Goal: Task Accomplishment & Management: Use online tool/utility

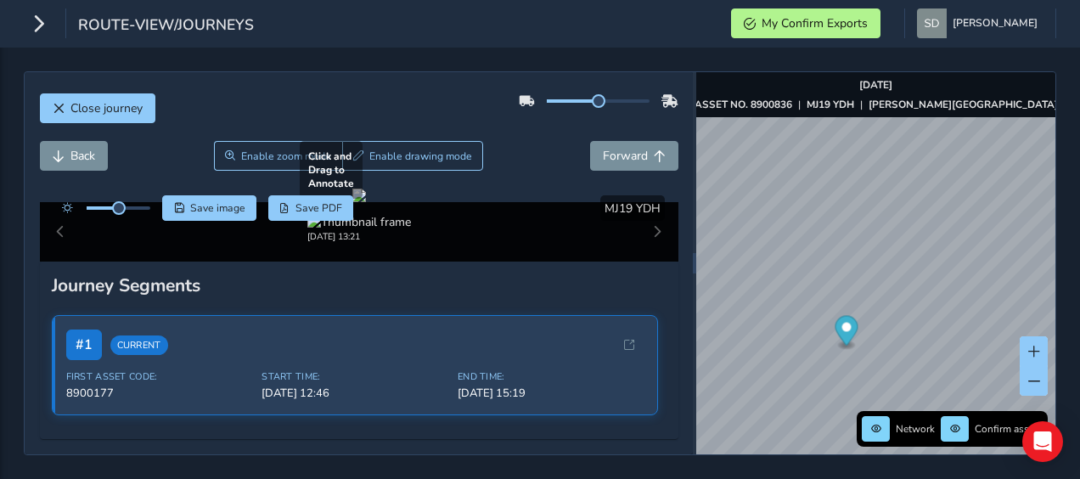
scroll to position [85, 0]
click at [366, 202] on div at bounding box center [359, 196] width 14 height 14
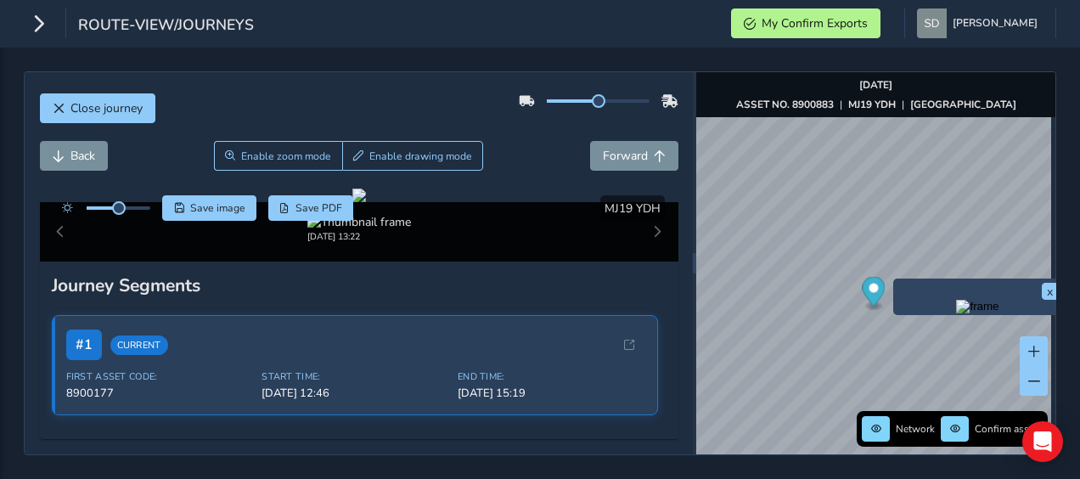
click at [956, 313] on img "Preview frame" at bounding box center [977, 307] width 42 height 14
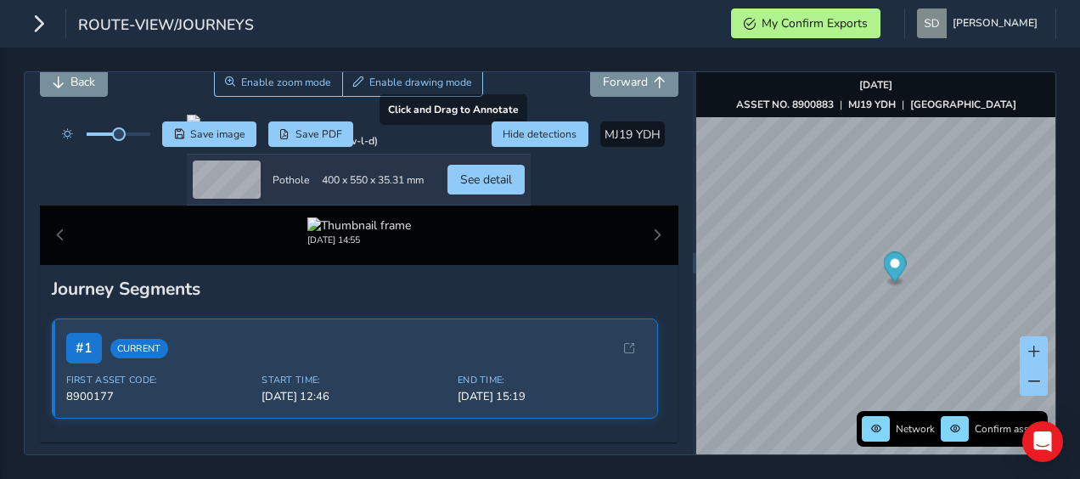
click at [266, 128] on div at bounding box center [359, 122] width 344 height 14
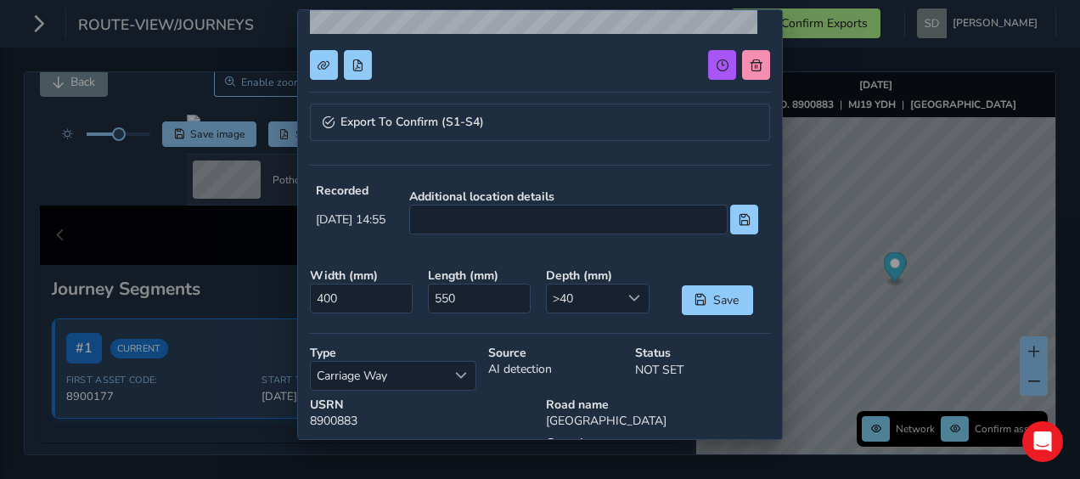
scroll to position [340, 0]
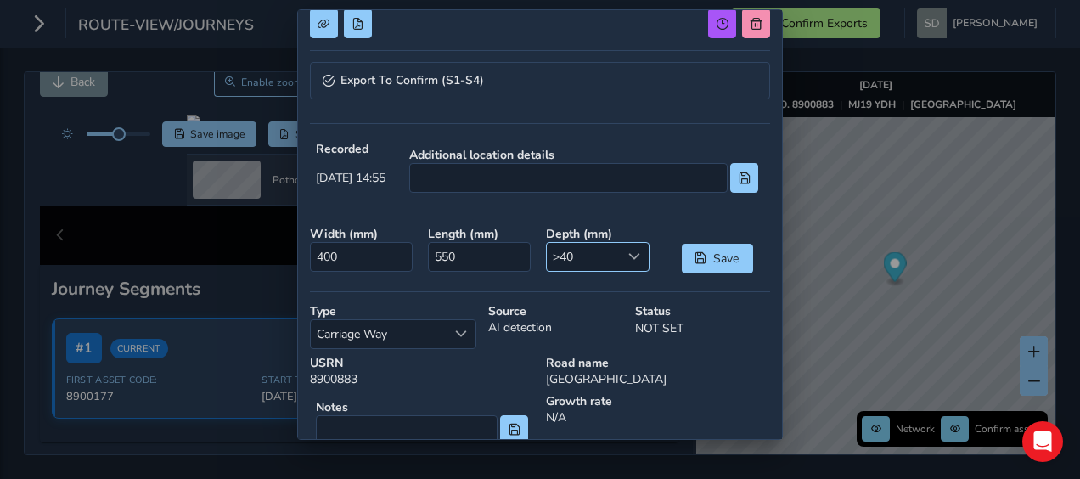
click at [629, 254] on span at bounding box center [635, 257] width 12 height 12
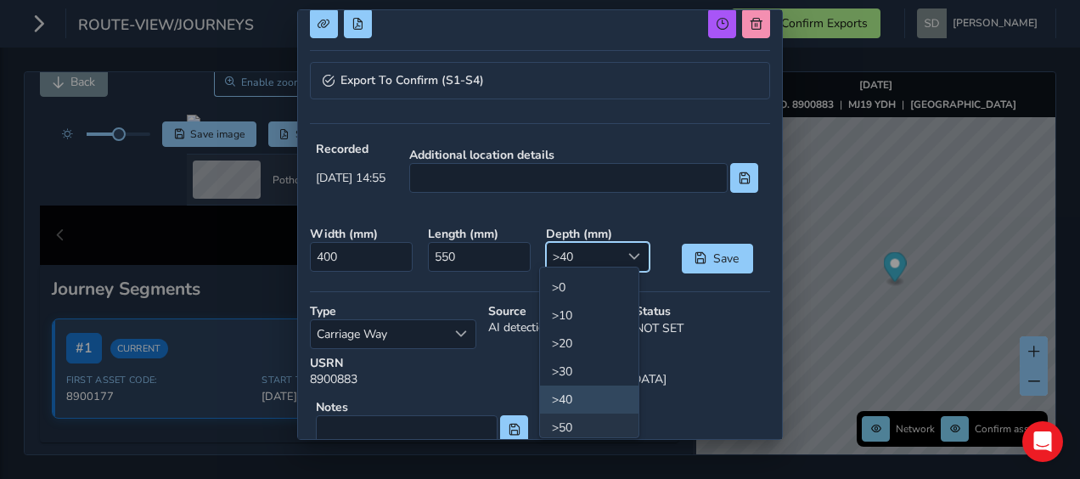
click at [564, 426] on li ">50" at bounding box center [589, 428] width 99 height 28
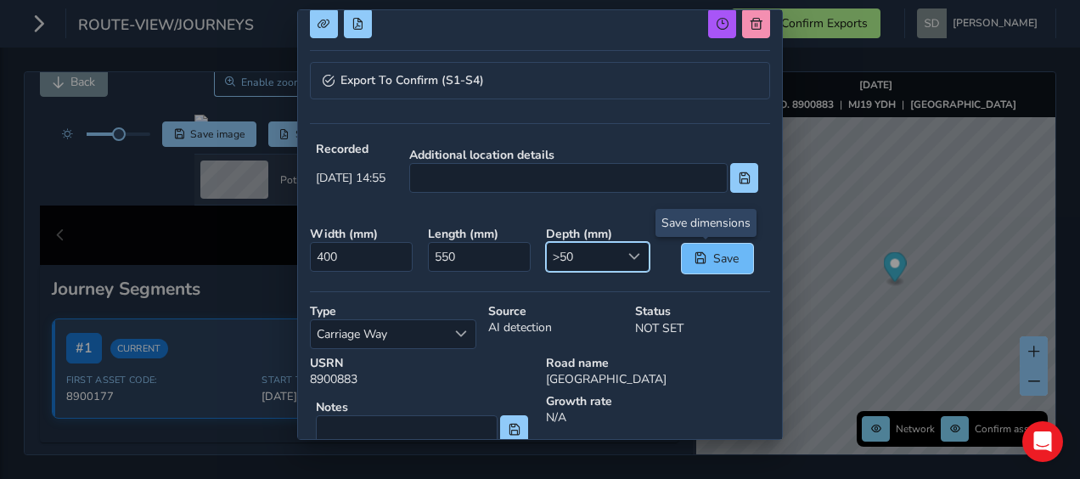
click at [689, 246] on button "Save" at bounding box center [717, 259] width 71 height 30
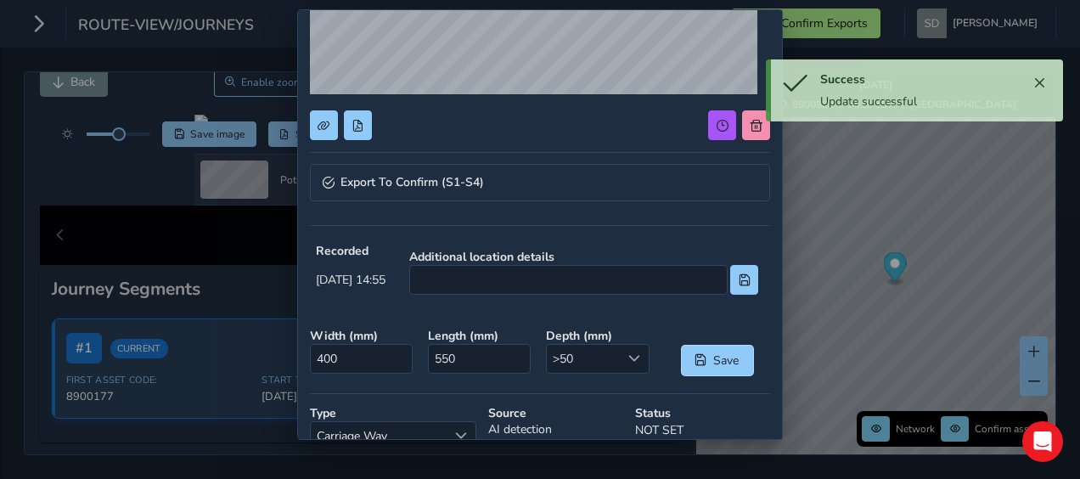
scroll to position [0, 0]
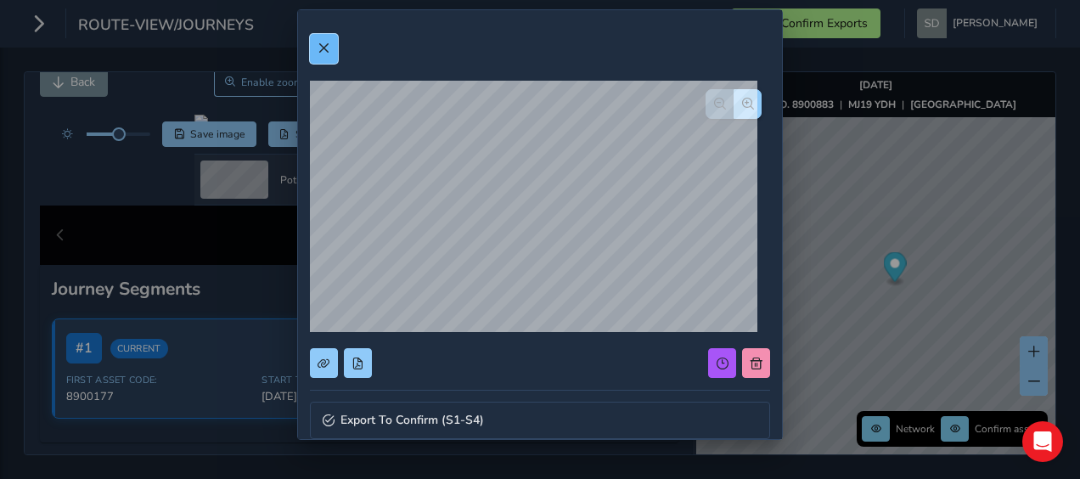
click at [330, 52] on button at bounding box center [324, 49] width 28 height 30
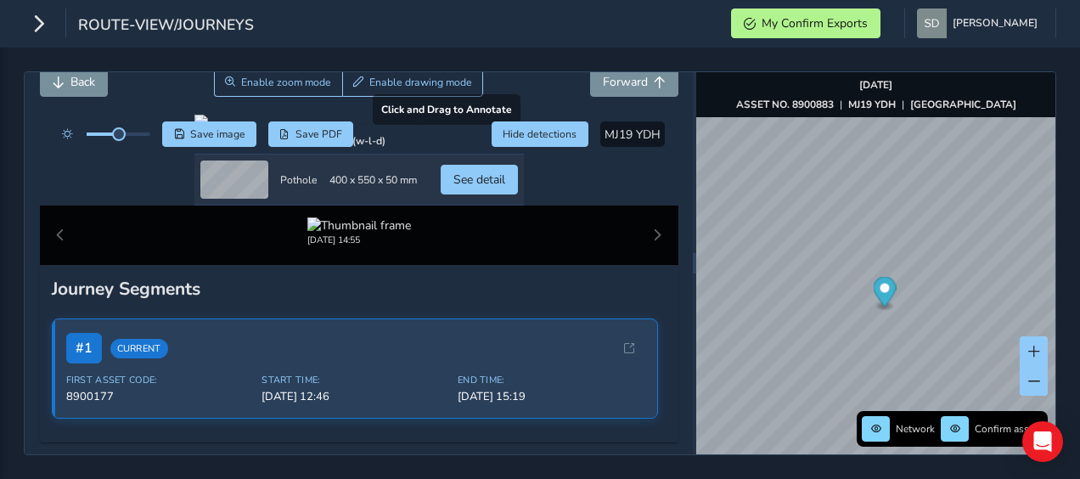
click at [264, 128] on div at bounding box center [360, 122] width 330 height 14
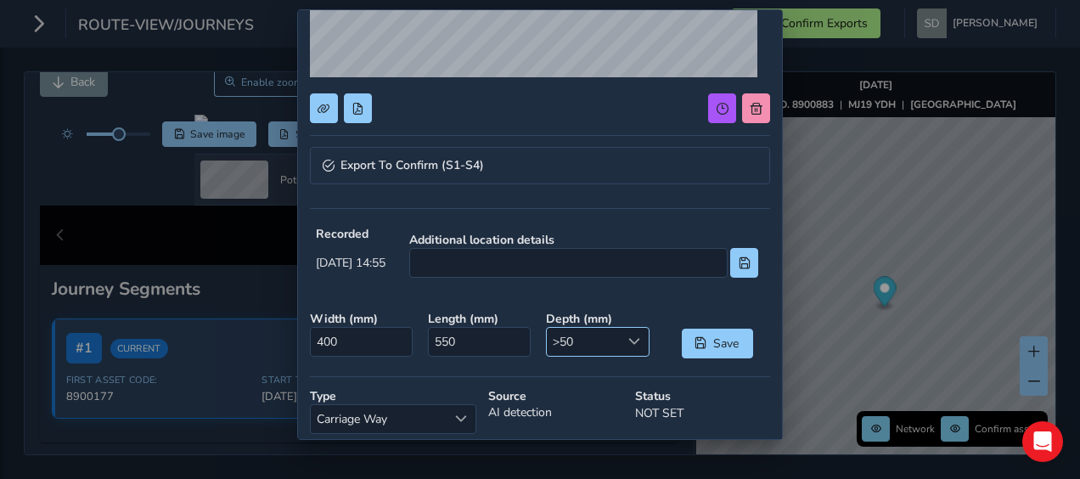
scroll to position [340, 0]
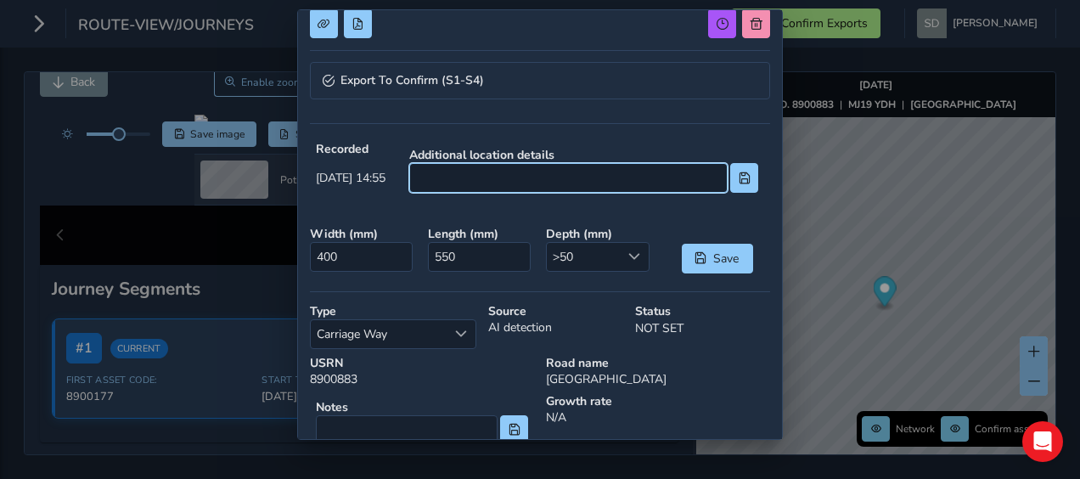
click at [521, 183] on input at bounding box center [568, 178] width 319 height 30
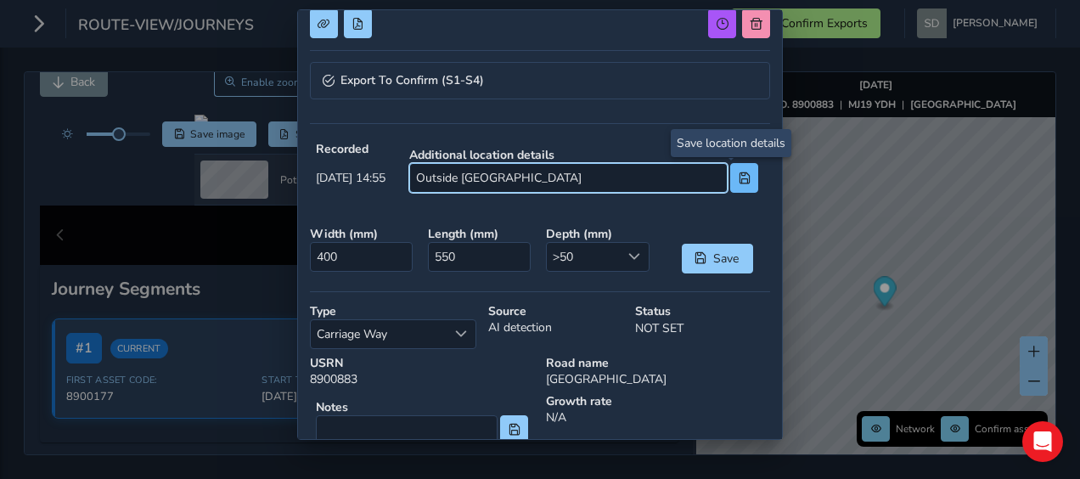
type input "Outside [GEOGRAPHIC_DATA]"
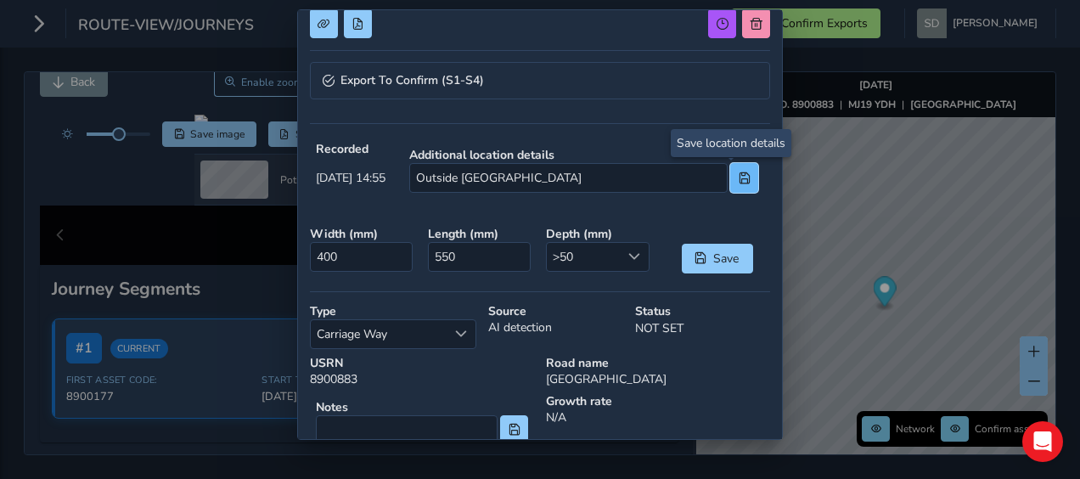
click at [730, 181] on button at bounding box center [744, 178] width 28 height 30
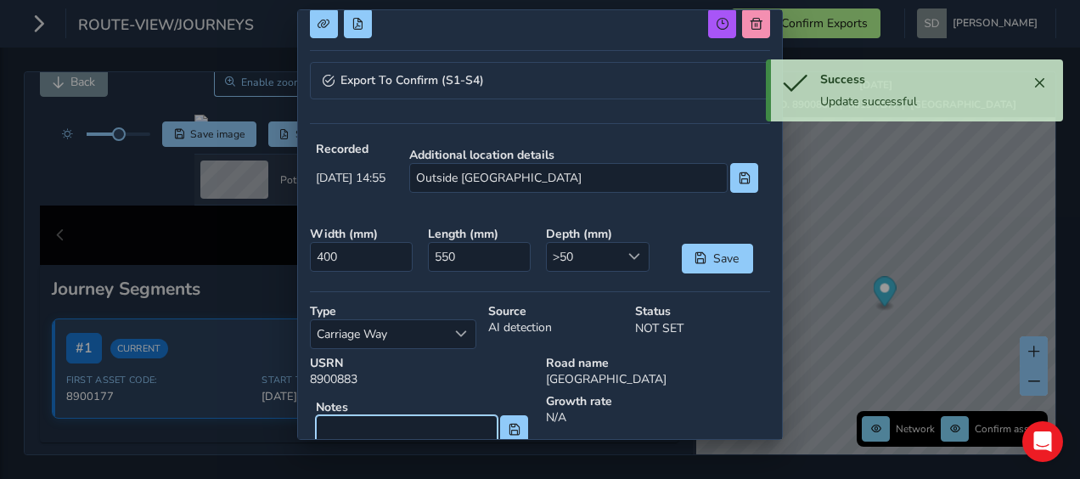
click at [341, 426] on input at bounding box center [407, 430] width 182 height 30
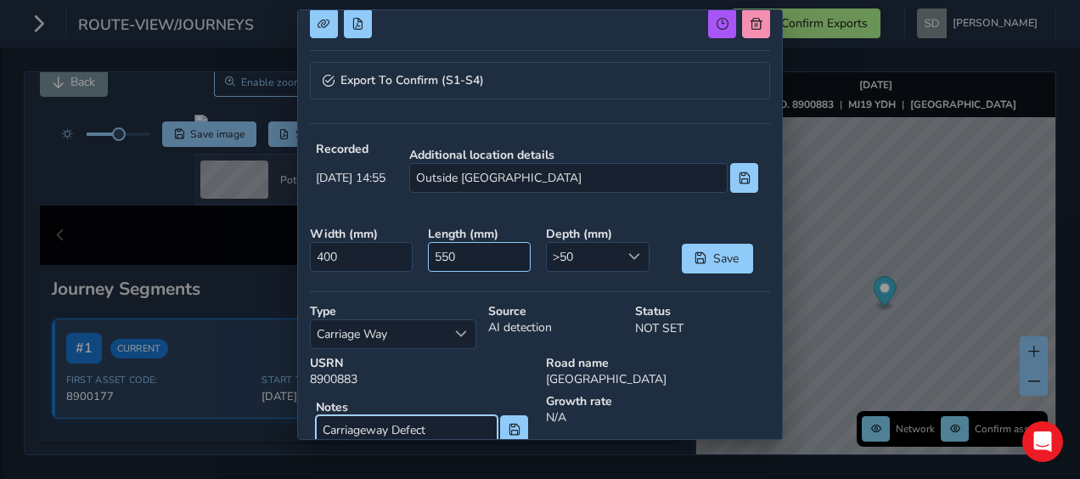
type input "Carriageway Defect"
click at [445, 248] on input "550" at bounding box center [480, 257] width 104 height 30
click at [462, 250] on input "550" at bounding box center [480, 257] width 104 height 30
type input "55"
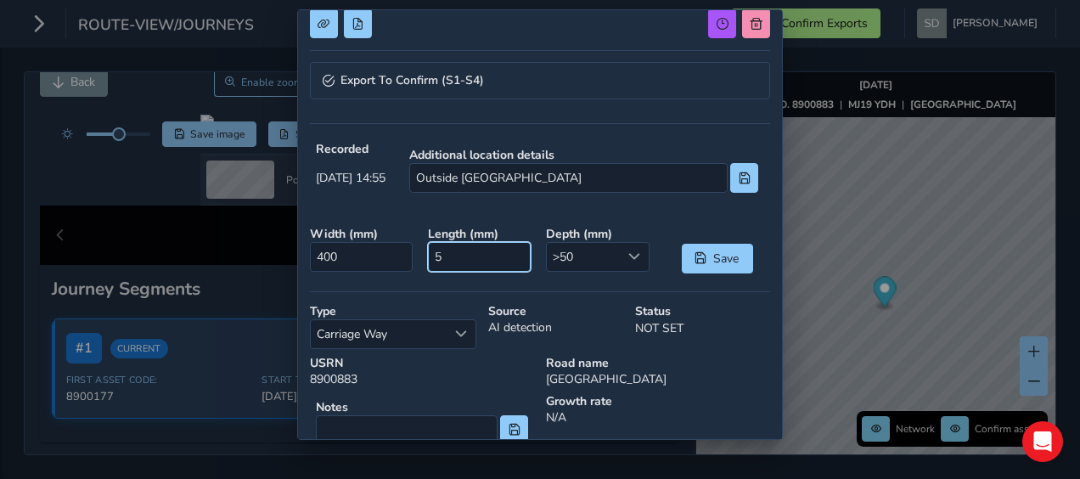
type input "0"
type input "600"
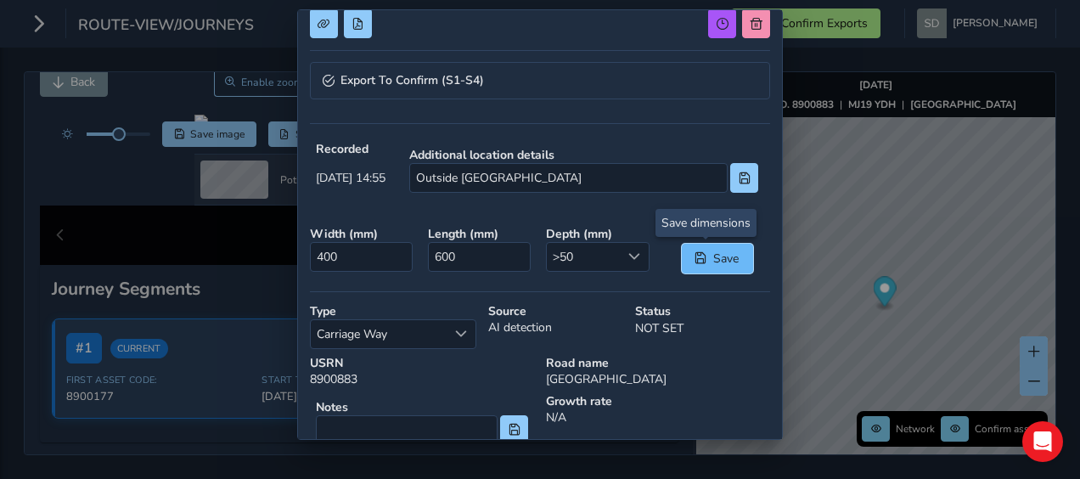
click at [733, 255] on button "Save" at bounding box center [717, 259] width 71 height 30
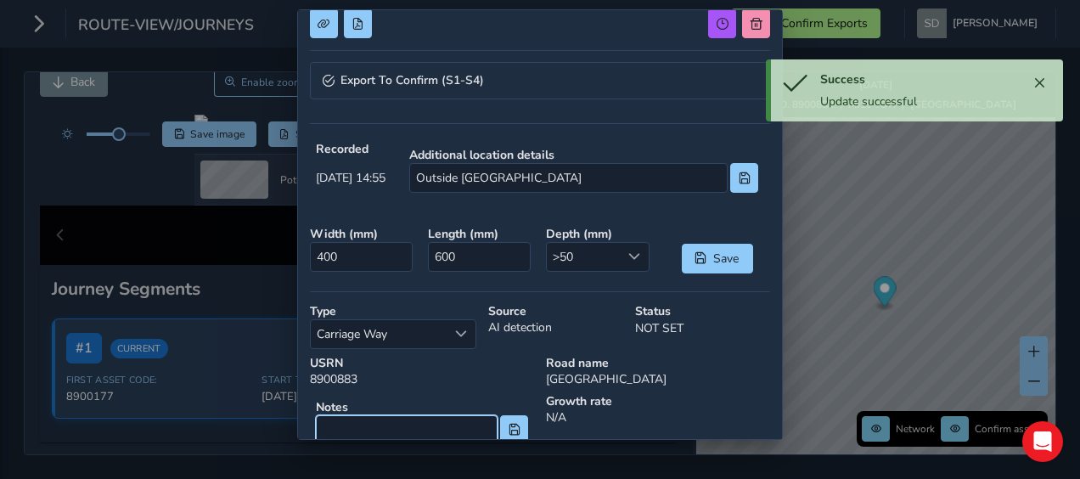
click at [362, 415] on input at bounding box center [407, 430] width 182 height 30
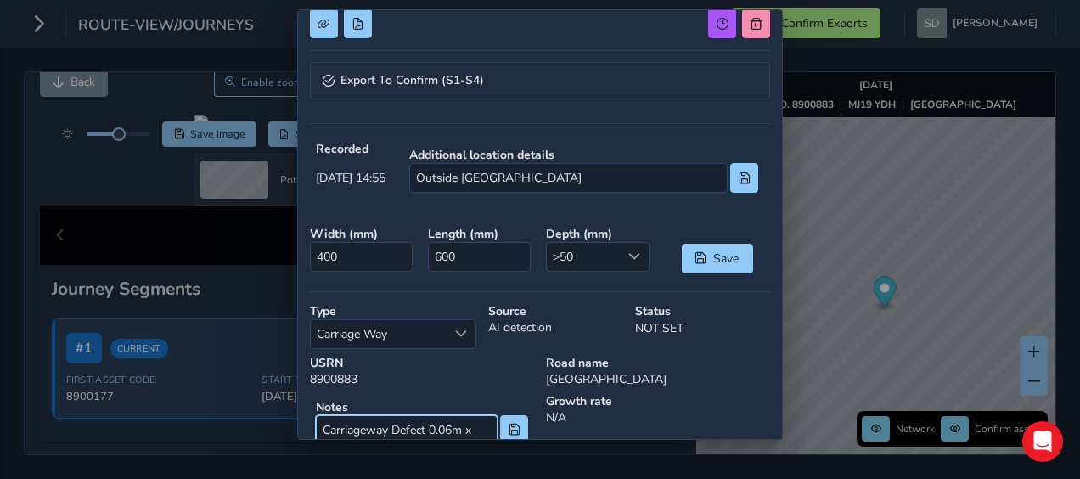
click at [445, 423] on input "Carriageway Defect 0.06m x" at bounding box center [407, 430] width 182 height 30
click at [470, 421] on input "Carriageway Defect 0.6m x" at bounding box center [407, 430] width 182 height 30
type input "Carriageway Defect 0.6m x 0.4m x 50mm outside [GEOGRAPHIC_DATA]"
click at [506, 433] on button at bounding box center [514, 430] width 28 height 30
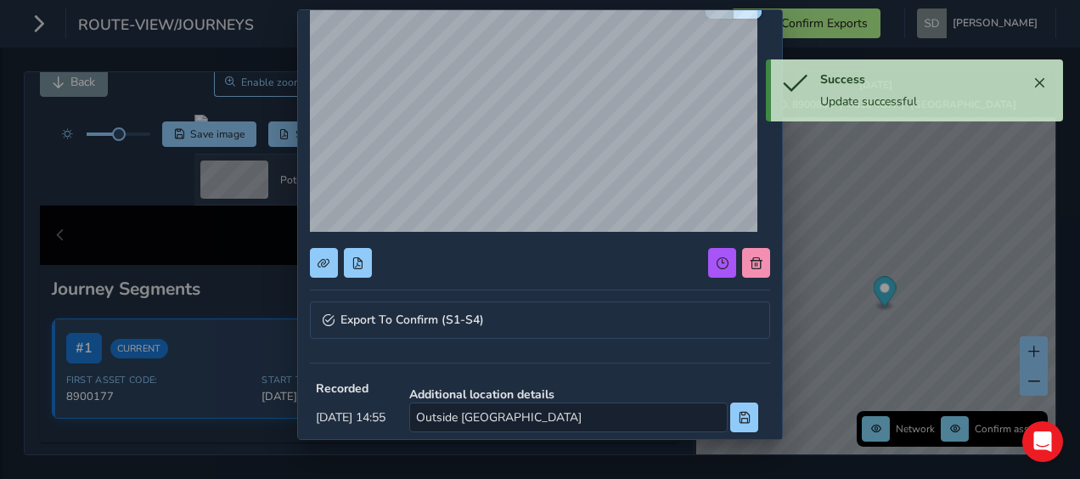
scroll to position [85, 0]
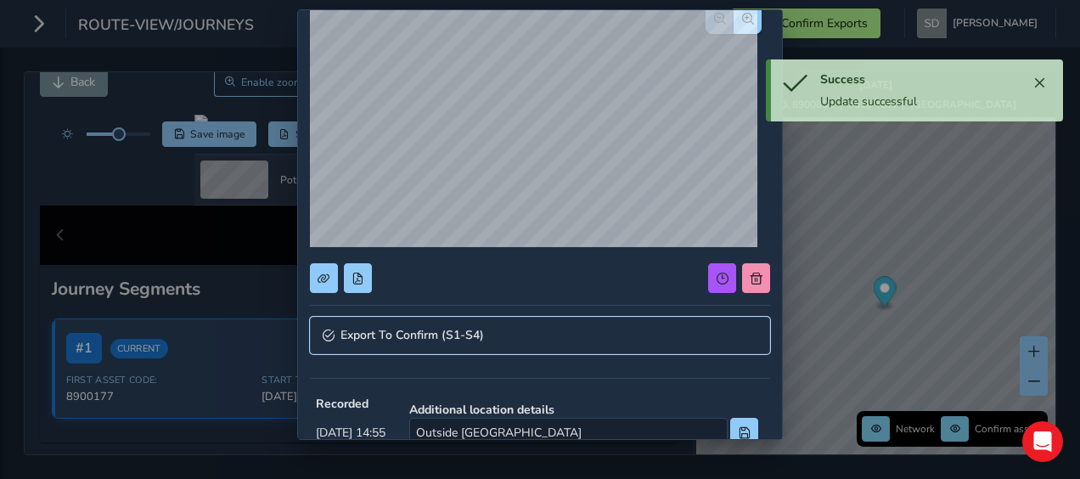
click at [360, 347] on link "Export To Confirm (S1-S4)" at bounding box center [540, 335] width 460 height 37
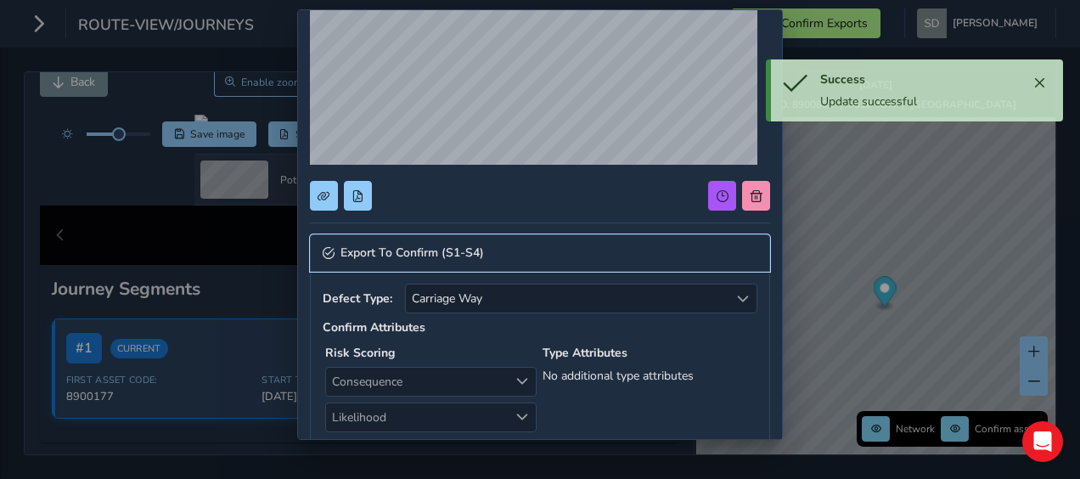
scroll to position [255, 0]
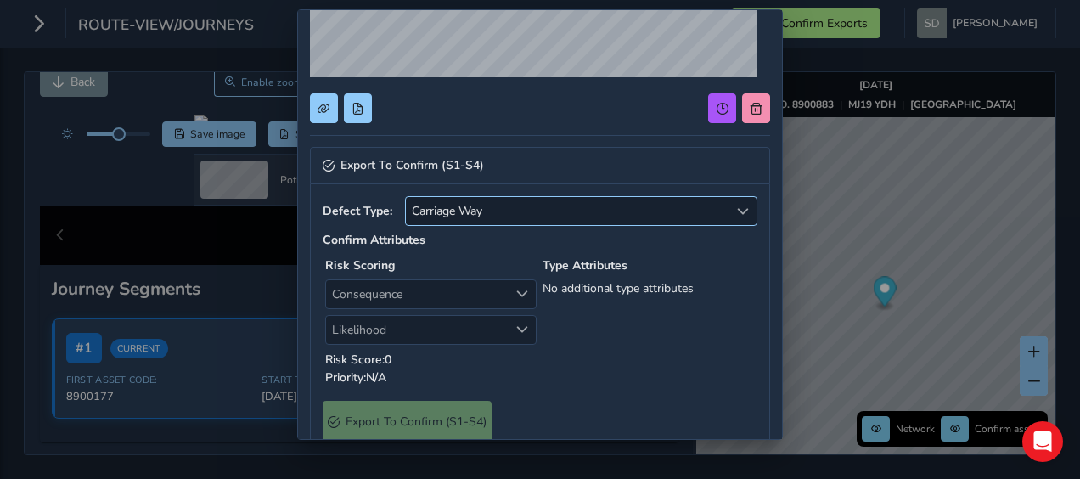
click at [737, 206] on span "Select a type" at bounding box center [743, 212] width 12 height 12
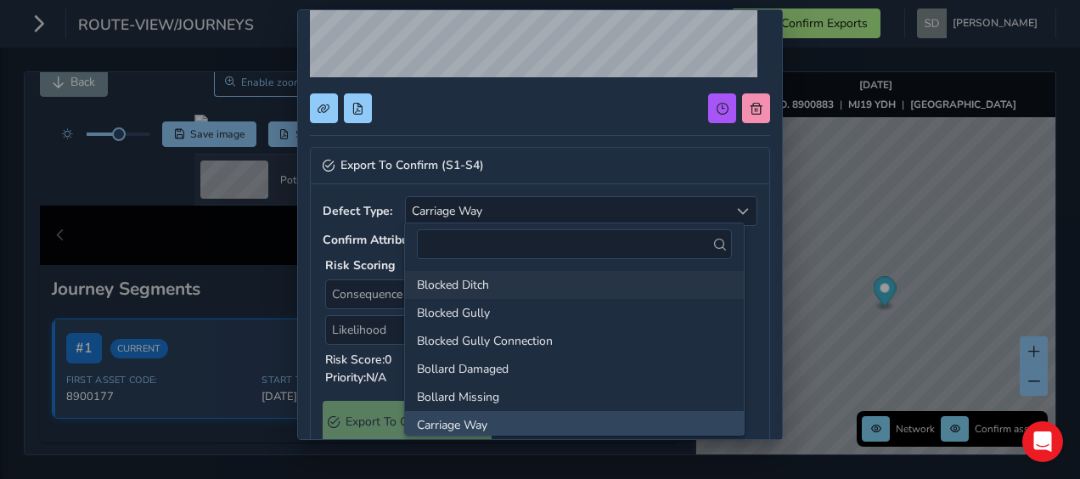
scroll to position [3, 0]
click at [459, 384] on li "Bollard Missing" at bounding box center [574, 395] width 339 height 28
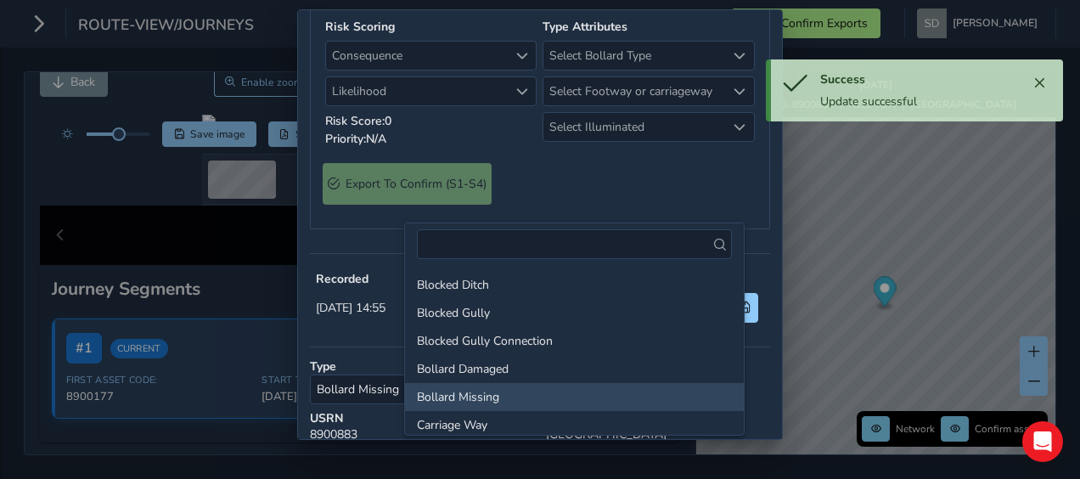
drag, startPoint x: 482, startPoint y: 420, endPoint x: 490, endPoint y: 403, distance: 18.6
click at [482, 420] on li "Carriage Way" at bounding box center [574, 425] width 339 height 28
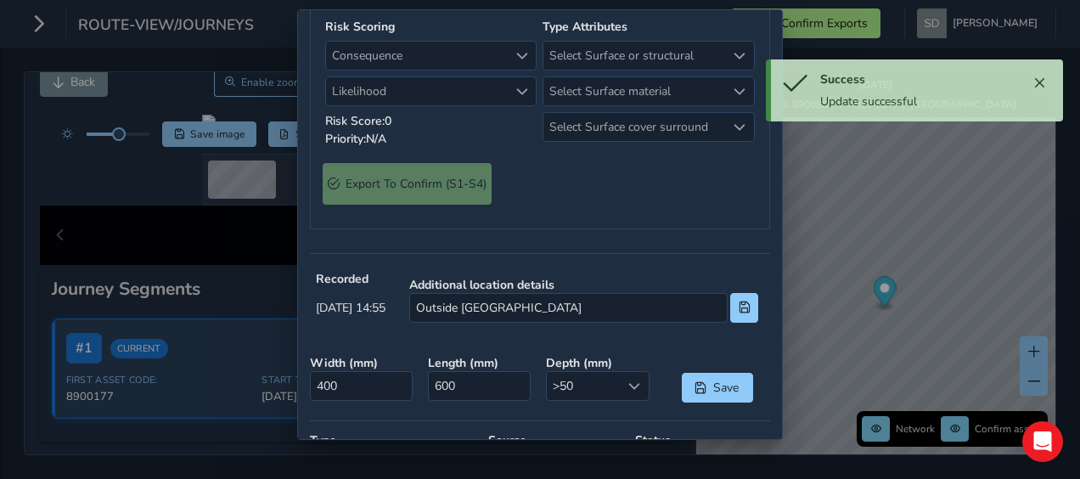
click at [641, 70] on span "Select Surface or structural" at bounding box center [635, 56] width 182 height 28
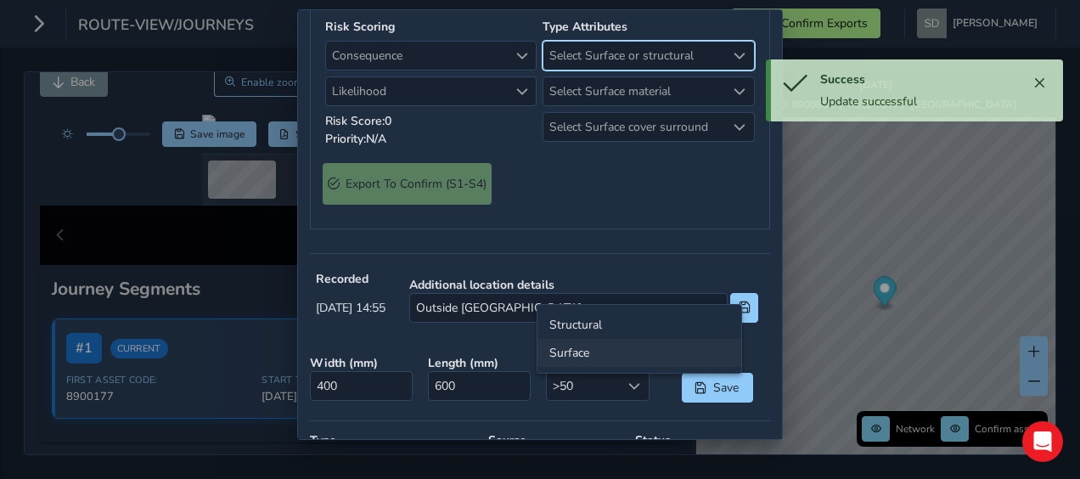
click at [566, 352] on li "Surface" at bounding box center [640, 353] width 204 height 28
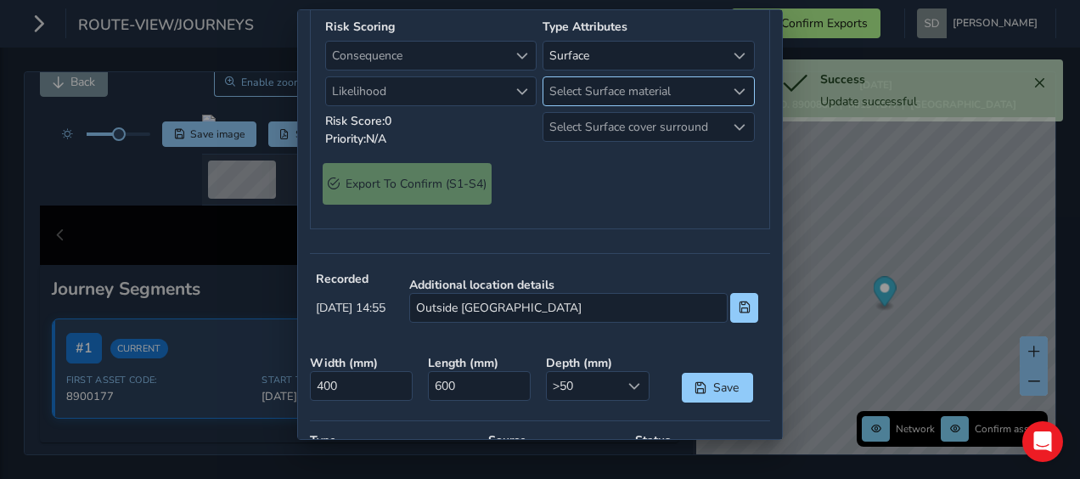
click at [607, 105] on span "Select Surface material" at bounding box center [635, 91] width 182 height 28
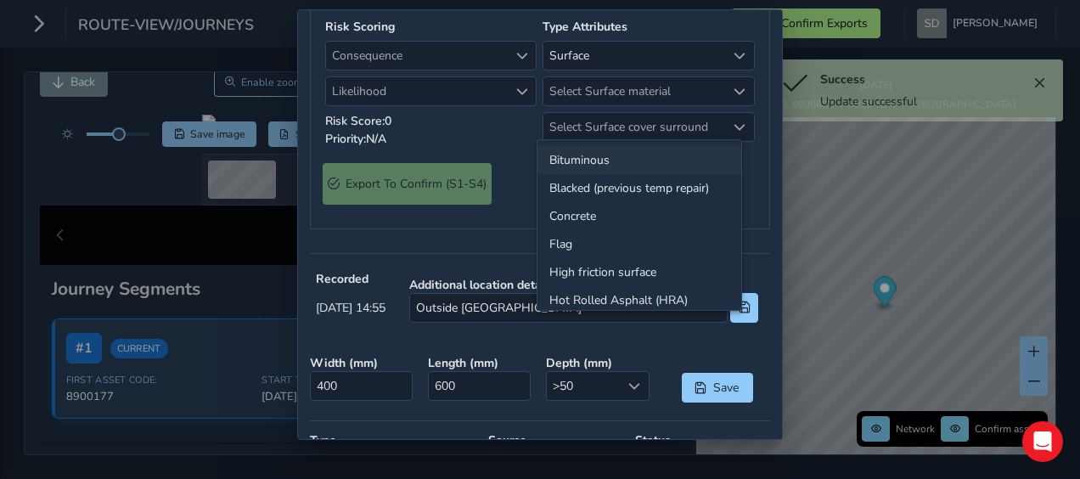
click at [588, 160] on li "Bituminous" at bounding box center [640, 160] width 204 height 28
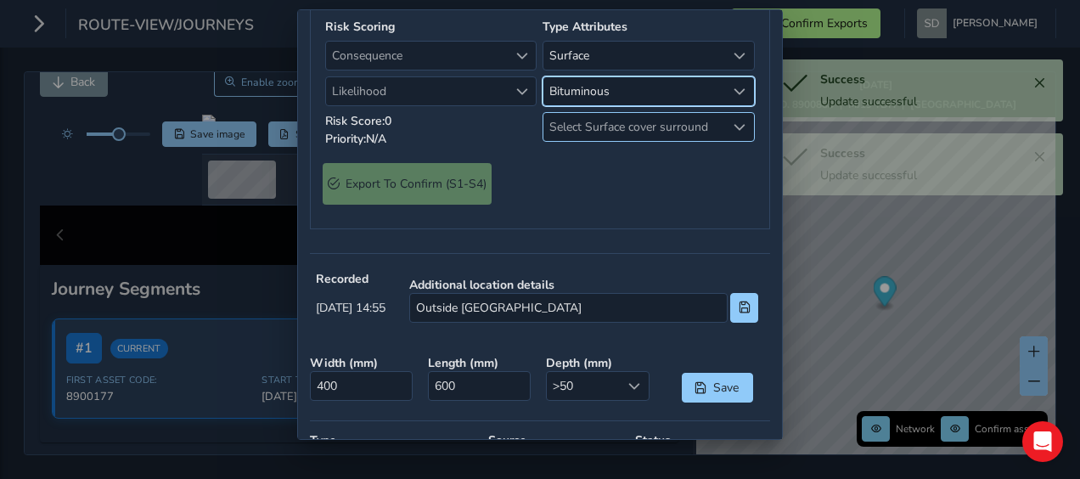
click at [584, 141] on span "Select Surface cover surround" at bounding box center [635, 127] width 182 height 28
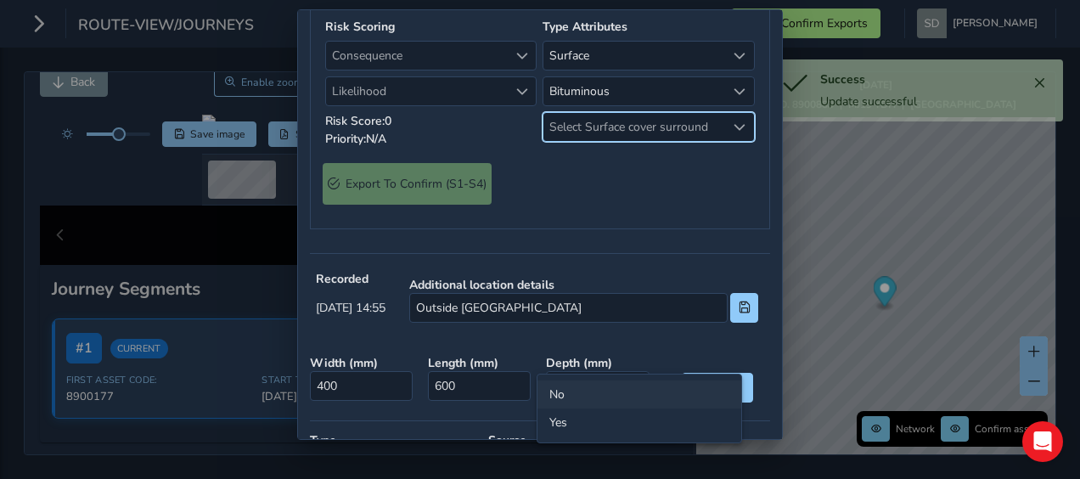
click at [560, 392] on li "No" at bounding box center [640, 395] width 204 height 28
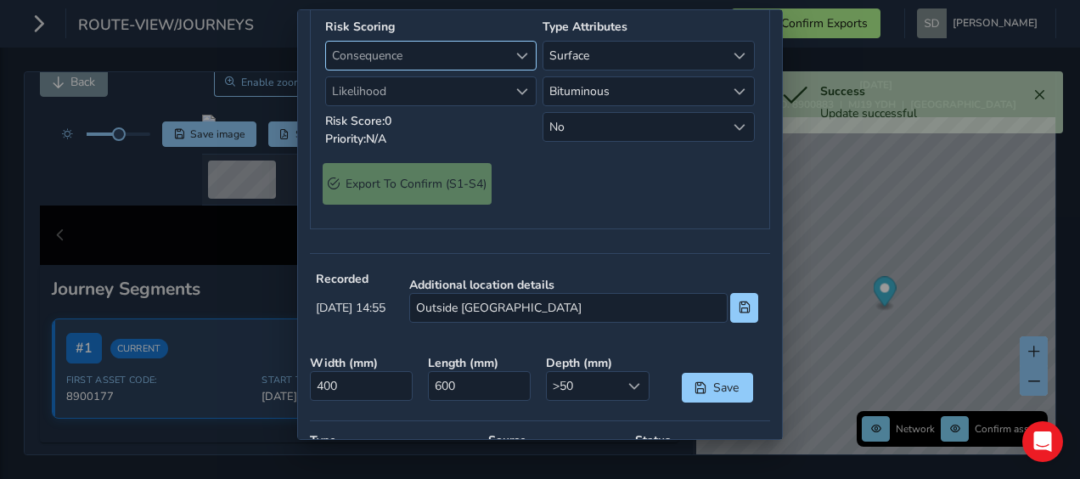
click at [516, 62] on span "Consequence" at bounding box center [522, 56] width 12 height 12
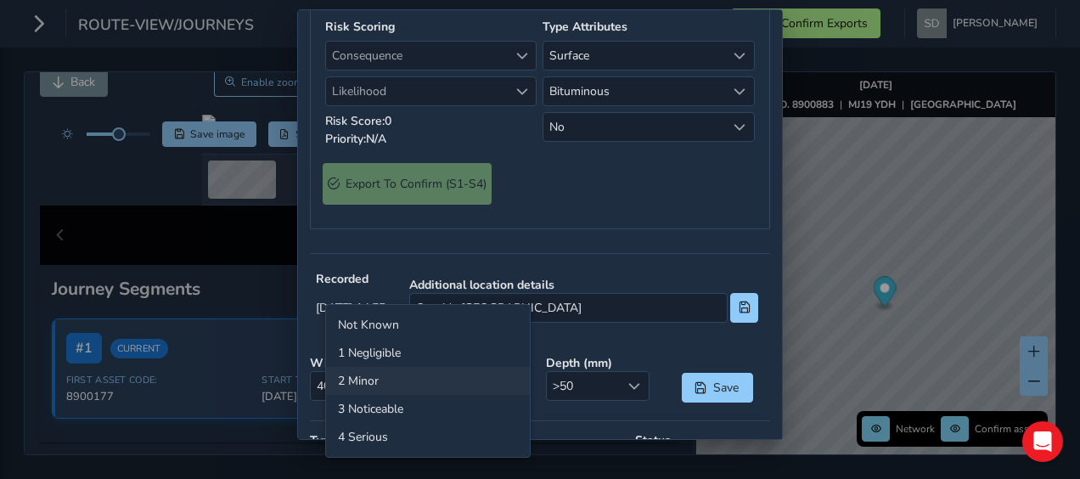
click at [460, 385] on li "2 Minor" at bounding box center [428, 381] width 204 height 28
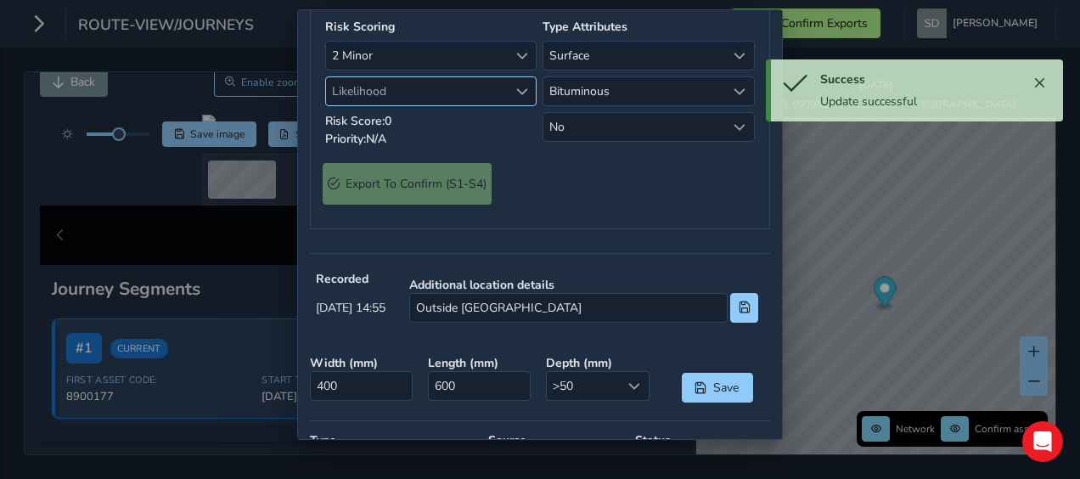
click at [516, 98] on span "Likelihood" at bounding box center [522, 92] width 12 height 12
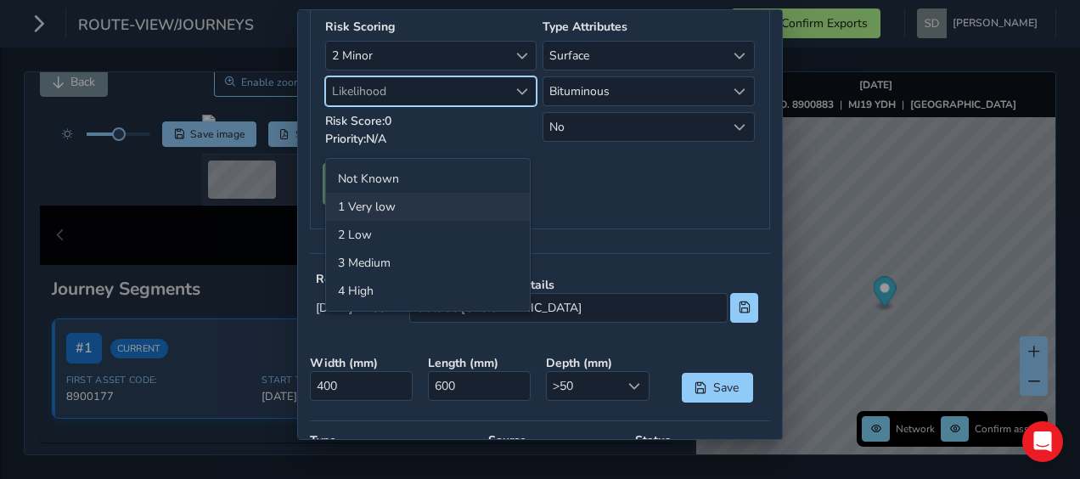
click at [403, 212] on li "1 Very low" at bounding box center [428, 207] width 204 height 28
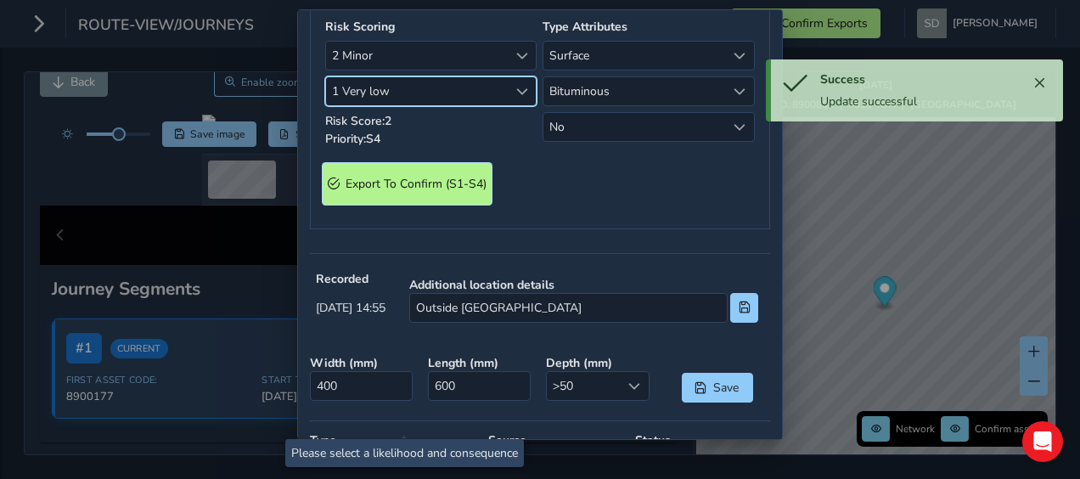
click at [389, 205] on S4\) "Export To Confirm (S1-S4)" at bounding box center [407, 184] width 169 height 42
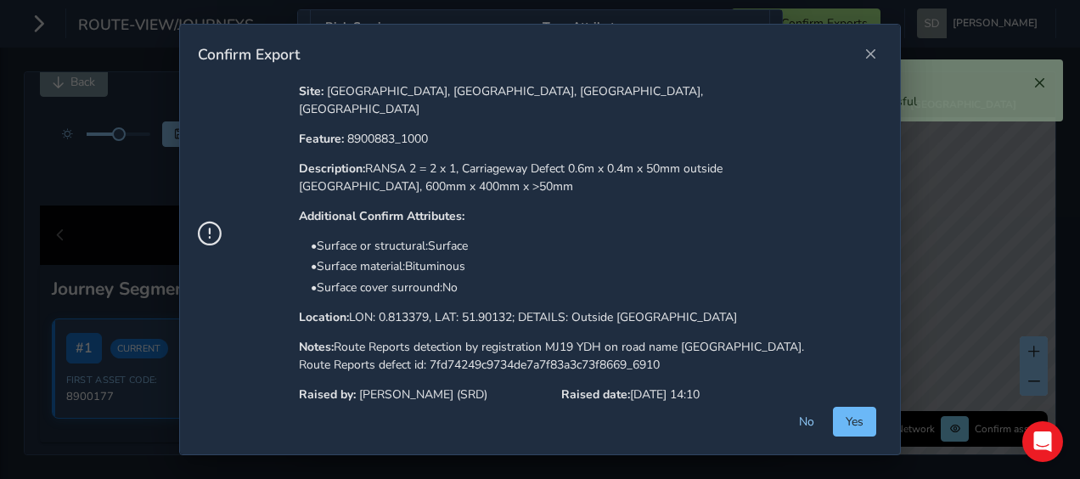
click at [875, 428] on button "Yes" at bounding box center [854, 422] width 43 height 30
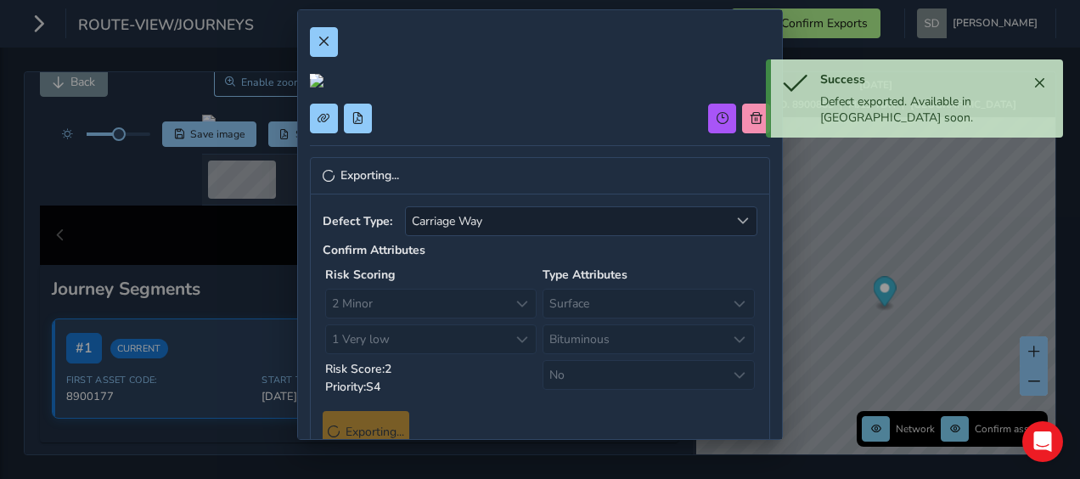
scroll to position [0, 0]
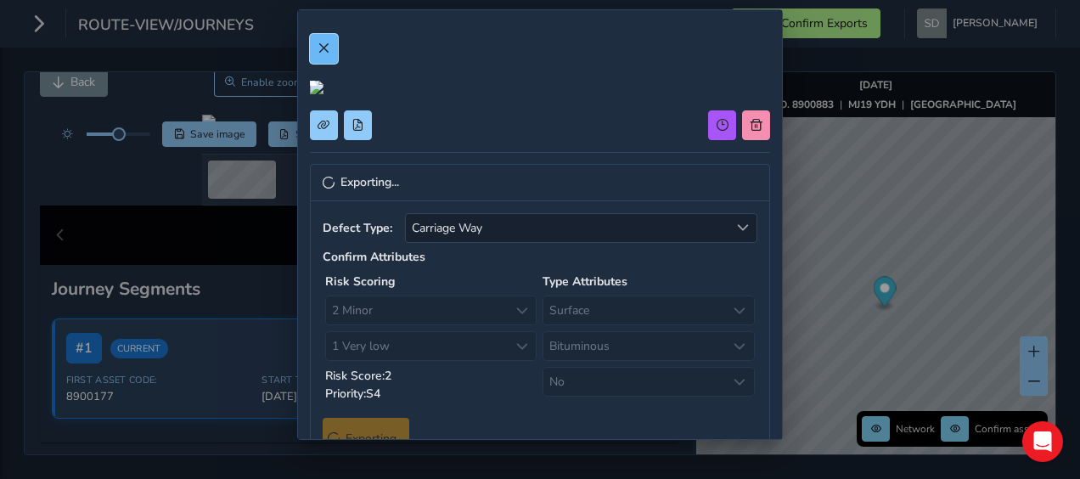
click at [319, 58] on button at bounding box center [324, 49] width 28 height 30
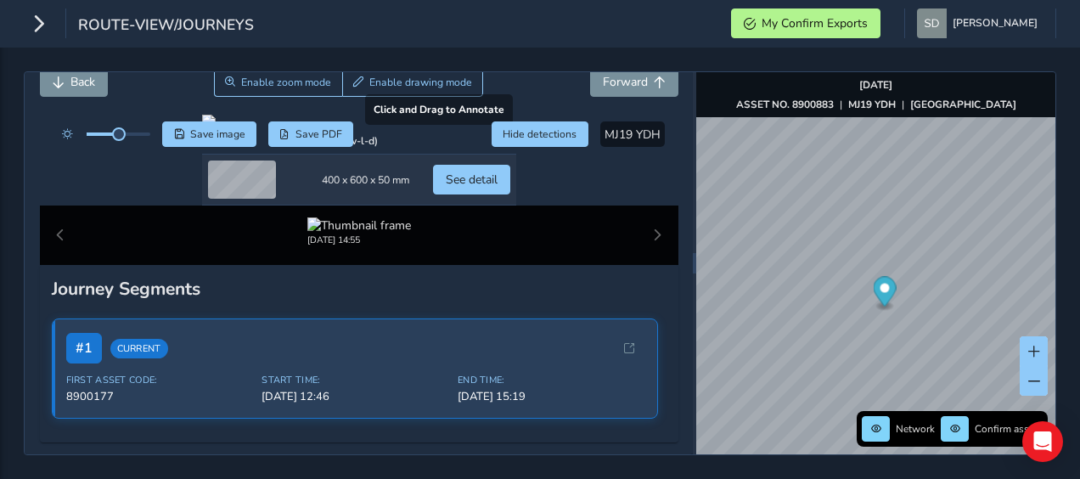
scroll to position [170, 0]
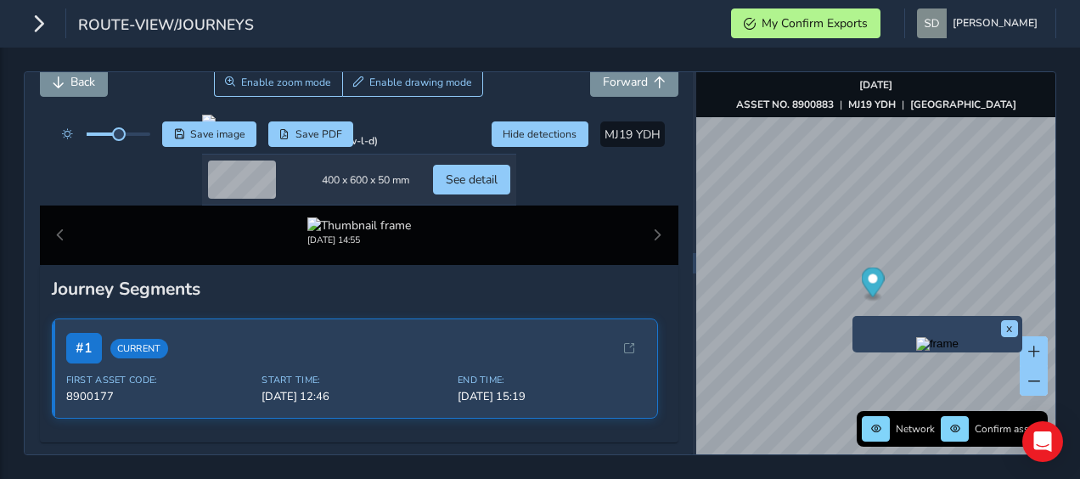
click at [916, 351] on img "Preview frame" at bounding box center [937, 344] width 42 height 14
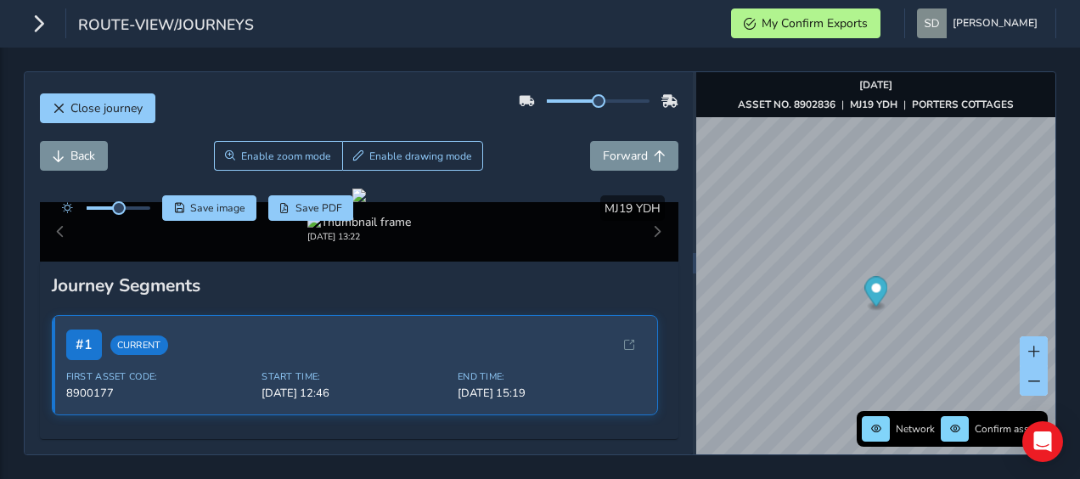
click at [137, 202] on div at bounding box center [103, 207] width 98 height 25
click at [141, 206] on div at bounding box center [119, 207] width 64 height 3
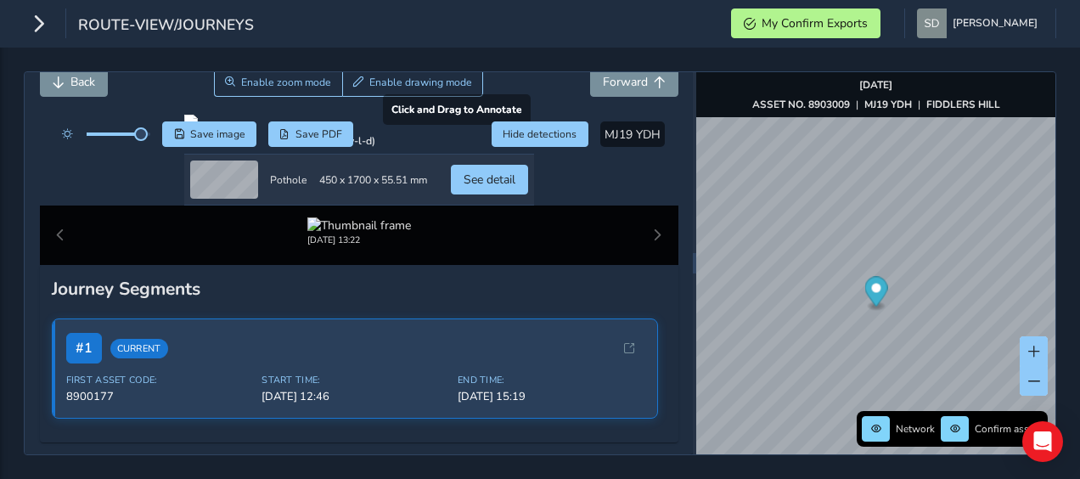
scroll to position [170, 0]
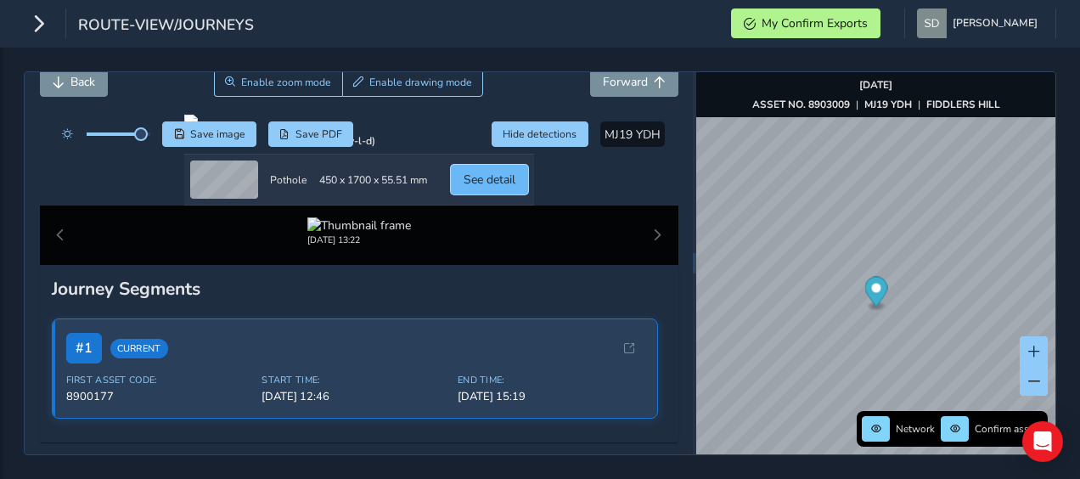
click at [516, 188] on span "See detail" at bounding box center [490, 180] width 52 height 16
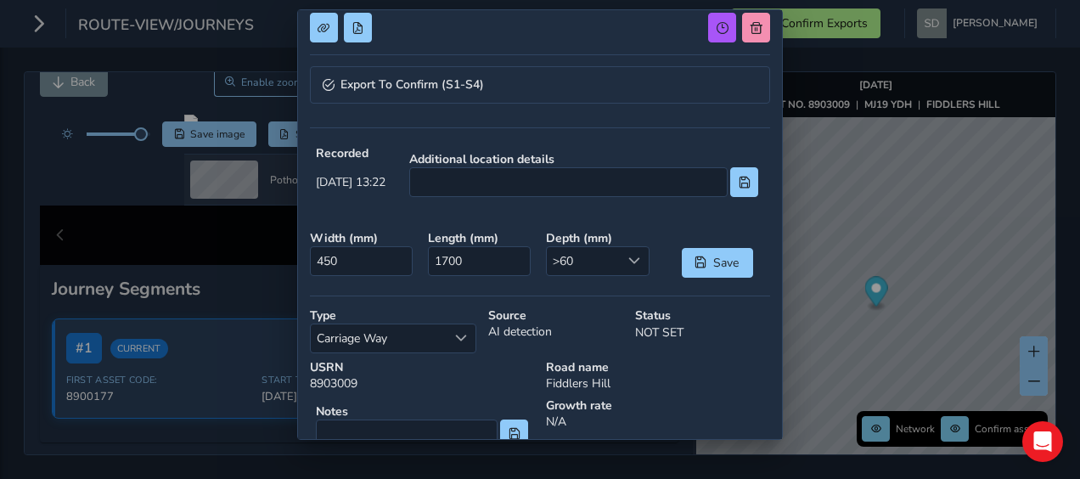
scroll to position [340, 0]
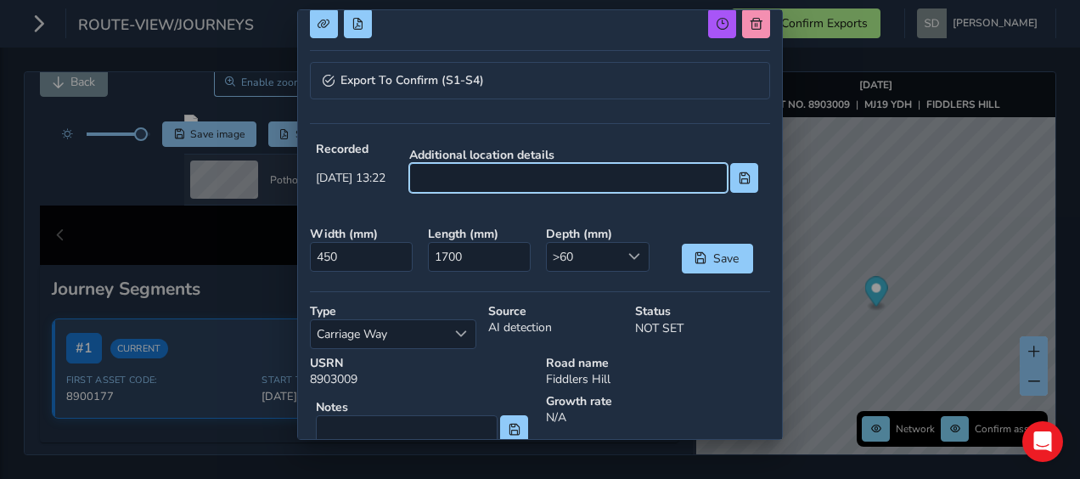
click at [472, 178] on input at bounding box center [568, 178] width 319 height 30
click at [612, 175] on input "Infront of New Road Layout Head" at bounding box center [568, 178] width 319 height 30
click at [658, 173] on input "Infront of New Road Layout Ahead" at bounding box center [568, 178] width 319 height 30
type input "Infront of New Road Layout Ahead sign"
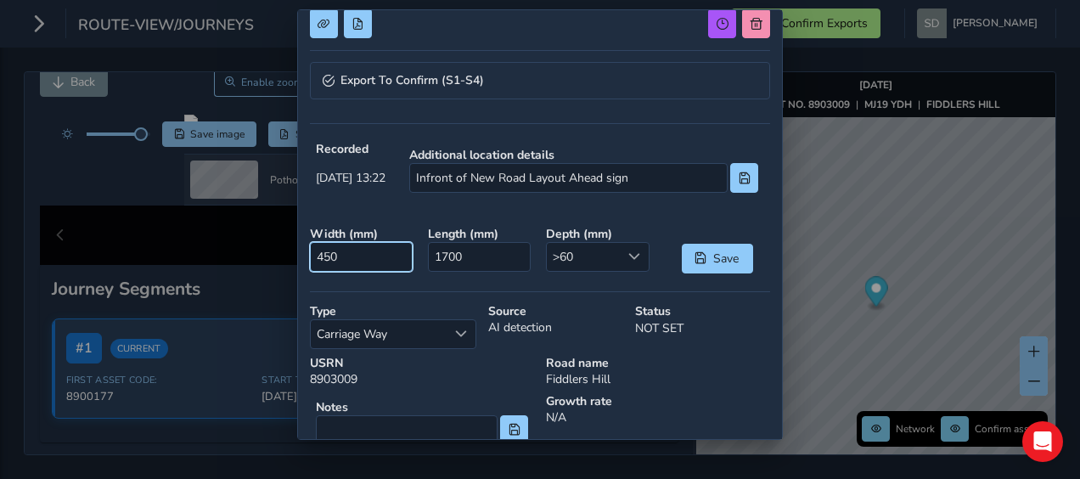
click at [341, 252] on input "450" at bounding box center [362, 257] width 104 height 30
type input "4500"
click at [324, 253] on input "4500" at bounding box center [362, 257] width 104 height 30
type input "500"
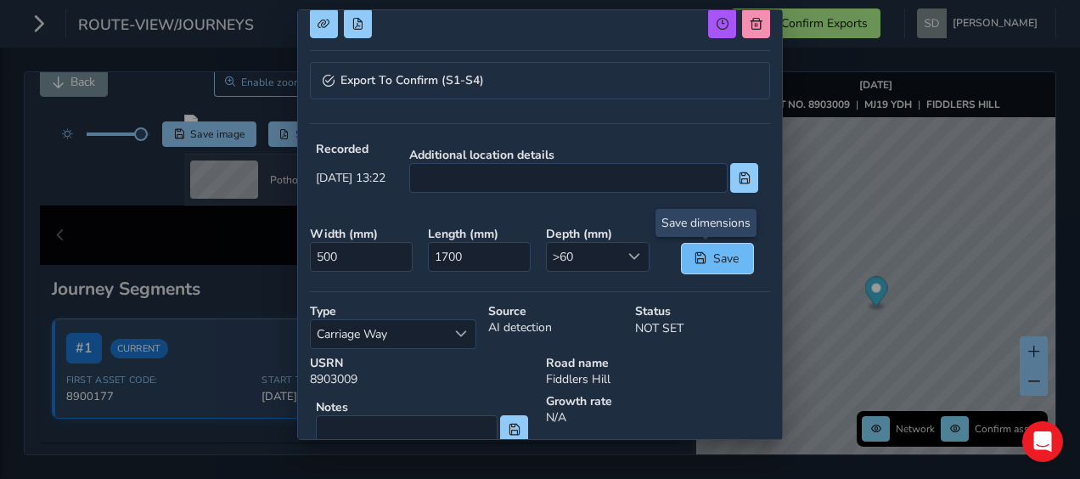
click at [713, 258] on span "Save" at bounding box center [727, 259] width 28 height 16
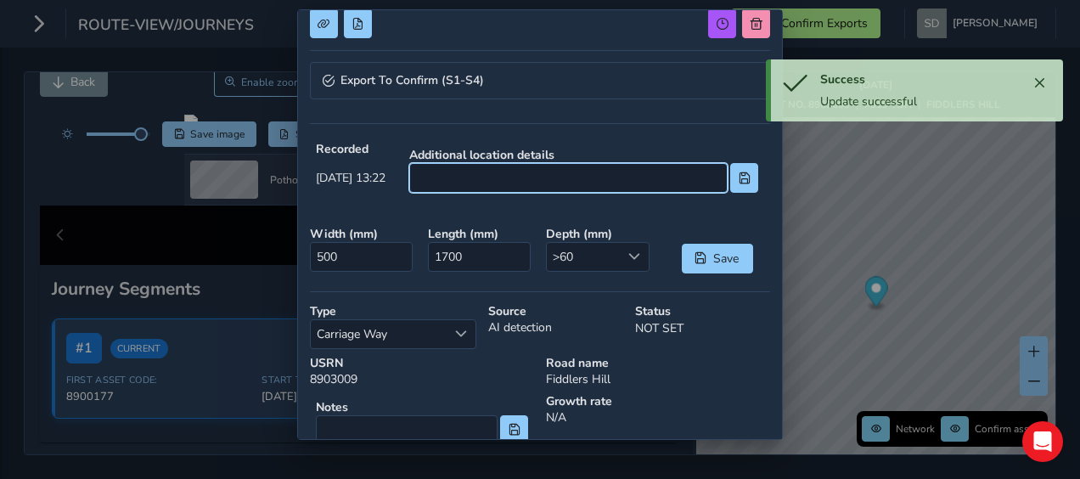
click at [500, 172] on input at bounding box center [568, 178] width 319 height 30
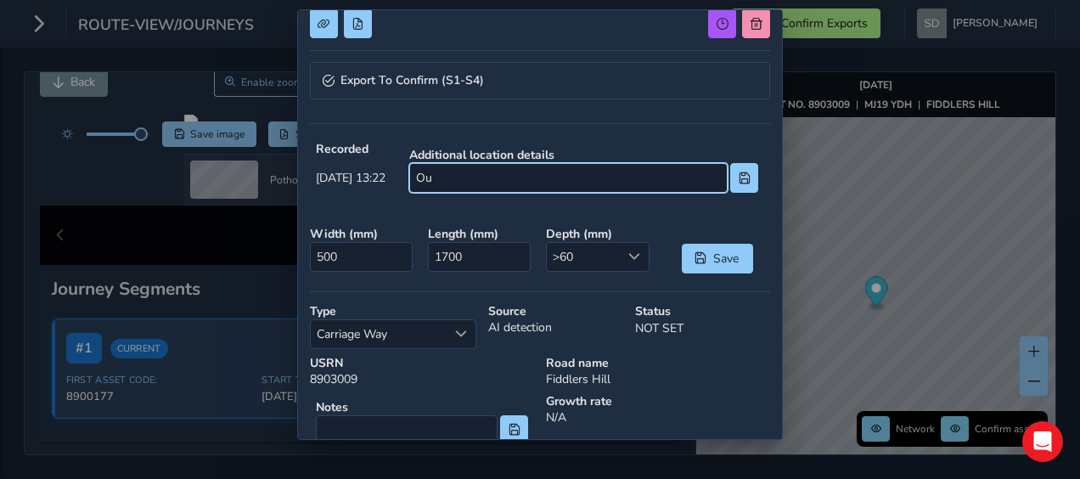
type input "O"
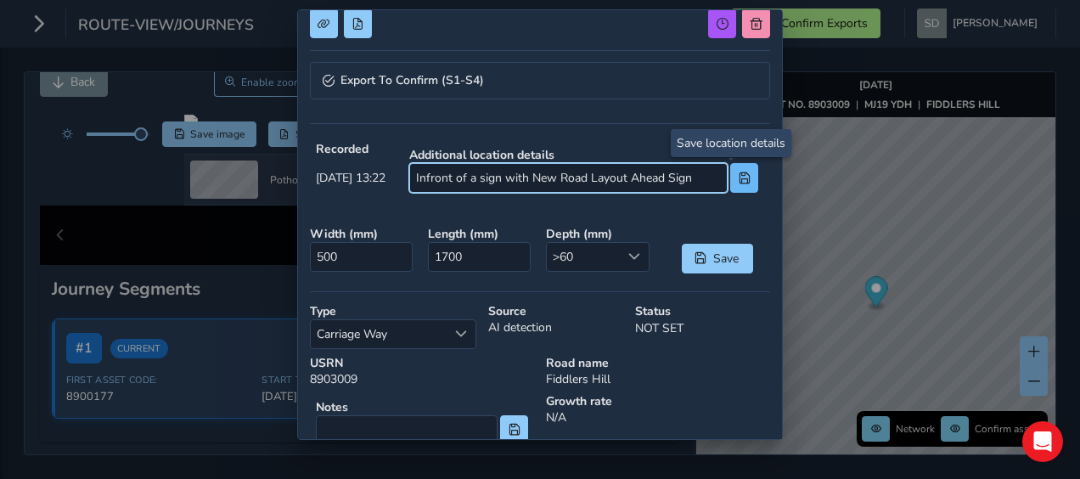
type input "Infront of a sign with New Road Layout Ahead Sign"
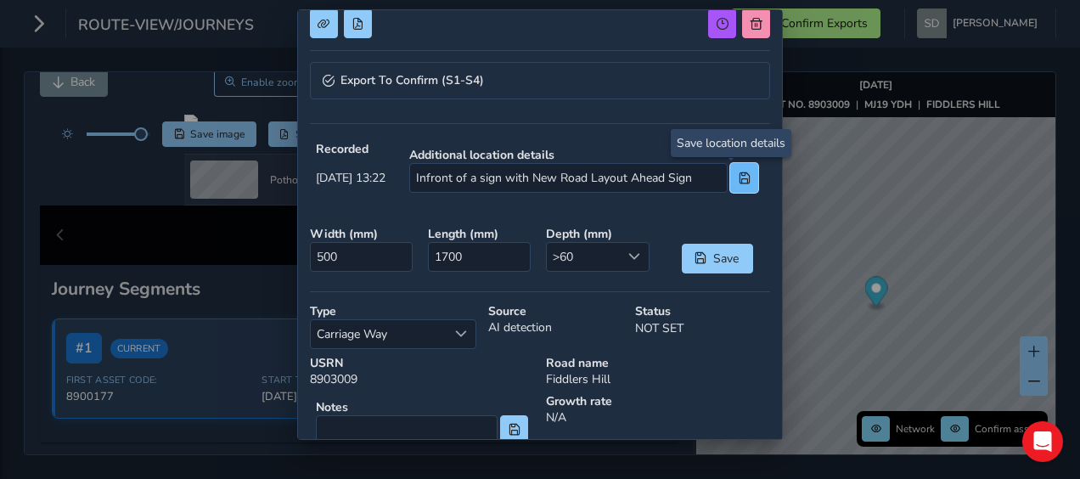
click at [736, 185] on button at bounding box center [744, 178] width 28 height 30
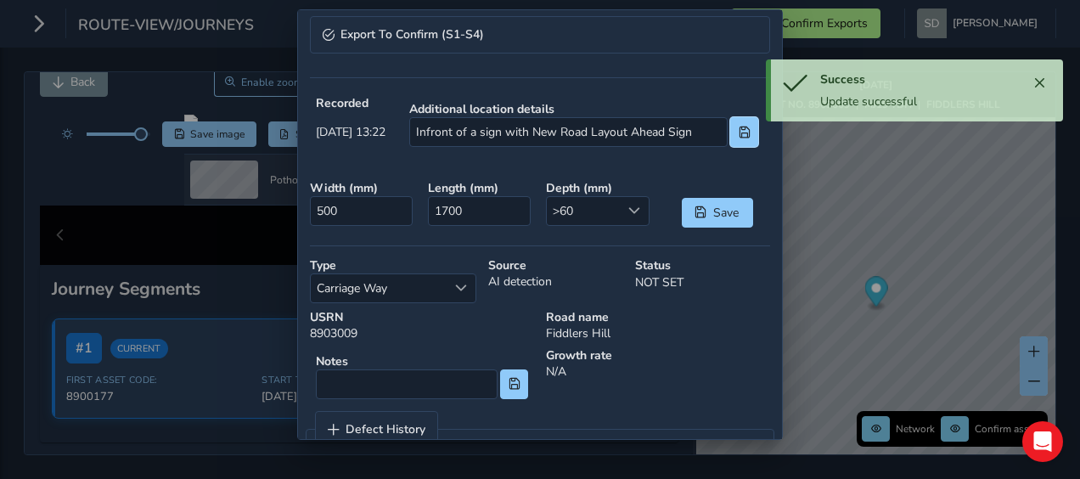
scroll to position [422, 0]
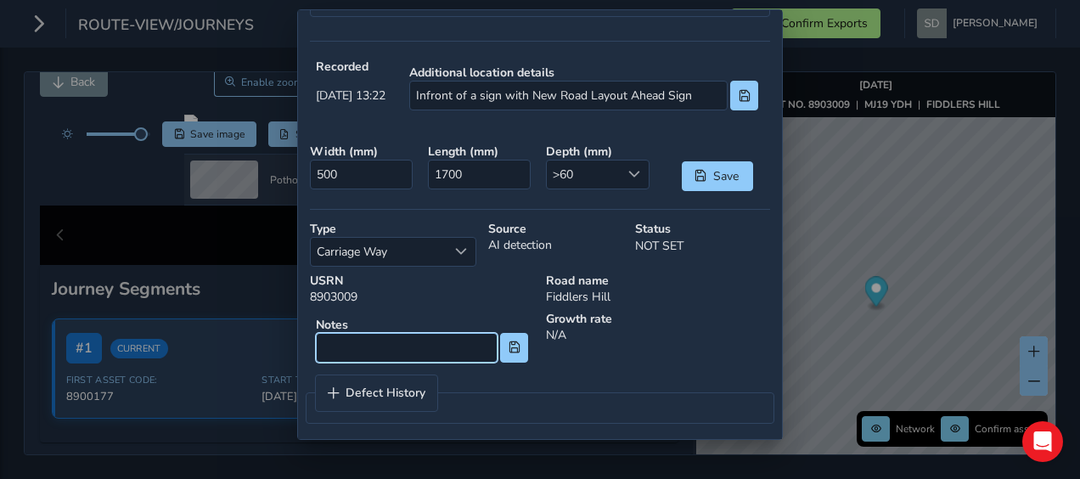
click at [409, 348] on input at bounding box center [407, 348] width 182 height 30
click at [522, 348] on button at bounding box center [514, 348] width 28 height 30
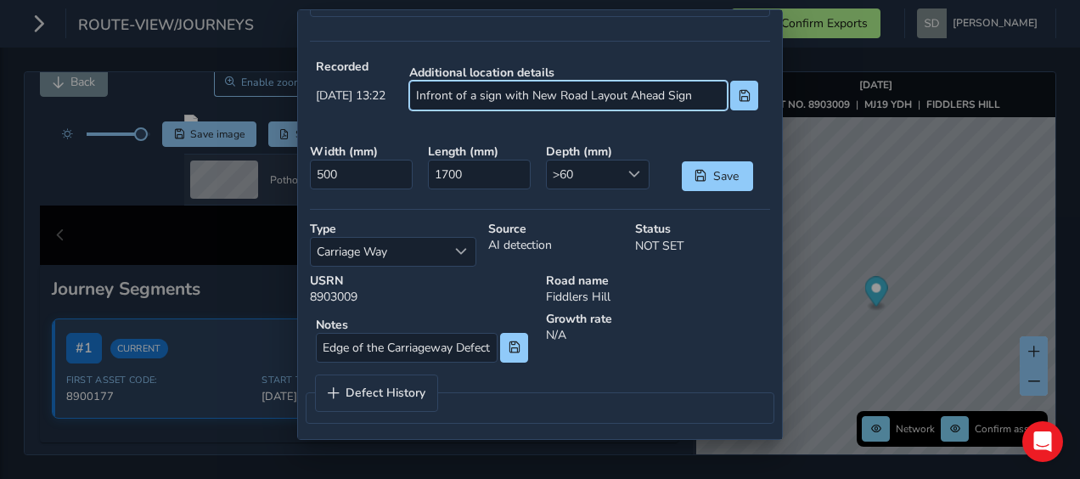
scroll to position [0, 15]
drag, startPoint x: 448, startPoint y: 93, endPoint x: 714, endPoint y: 115, distance: 266.7
click at [714, 115] on div "Additional location details Infront of a sign with New Road Layout Ahead Sign" at bounding box center [584, 88] width 373 height 70
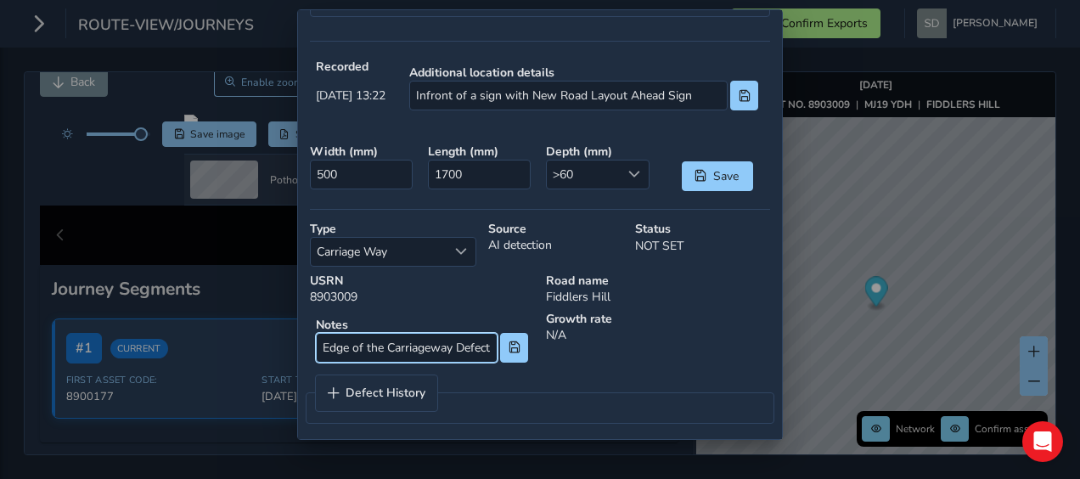
scroll to position [0, 0]
click at [467, 336] on input "Edge of the Carriageway Defect 1.7m x 0.5m x 60mm" at bounding box center [407, 348] width 182 height 30
click at [488, 340] on input "Edge of the Carriageway Defect 1.7m x 0.5m x 60mm" at bounding box center [407, 348] width 182 height 30
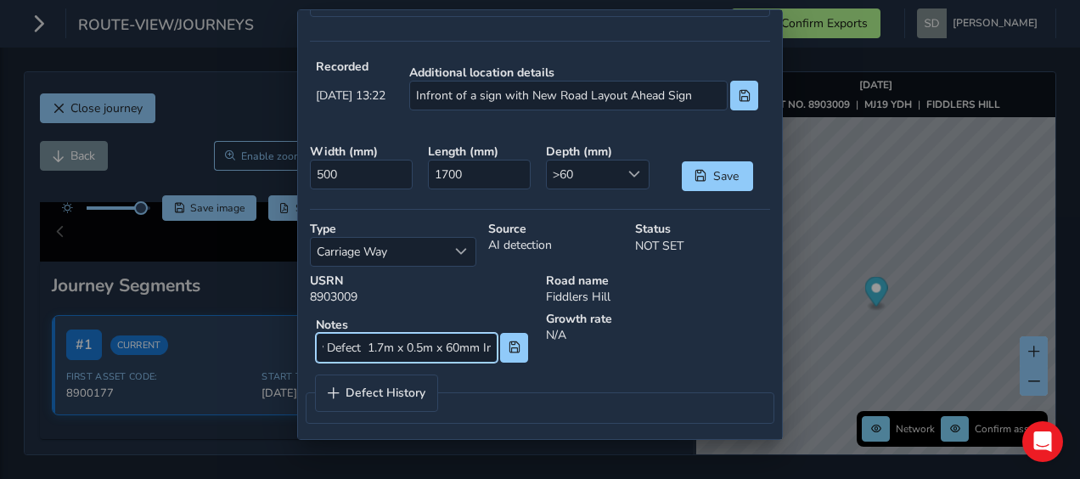
scroll to position [0, 403]
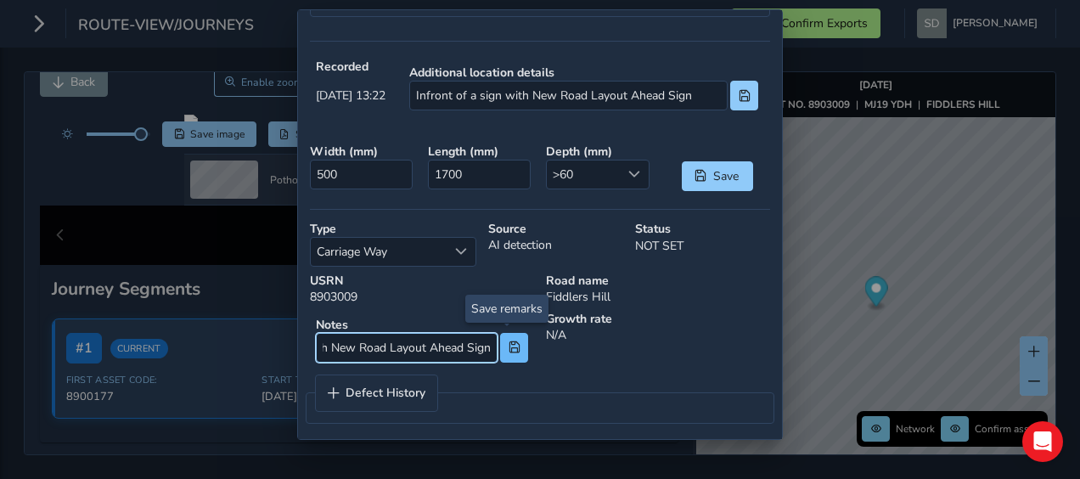
type input "Edge of the Carriageway Defect 1.7m x 0.5m x 60mm Infront of a sign with New Ro…"
click at [509, 344] on span at bounding box center [515, 347] width 12 height 12
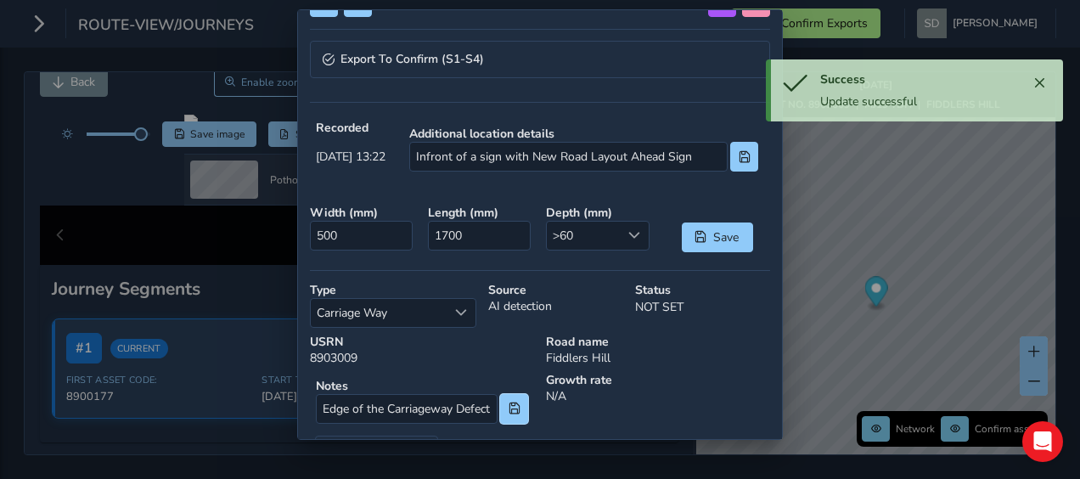
scroll to position [252, 0]
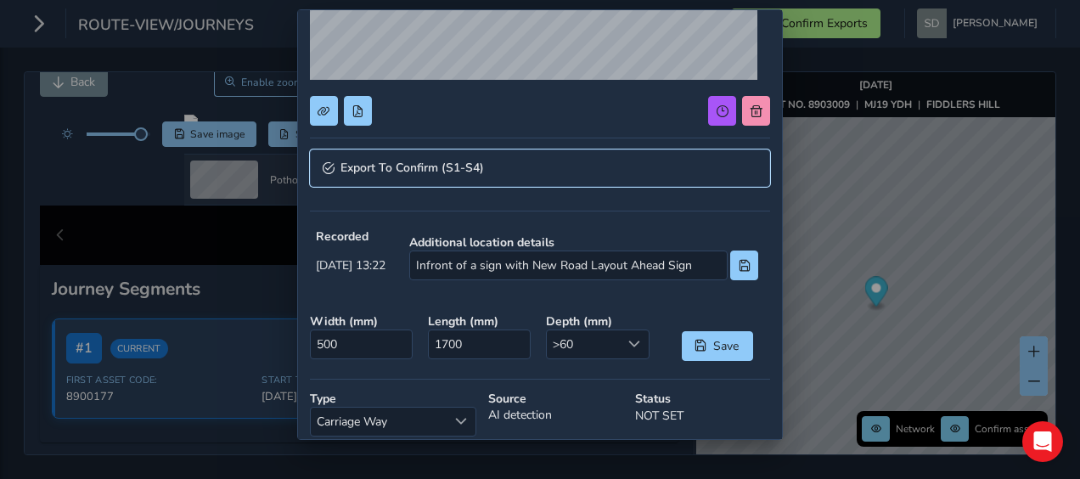
click at [404, 162] on span "Export To Confirm (S1-S4)" at bounding box center [413, 168] width 144 height 12
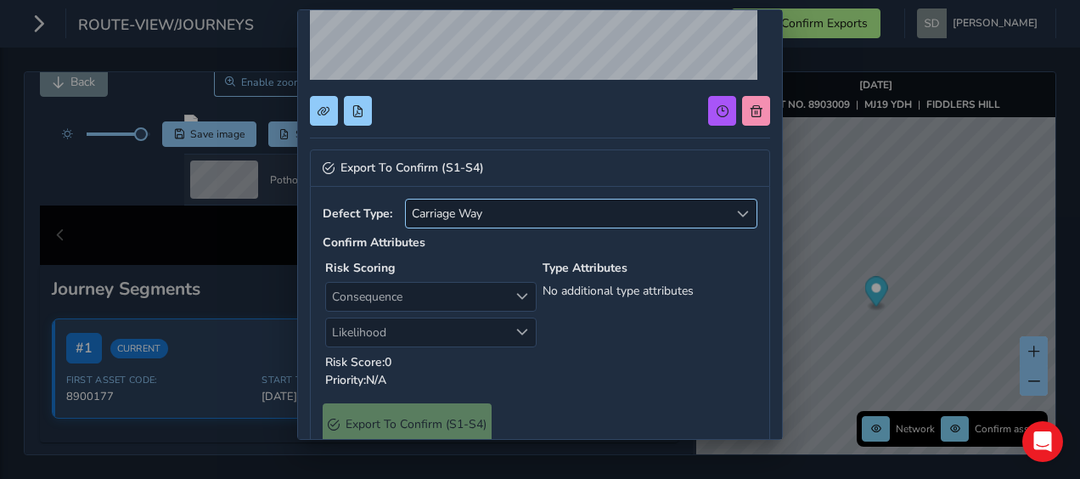
click at [663, 206] on span "Carriage Way" at bounding box center [567, 214] width 323 height 28
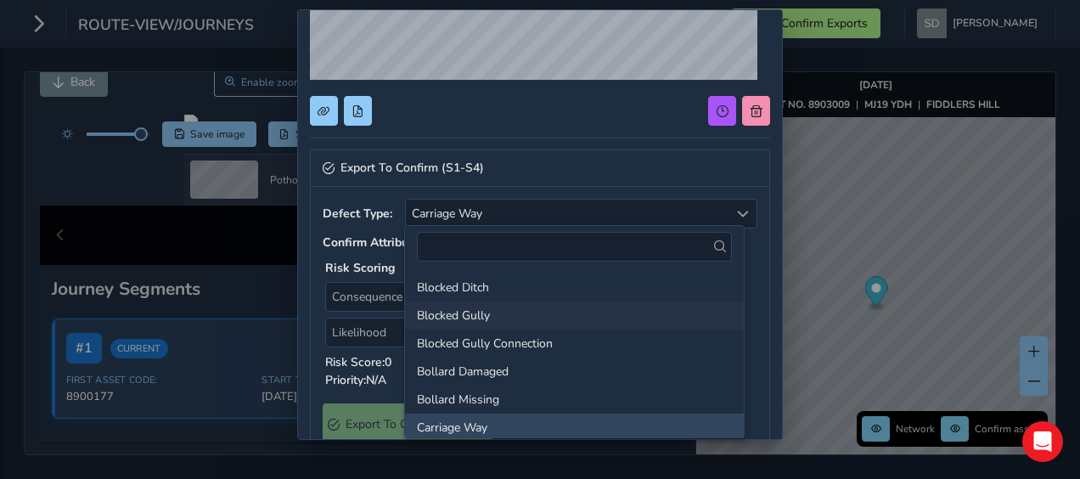
scroll to position [3, 0]
click at [510, 390] on li "Bollard Missing" at bounding box center [574, 397] width 339 height 28
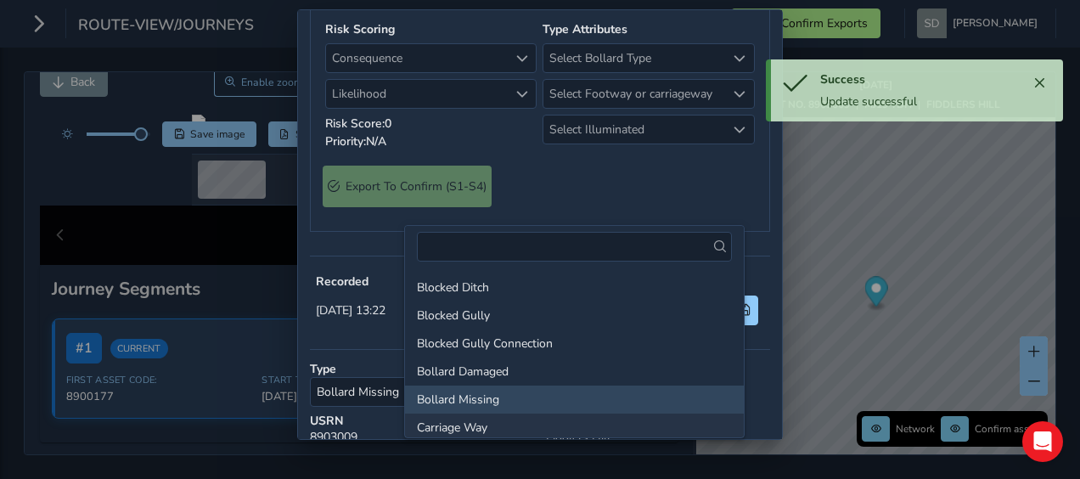
click at [510, 422] on li "Carriage Way" at bounding box center [574, 428] width 339 height 28
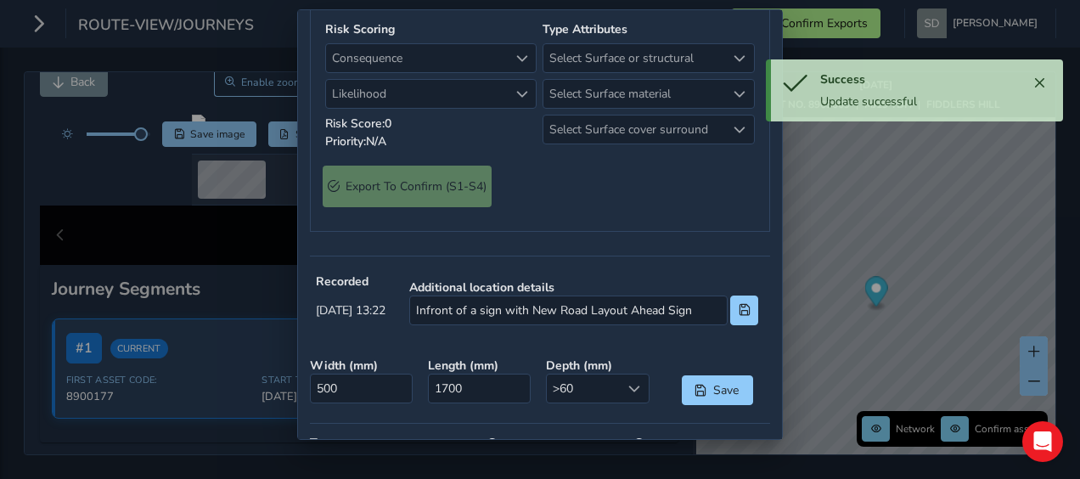
click at [576, 72] on span "Select Surface or structural" at bounding box center [635, 58] width 182 height 28
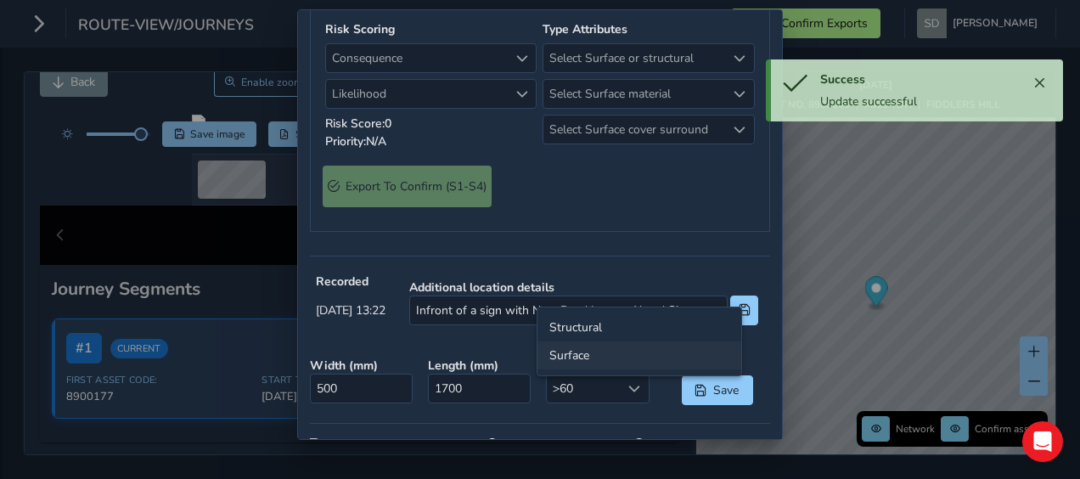
click at [565, 352] on li "Surface" at bounding box center [640, 355] width 204 height 28
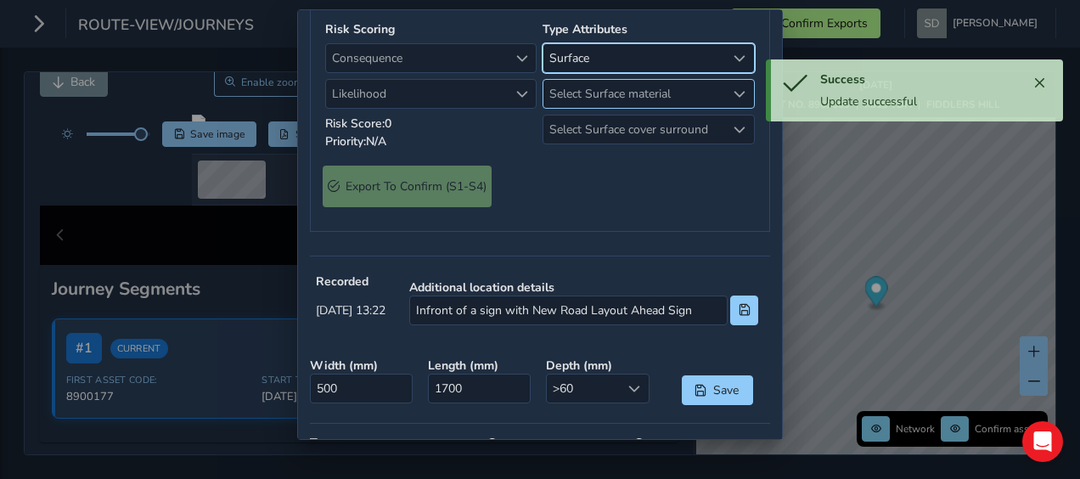
click at [583, 108] on span "Select Surface material" at bounding box center [635, 94] width 182 height 28
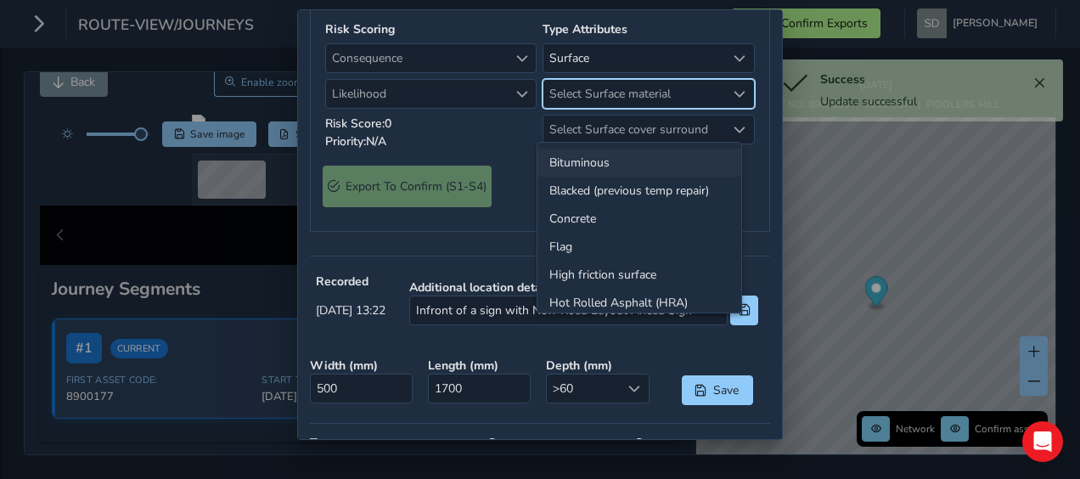
click at [583, 158] on li "Bituminous" at bounding box center [640, 163] width 204 height 28
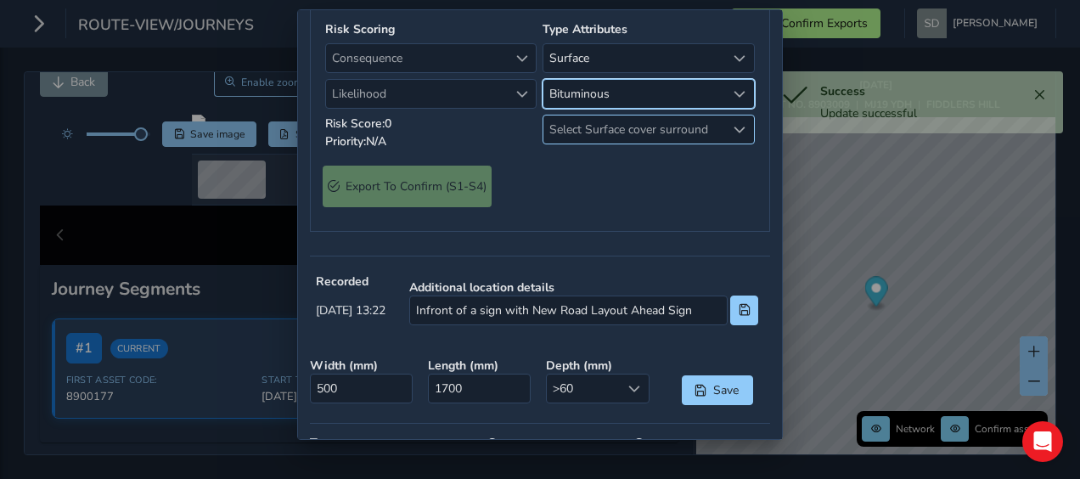
click at [603, 144] on span "Select Surface cover surround" at bounding box center [635, 130] width 182 height 28
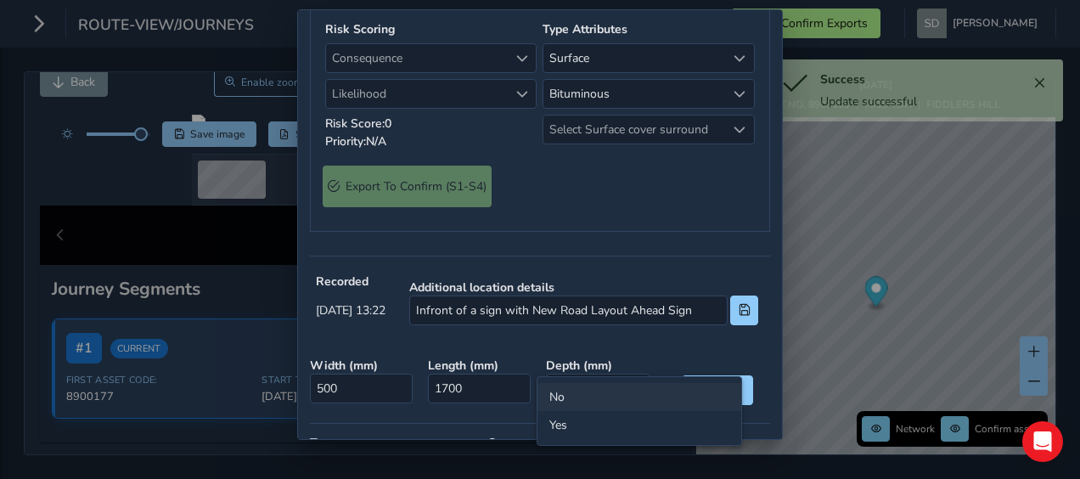
click at [554, 398] on li "No" at bounding box center [640, 397] width 204 height 28
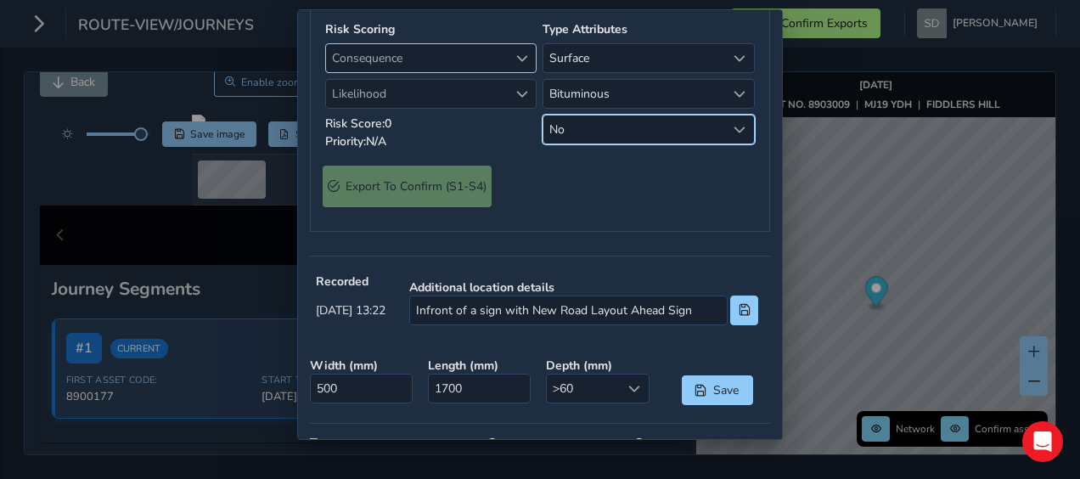
click at [516, 65] on span "Consequence" at bounding box center [522, 59] width 12 height 12
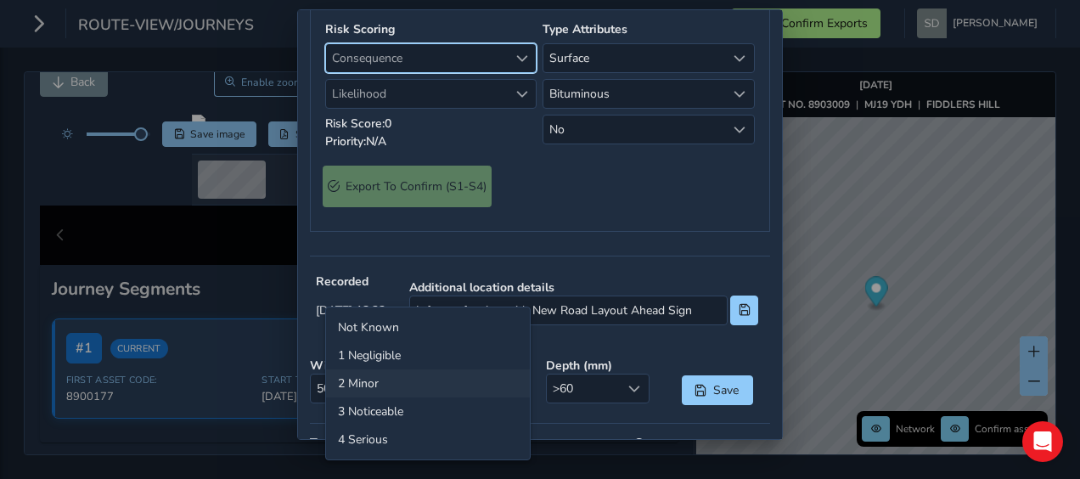
click at [395, 381] on li "2 Minor" at bounding box center [428, 383] width 204 height 28
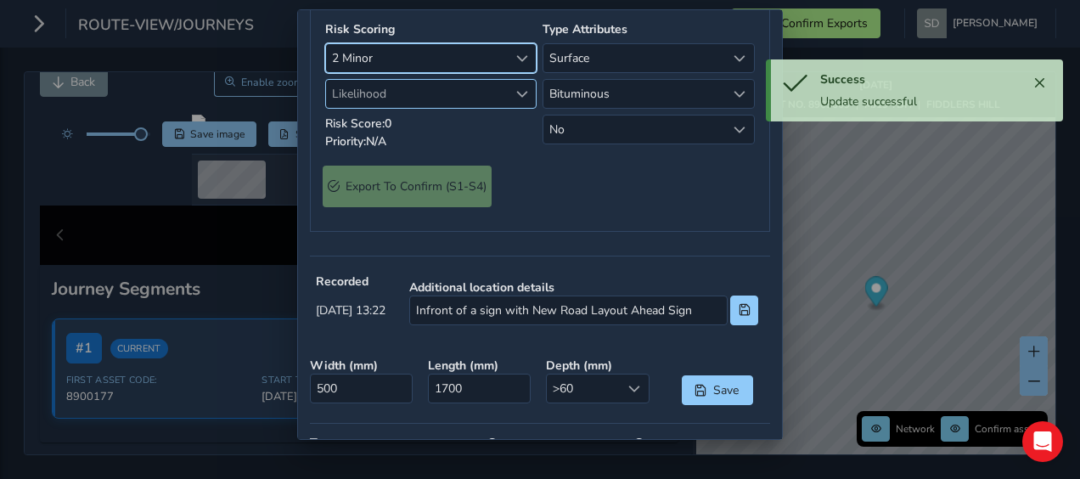
click at [516, 100] on span "Likelihood" at bounding box center [522, 94] width 12 height 12
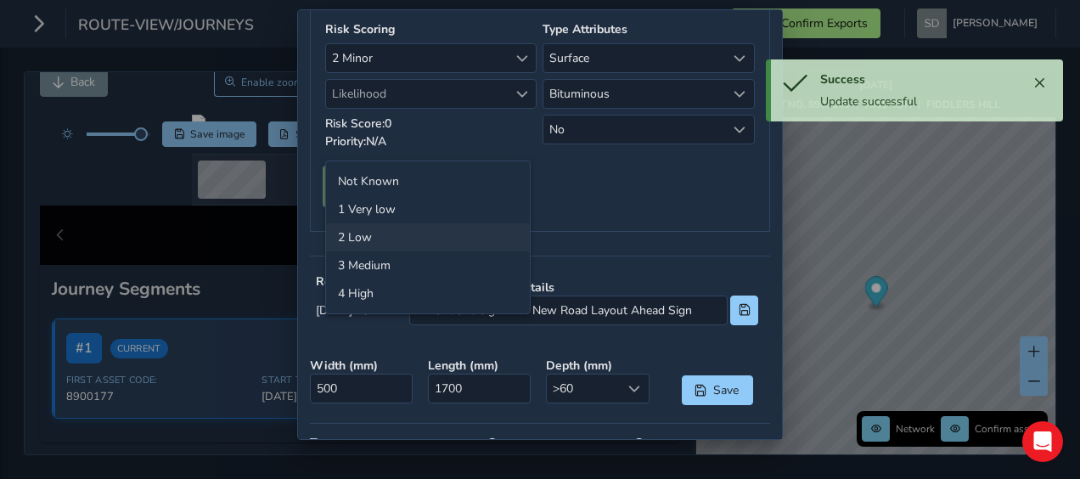
click at [381, 237] on li "2 Low" at bounding box center [428, 237] width 204 height 28
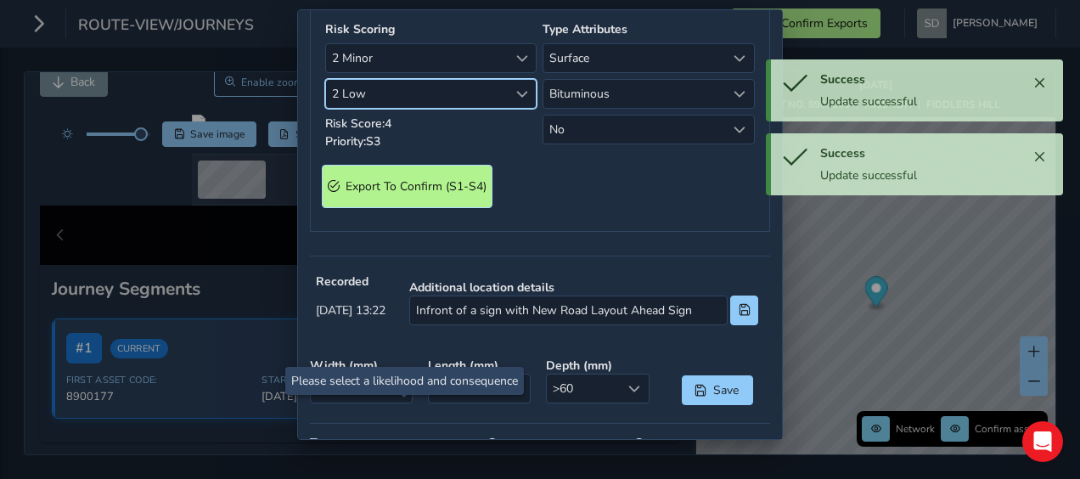
click at [412, 195] on span "Export To Confirm (S1-S4)" at bounding box center [416, 186] width 141 height 16
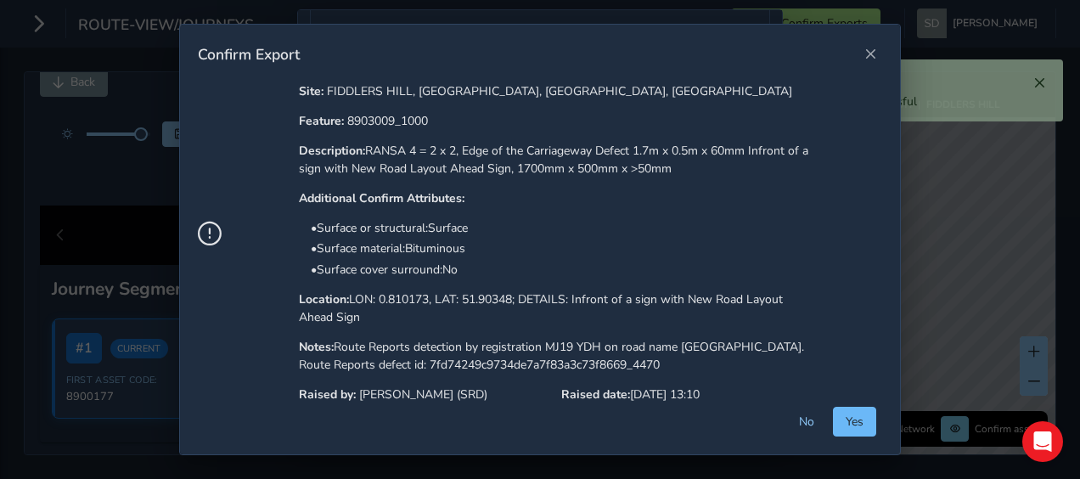
click at [849, 420] on button "Yes" at bounding box center [854, 422] width 43 height 30
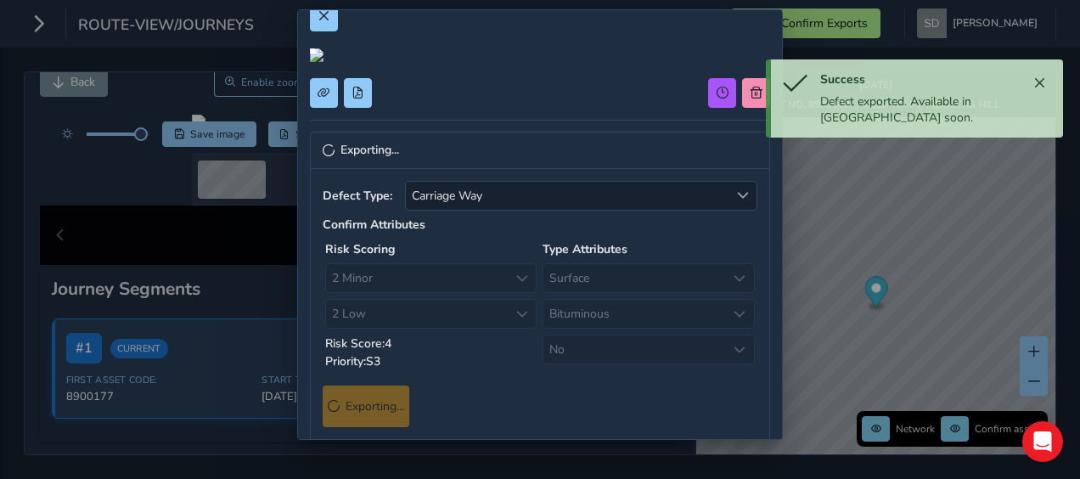
scroll to position [0, 0]
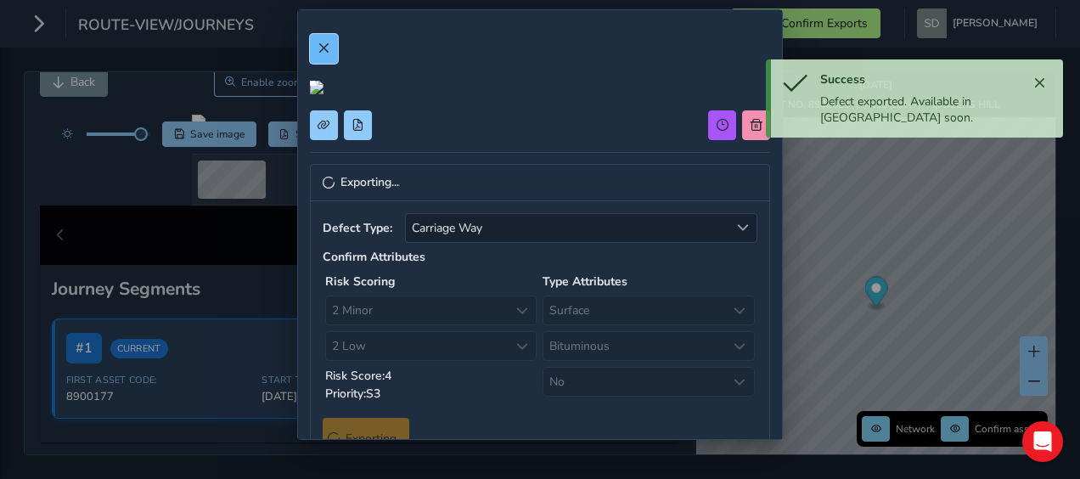
click at [324, 59] on button at bounding box center [324, 49] width 28 height 30
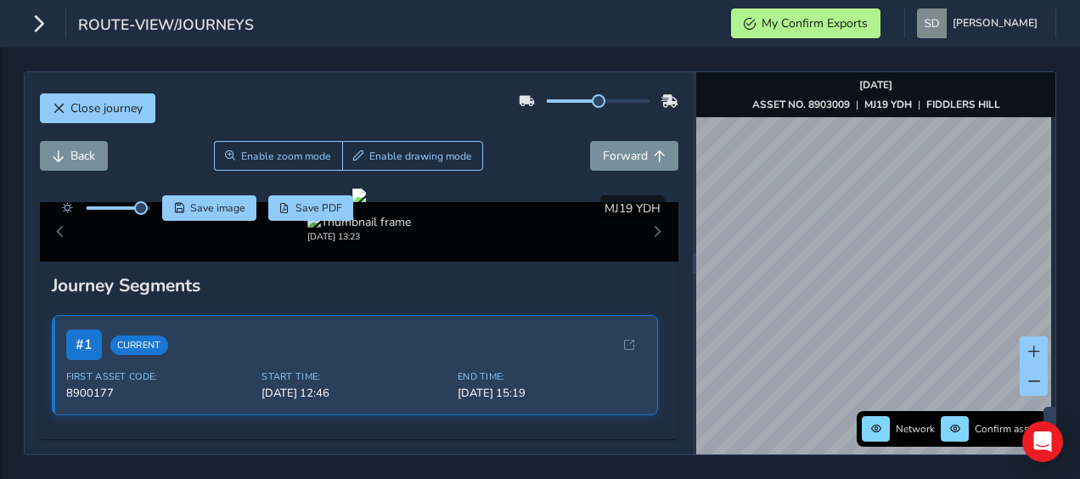
scroll to position [171, 0]
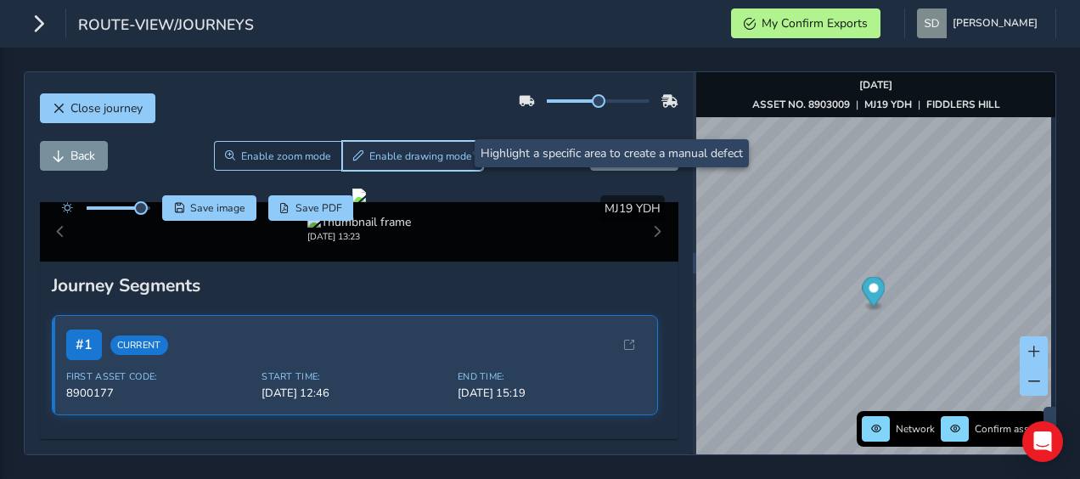
click at [412, 155] on span "Enable drawing mode" at bounding box center [420, 156] width 103 height 14
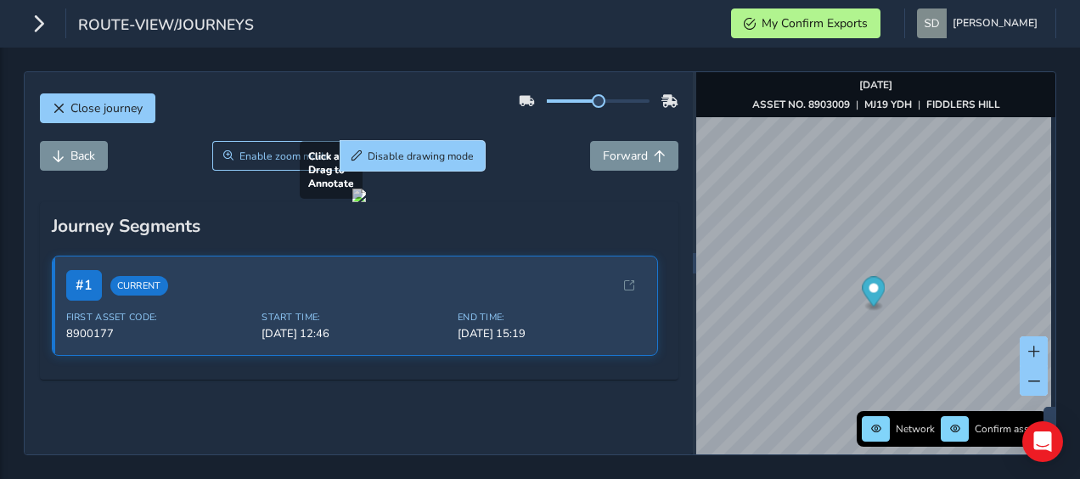
scroll to position [86, 0]
drag, startPoint x: 257, startPoint y: 324, endPoint x: 441, endPoint y: 380, distance: 192.7
click at [366, 202] on div at bounding box center [359, 196] width 14 height 14
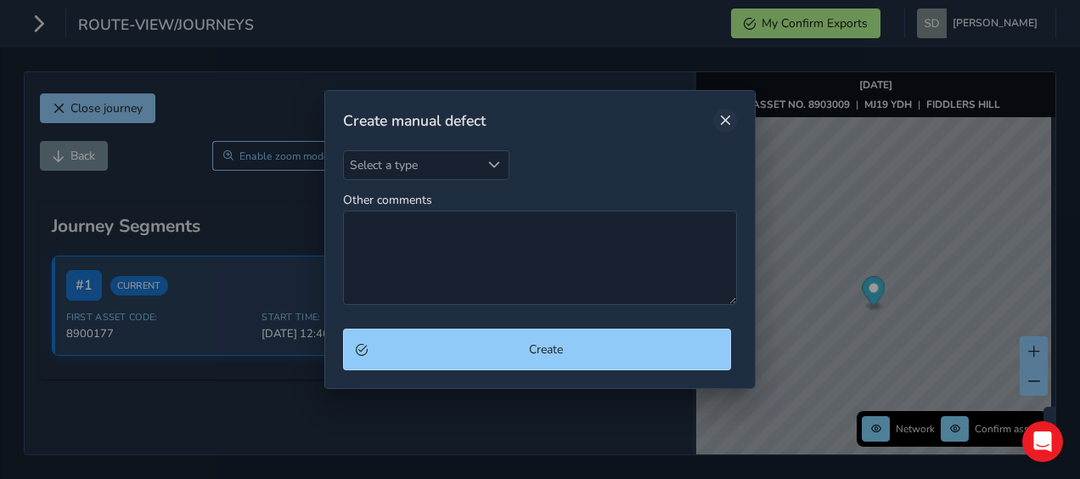
click at [720, 128] on button "Close" at bounding box center [725, 121] width 24 height 24
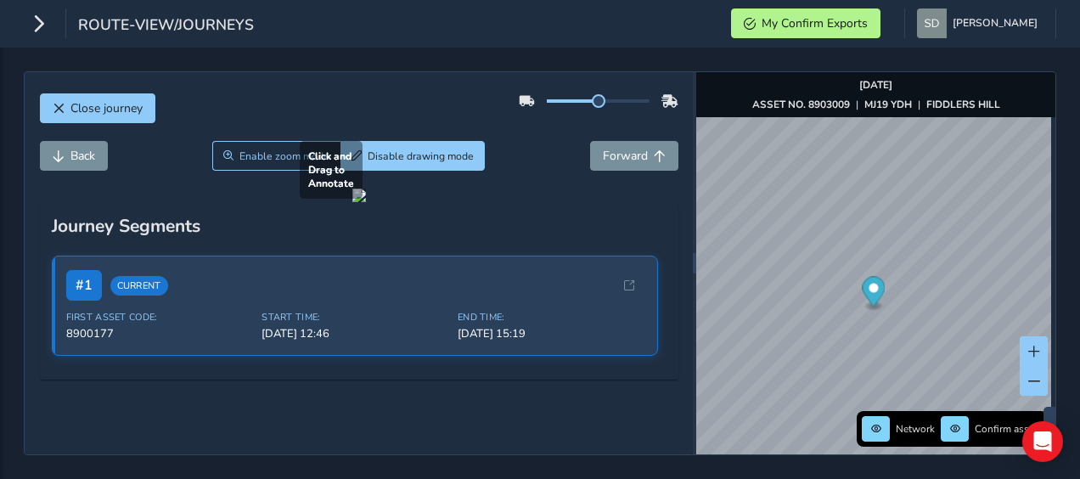
drag, startPoint x: 229, startPoint y: 353, endPoint x: 260, endPoint y: 324, distance: 42.6
click at [352, 202] on div at bounding box center [359, 196] width 14 height 14
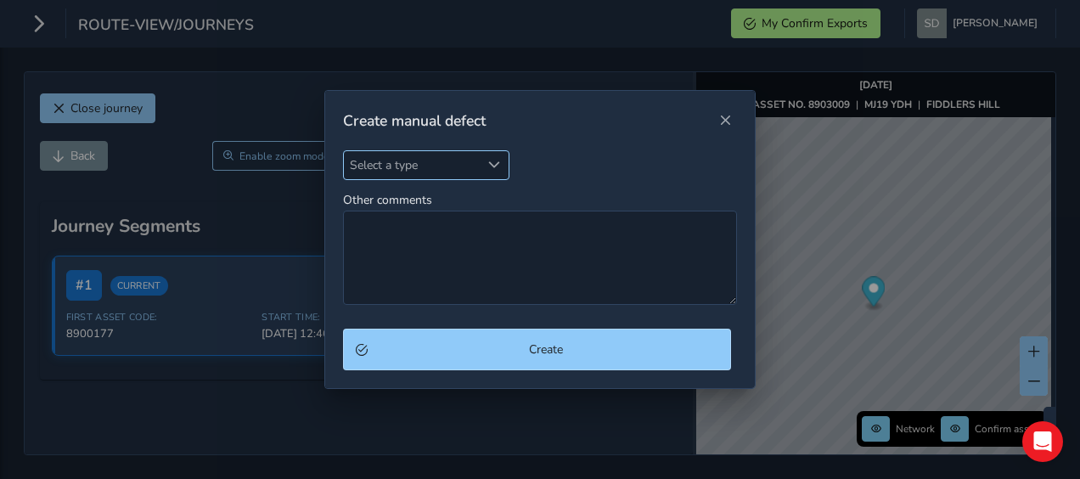
click at [493, 169] on span "Select a type" at bounding box center [494, 165] width 12 height 12
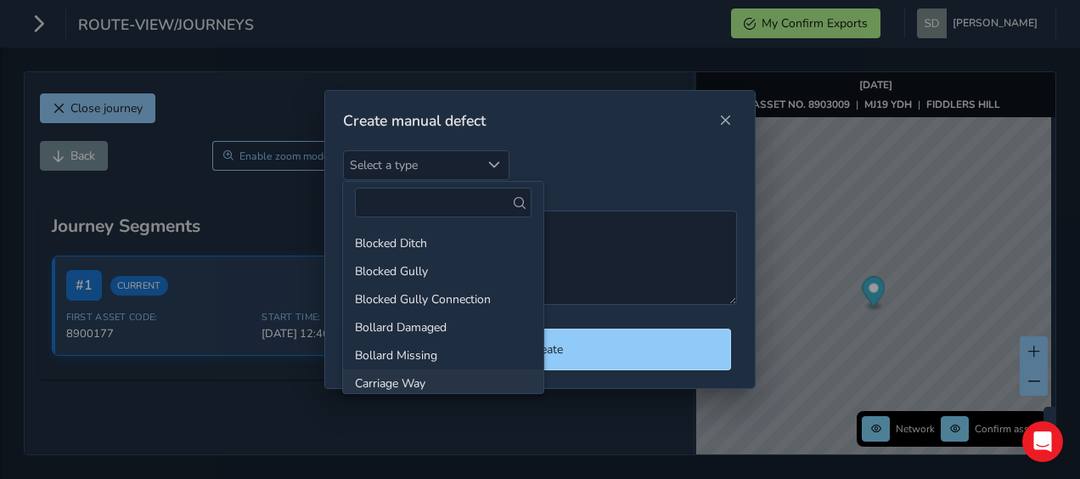
click at [435, 380] on li "Carriage Way" at bounding box center [443, 383] width 200 height 28
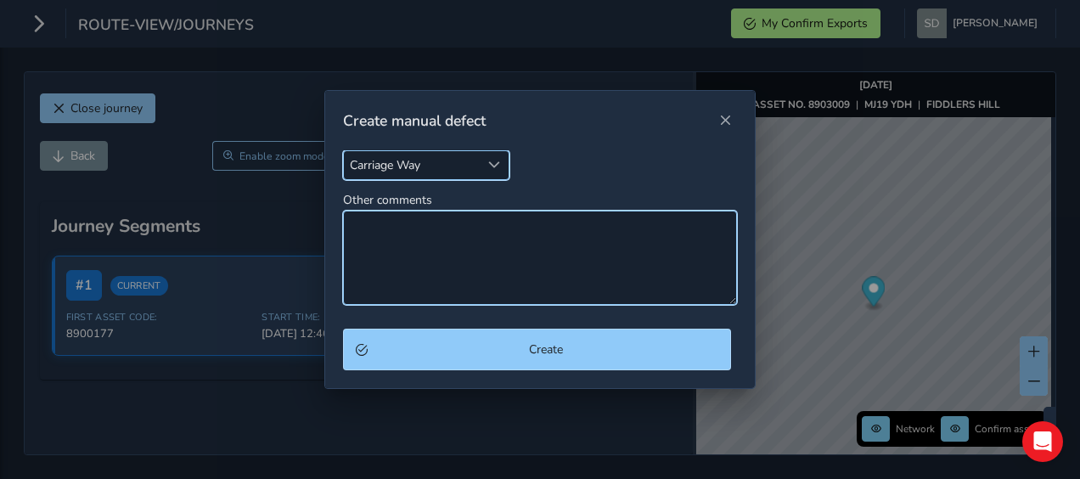
click at [365, 233] on textarea "Other comments" at bounding box center [540, 258] width 395 height 94
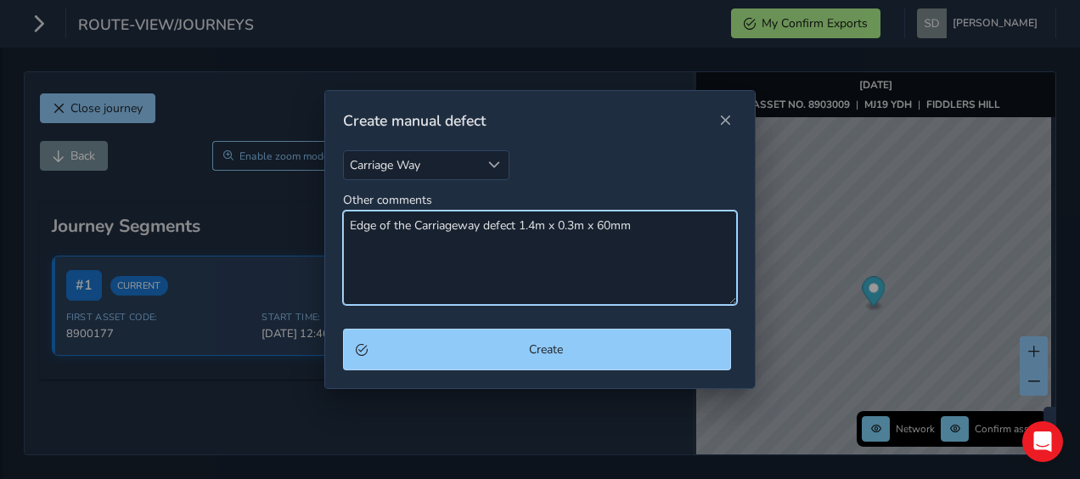
click at [652, 233] on textarea "Edge of the Carriageway defect 1.4m x 0.3m x 60mm" at bounding box center [540, 258] width 395 height 94
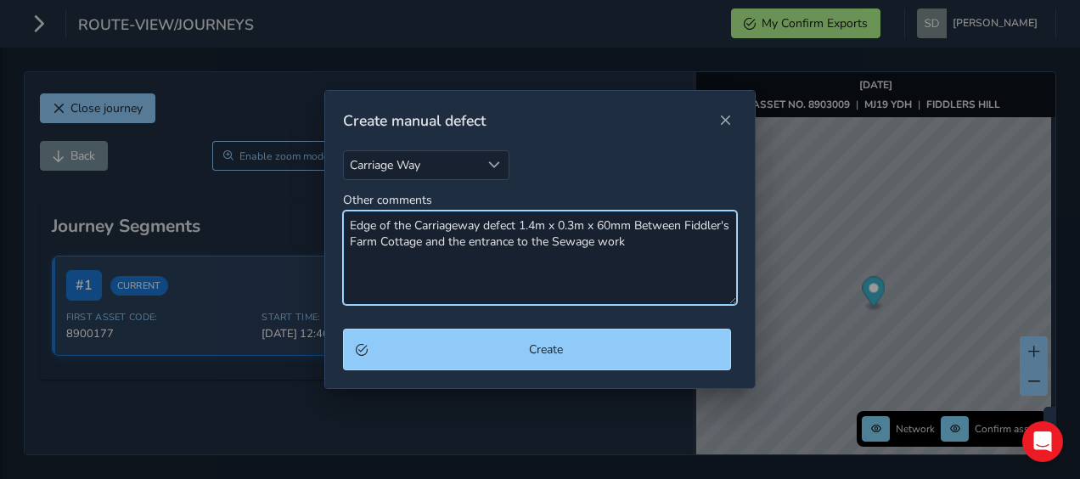
type textarea "Edge of the Carriageway defect 1.4m x 0.3m x 60mm Between Fiddler's Farm Cottag…"
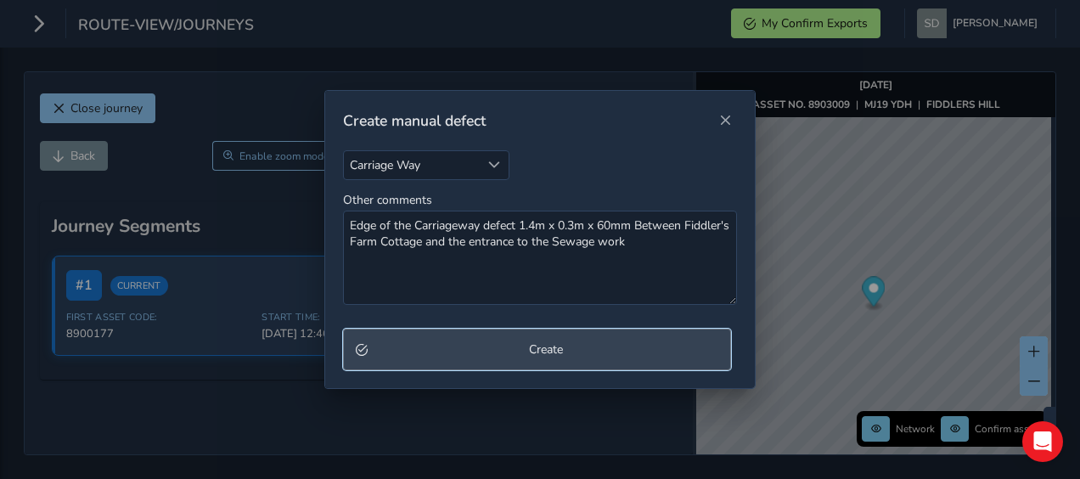
click at [508, 347] on span "Create" at bounding box center [547, 349] width 346 height 16
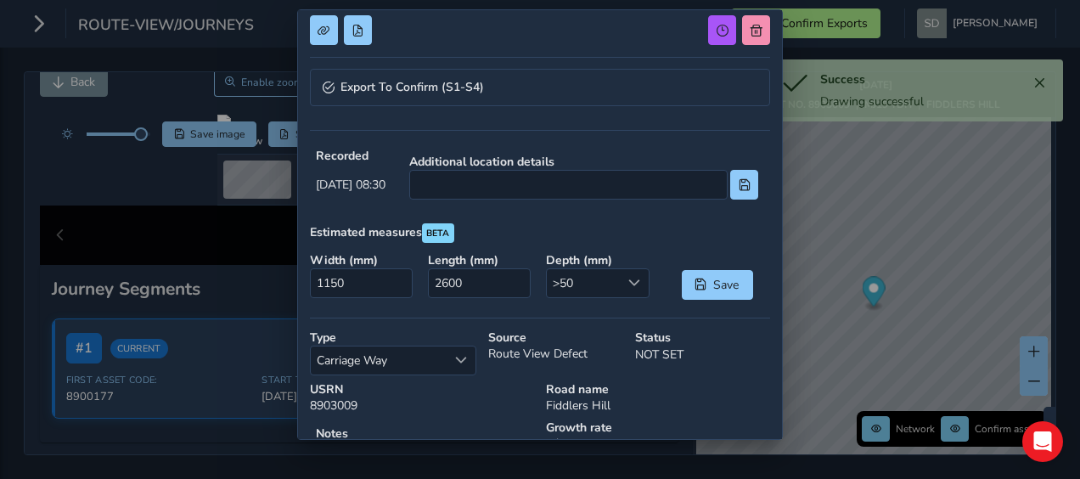
scroll to position [340, 0]
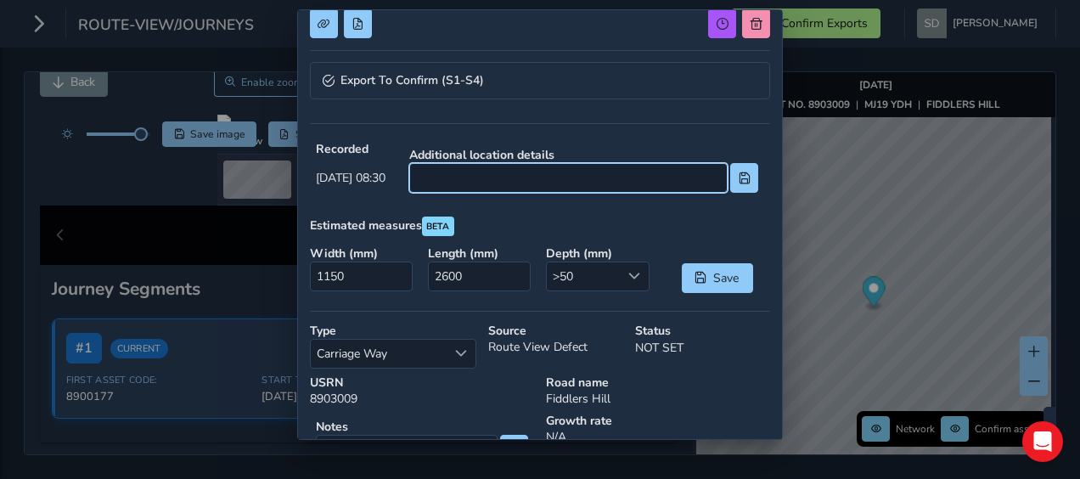
click at [465, 177] on input at bounding box center [568, 178] width 319 height 30
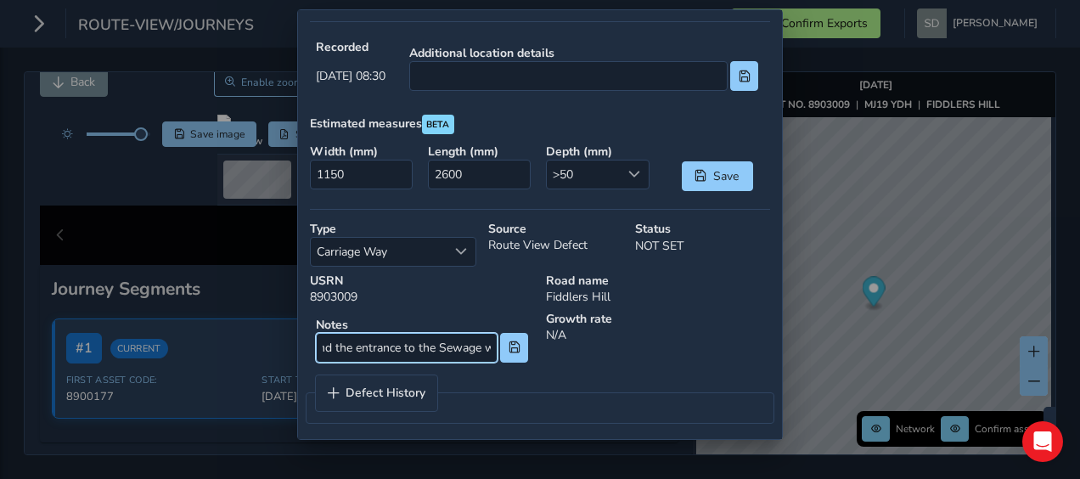
scroll to position [0, 502]
drag, startPoint x: 460, startPoint y: 339, endPoint x: 485, endPoint y: 345, distance: 25.3
click at [485, 345] on input "Edge of the Carriageway defect 1.4m x 0.3m x 60mm Between Fiddler's Farm Cottag…" at bounding box center [407, 348] width 182 height 30
click at [486, 345] on input "Edge of the Carriageway defect 1.4m x 0.3m x 60mm Between Fiddler's Farm Cottag…" at bounding box center [407, 348] width 182 height 30
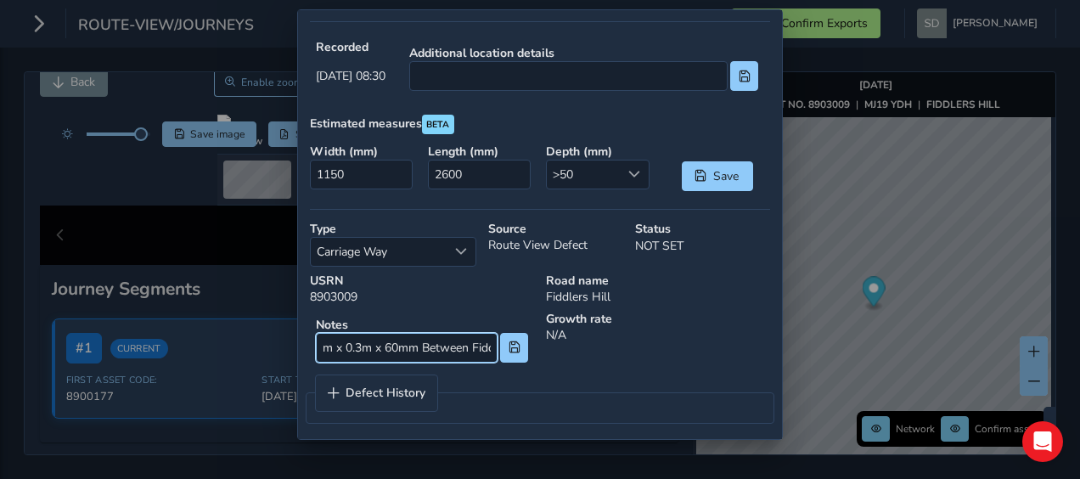
drag, startPoint x: 487, startPoint y: 343, endPoint x: 426, endPoint y: 352, distance: 61.9
click at [426, 352] on input "Edge of the Carriageway defect 1.4m x 0.3m x 60mm Between Fiddler's Farm Cottag…" at bounding box center [407, 348] width 182 height 30
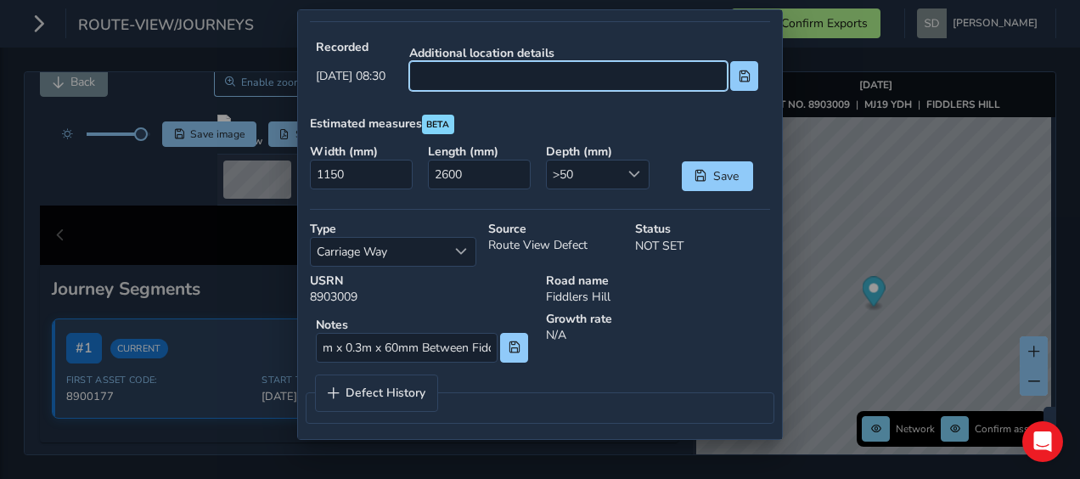
click at [516, 76] on input at bounding box center [568, 76] width 319 height 30
paste input "Between Fiddler's Farm Cottage and the entrance to the Sewage work"
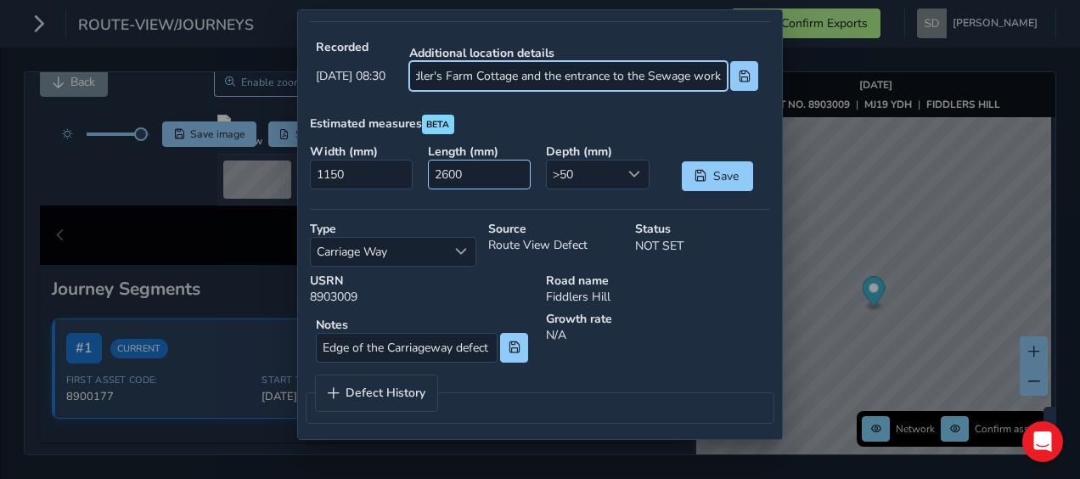
type input "Between Fiddler's Farm Cottage and the entrance to the Sewage work"
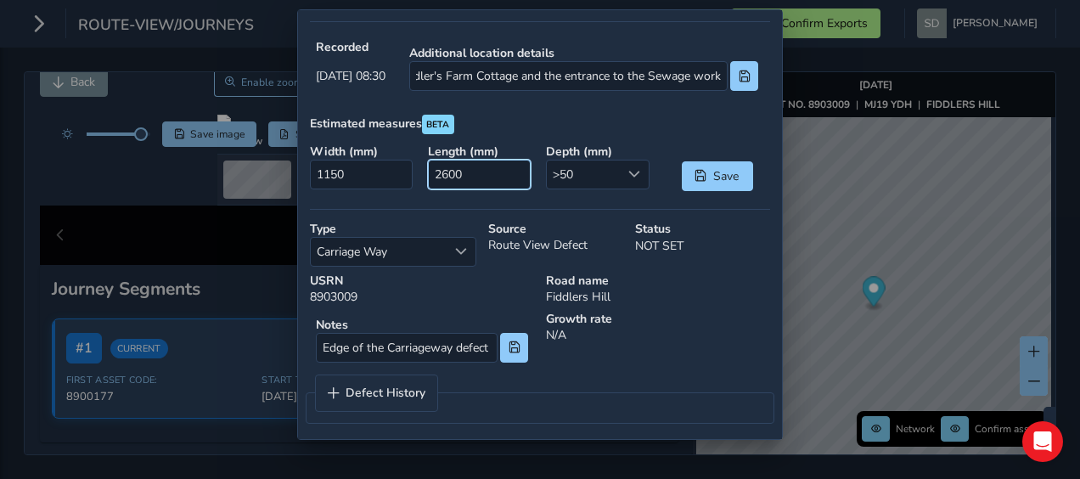
scroll to position [0, 0]
click at [469, 170] on input "2600" at bounding box center [480, 175] width 104 height 30
type input "260"
type input "0"
type input "1400"
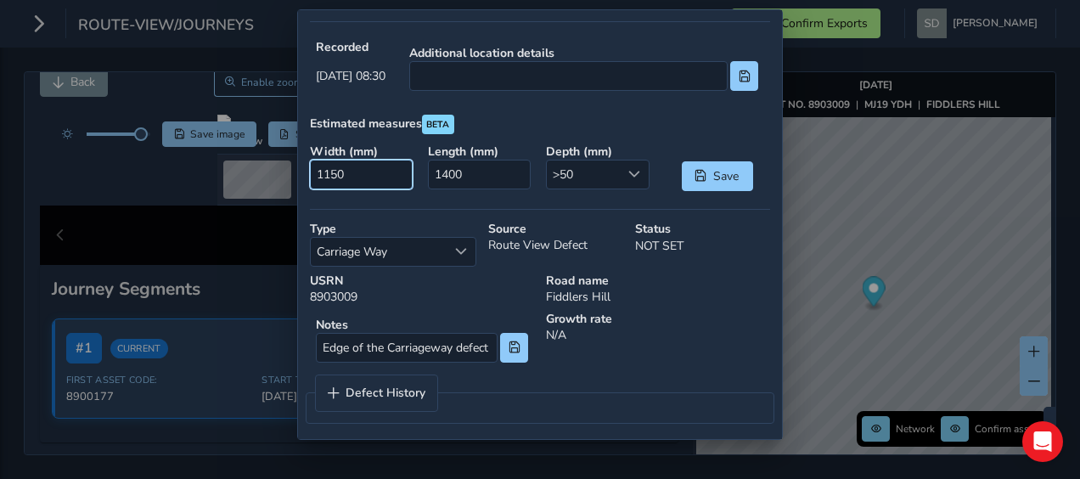
click at [358, 172] on input "1150" at bounding box center [362, 175] width 104 height 30
type input "0"
type input "300"
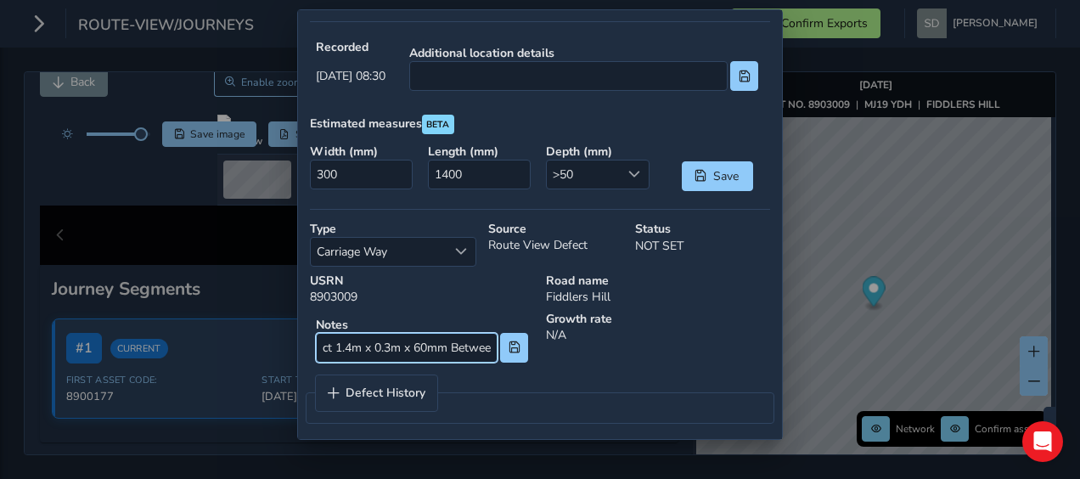
scroll to position [0, 160]
drag, startPoint x: 411, startPoint y: 345, endPoint x: 464, endPoint y: 297, distance: 71.0
click at [467, 333] on input "Edge of the Carriageway defect 1.4m x 0.3m x 60mm Between Fiddler's Farm Cottag…" at bounding box center [407, 348] width 182 height 30
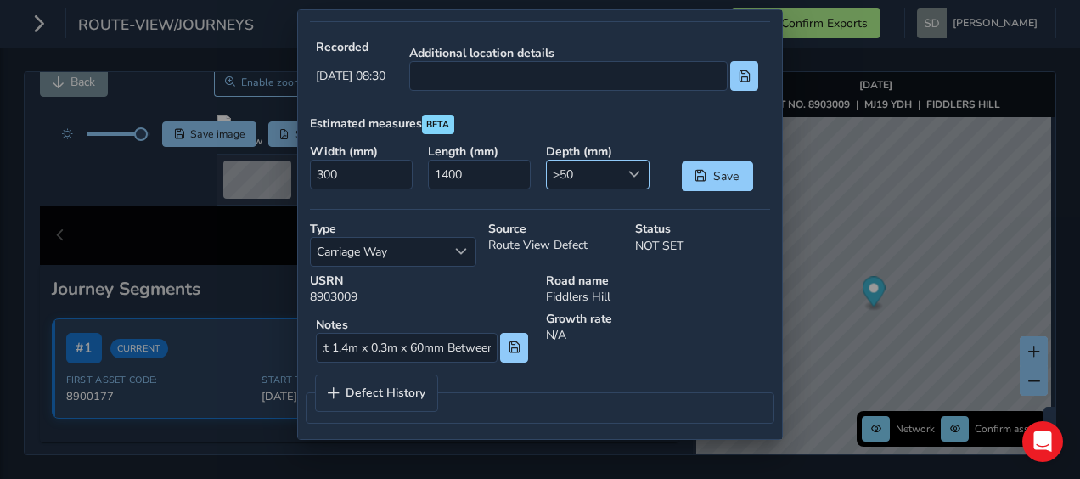
scroll to position [0, 0]
click at [630, 172] on span at bounding box center [635, 174] width 12 height 12
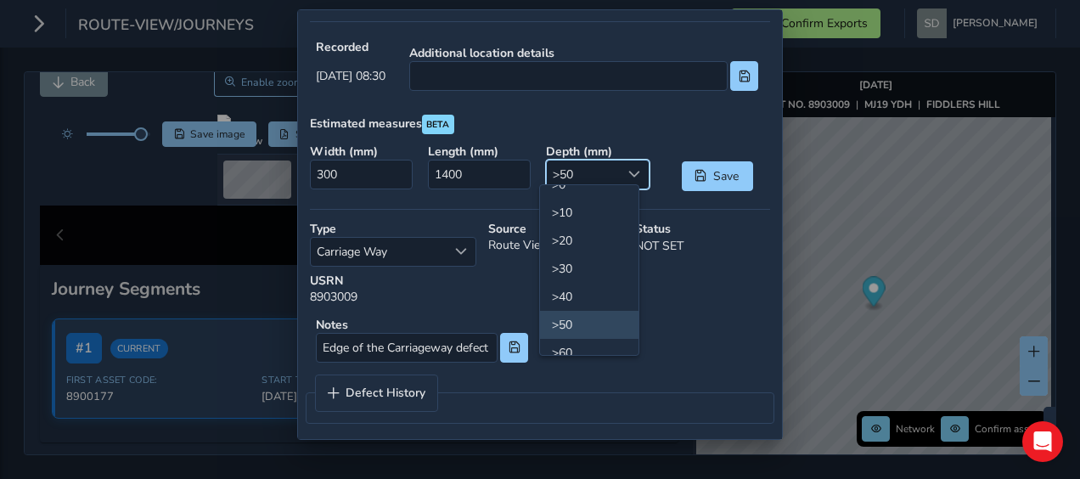
scroll to position [37, 0]
click at [584, 332] on li ">60" at bounding box center [589, 337] width 99 height 28
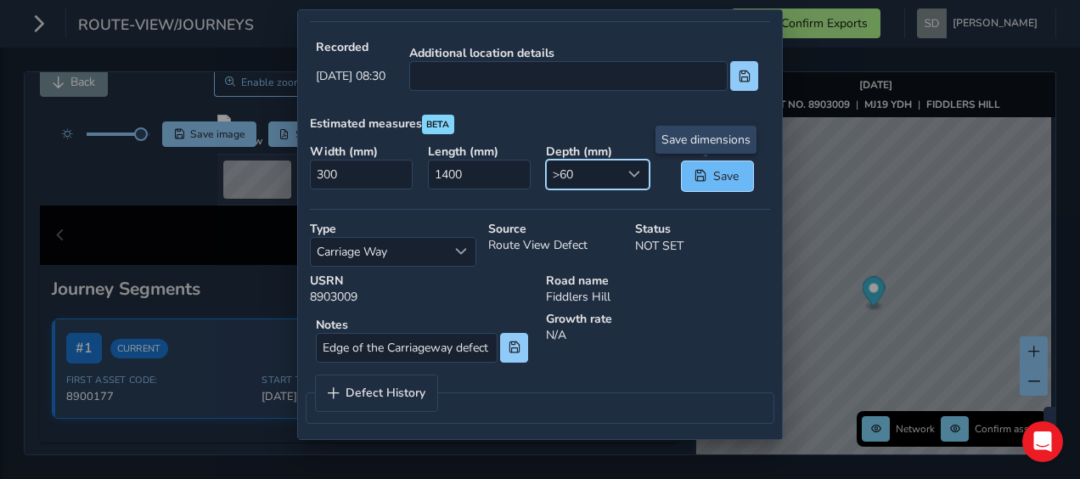
click at [723, 172] on span "Save" at bounding box center [727, 176] width 28 height 16
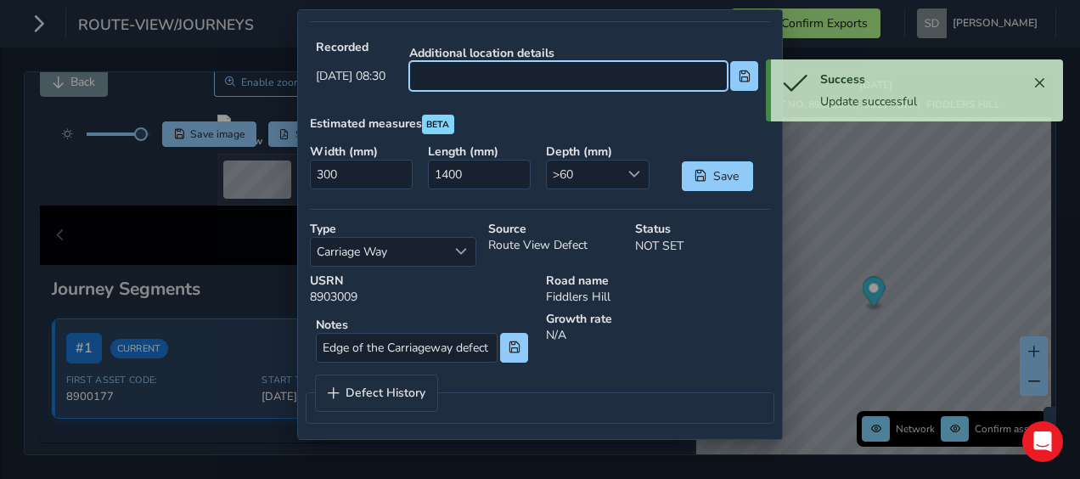
click at [489, 69] on input at bounding box center [568, 76] width 319 height 30
paste input "Between Fiddler's Farm Cottage and the entrance to the Sewage work"
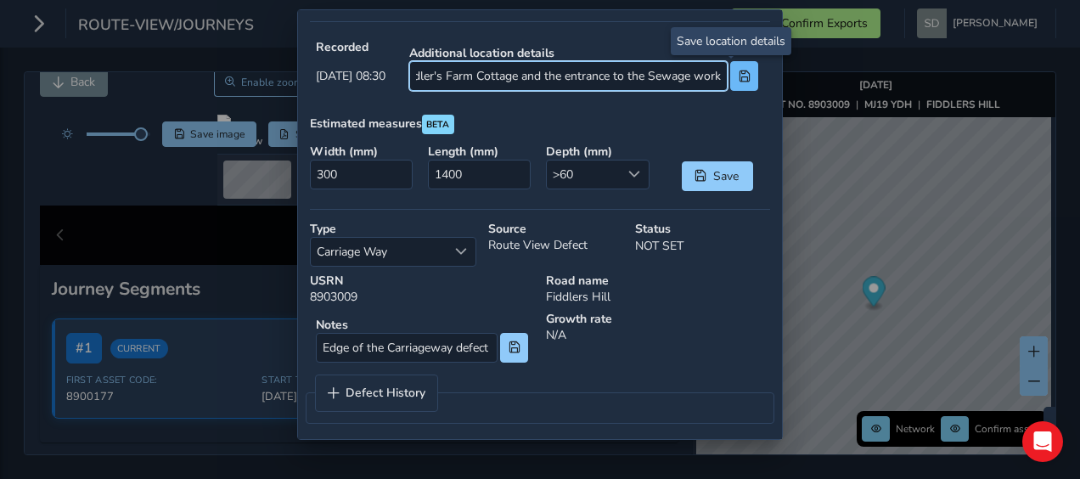
type input "Between Fiddler's Farm Cottage and the entrance to the Sewage work"
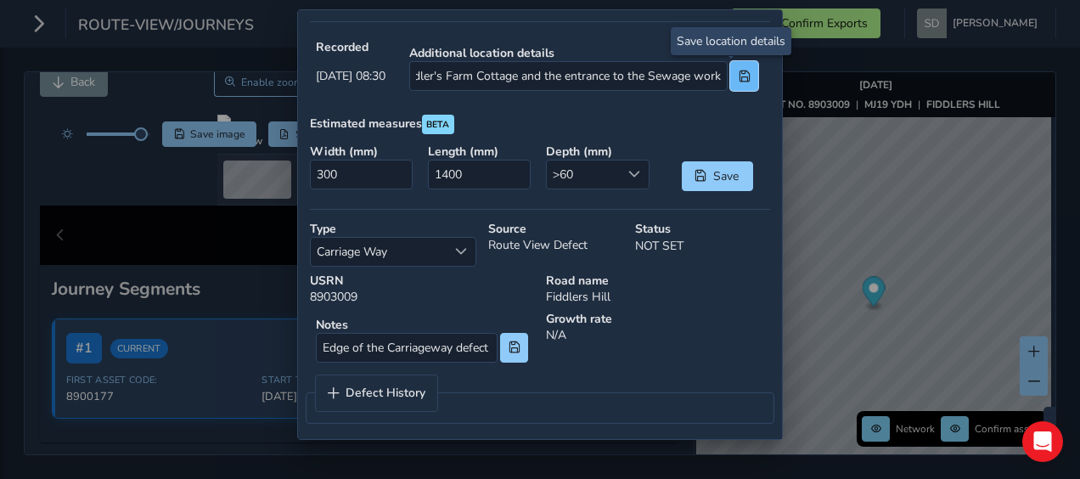
click at [739, 73] on span at bounding box center [745, 76] width 12 height 12
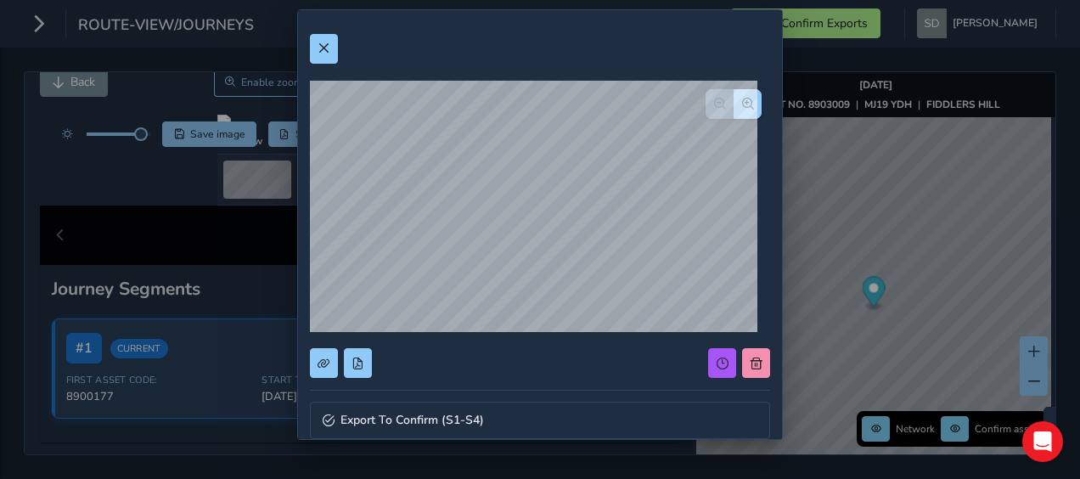
scroll to position [340, 0]
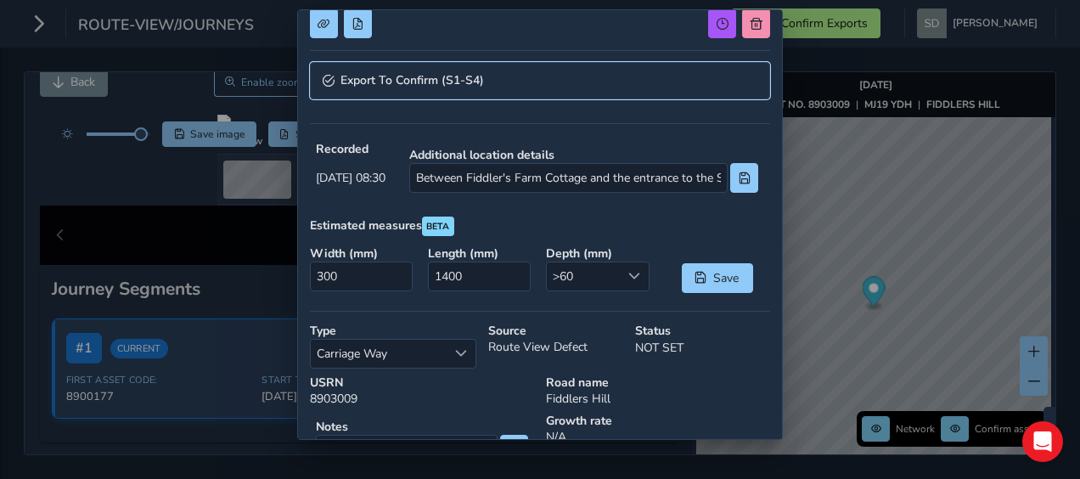
click at [403, 81] on span "Export To Confirm (S1-S4)" at bounding box center [413, 81] width 144 height 12
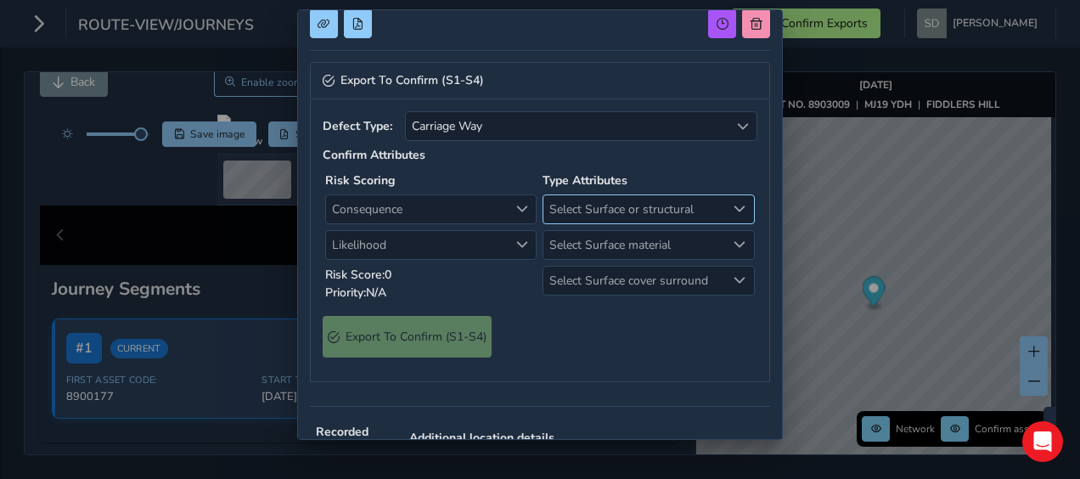
click at [663, 214] on span "Select Surface or structural" at bounding box center [635, 209] width 182 height 28
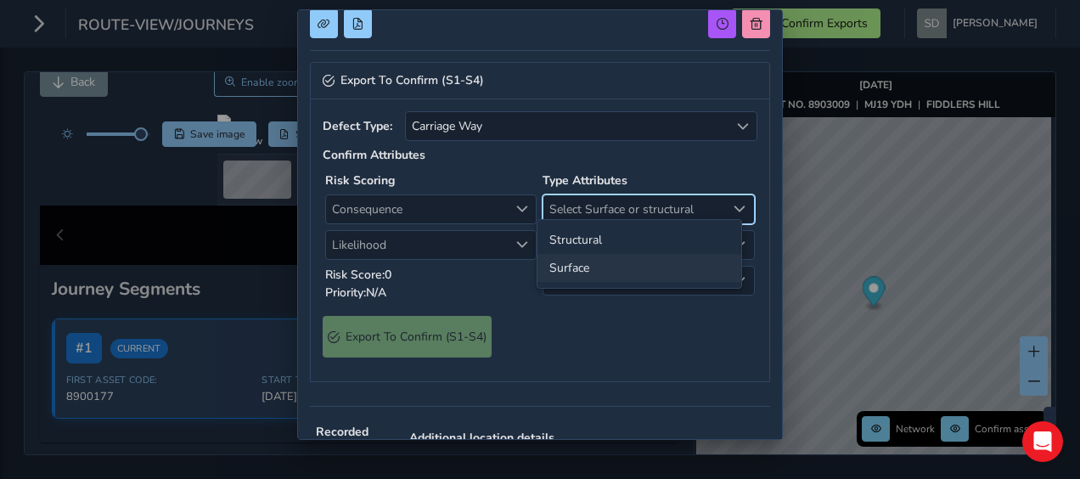
click at [606, 264] on li "Surface" at bounding box center [640, 268] width 204 height 28
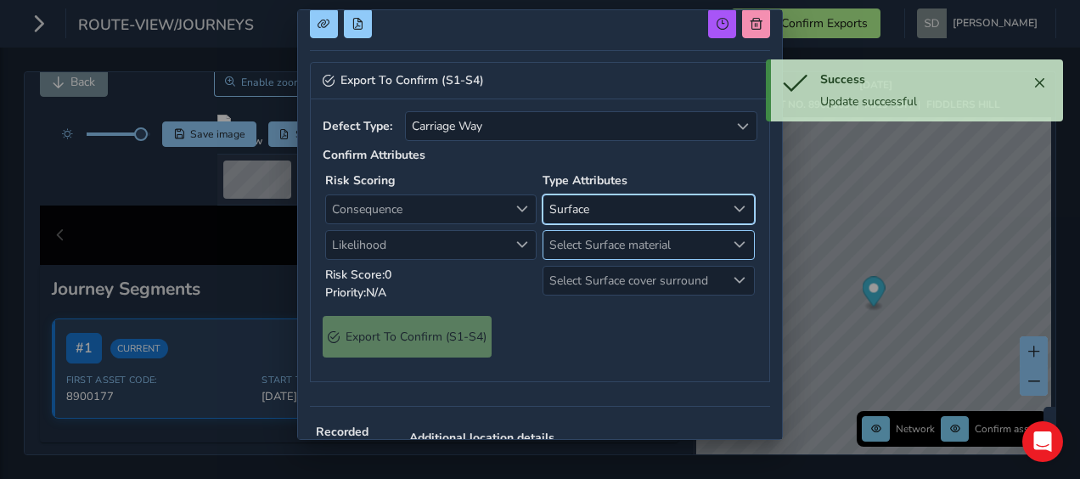
click at [626, 239] on span "Select Surface material" at bounding box center [635, 245] width 182 height 28
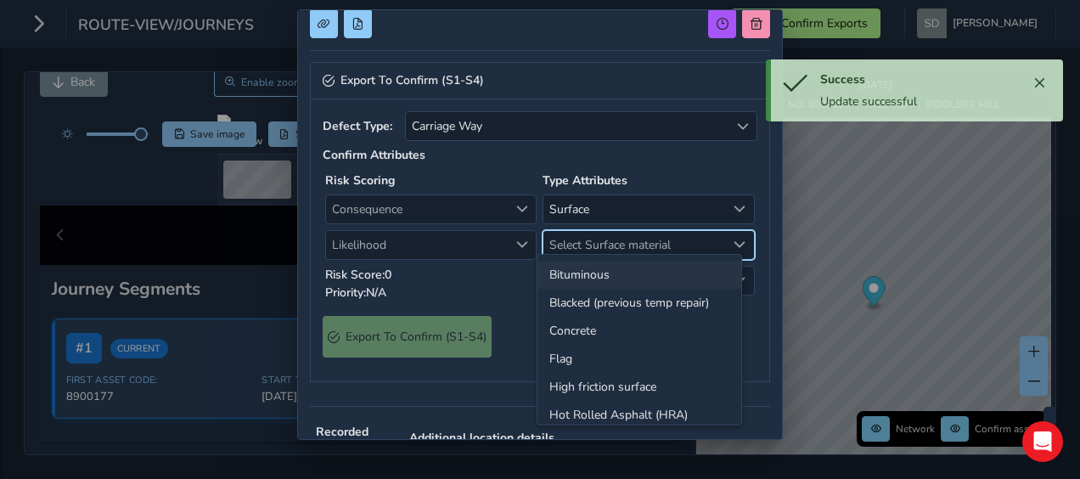
click at [609, 271] on li "Bituminous" at bounding box center [640, 275] width 204 height 28
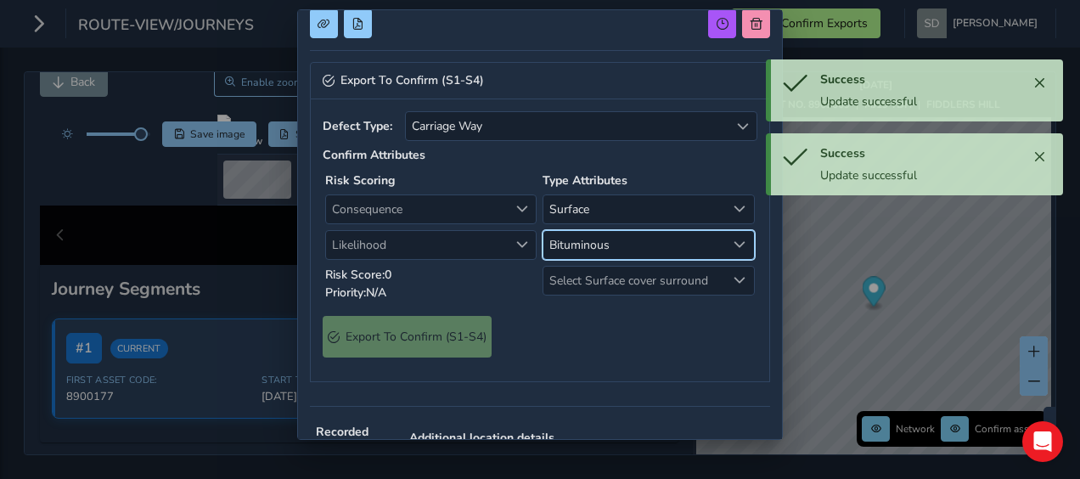
click at [609, 271] on span "Select Surface cover surround" at bounding box center [635, 281] width 182 height 28
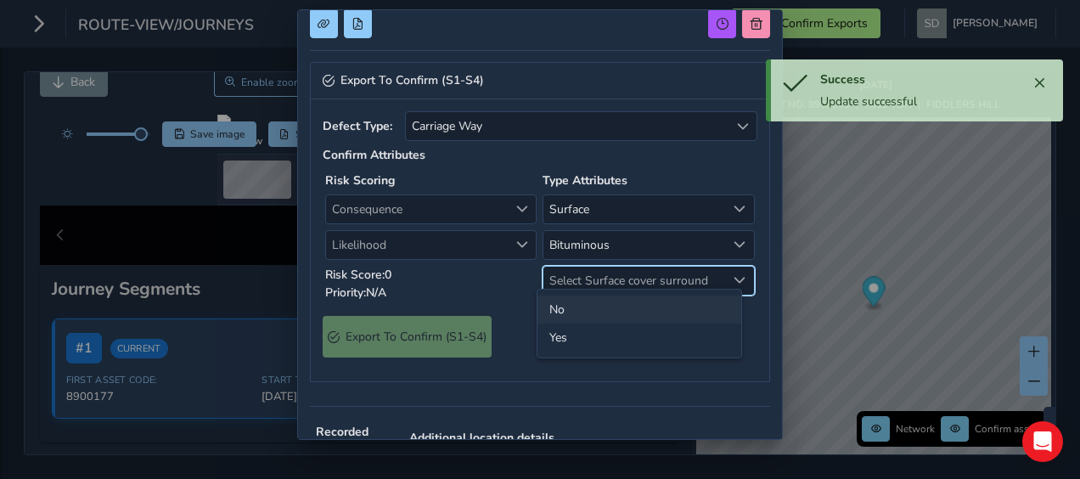
click at [578, 311] on li "No" at bounding box center [640, 310] width 204 height 28
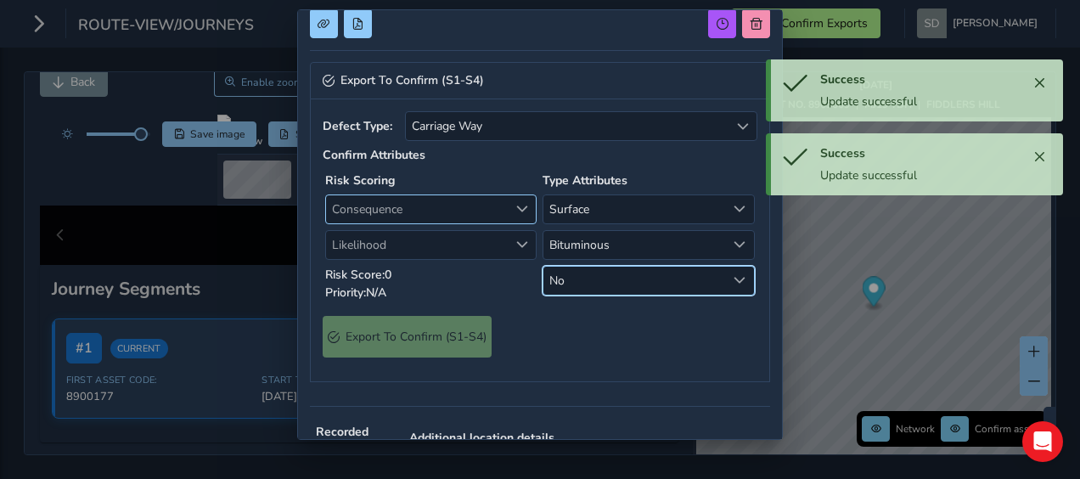
click at [516, 203] on span "Consequence" at bounding box center [522, 209] width 12 height 12
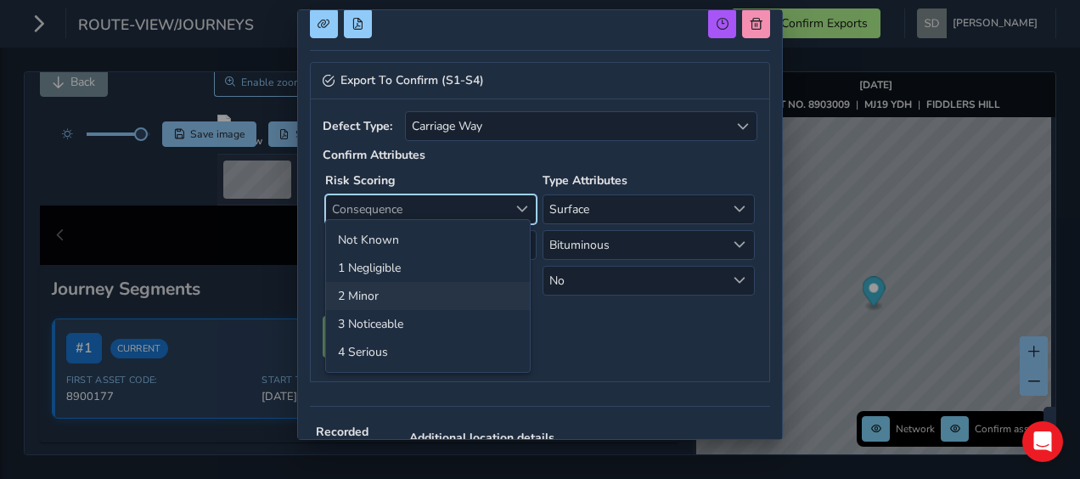
click at [441, 302] on li "2 Minor" at bounding box center [428, 296] width 204 height 28
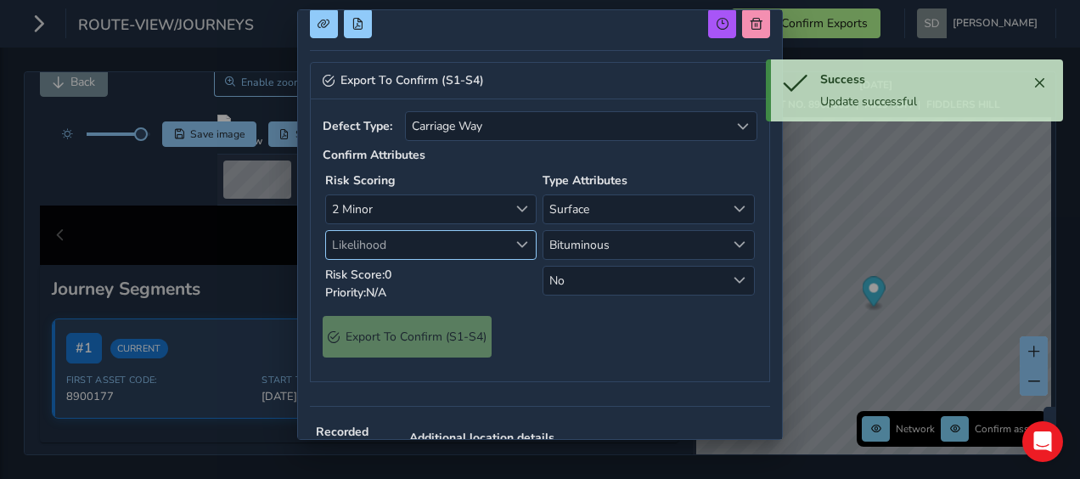
click at [522, 241] on div "Likelihood" at bounding box center [523, 245] width 28 height 28
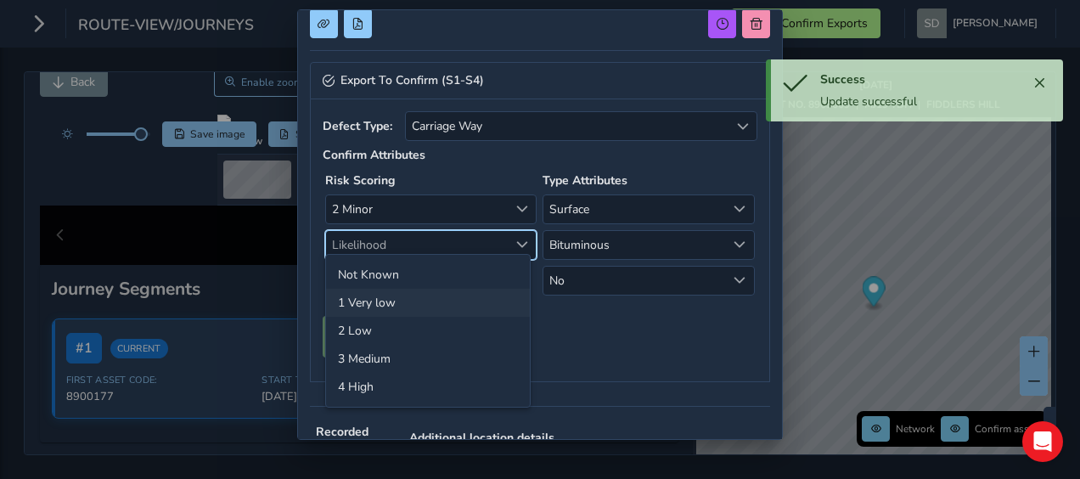
click at [375, 302] on li "1 Very low" at bounding box center [428, 303] width 204 height 28
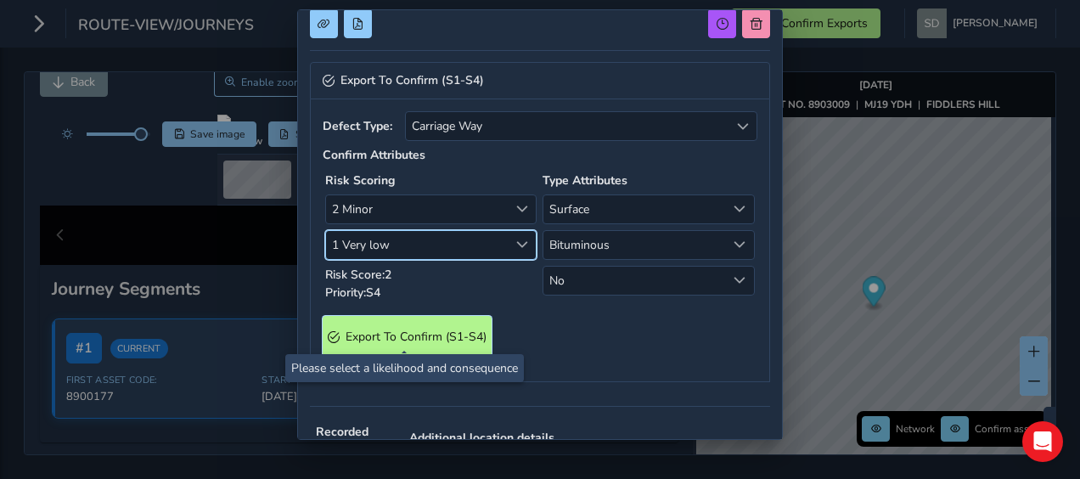
click at [420, 329] on span "Export To Confirm (S1-S4)" at bounding box center [416, 337] width 141 height 16
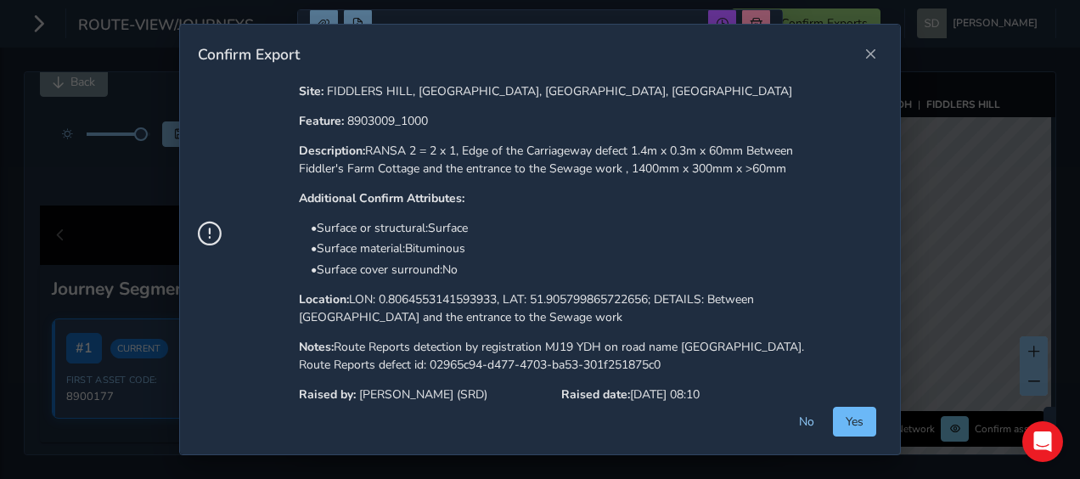
click at [858, 425] on span "Yes" at bounding box center [855, 422] width 18 height 16
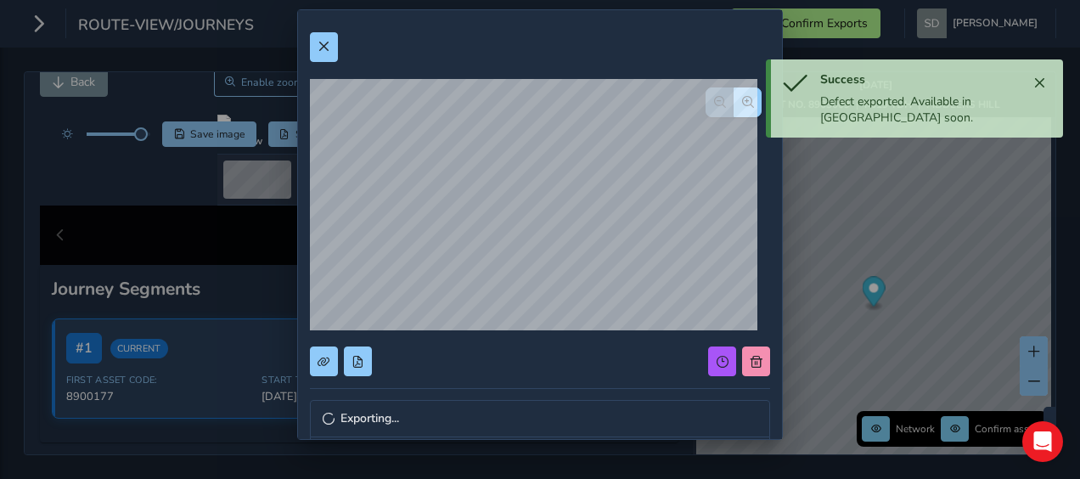
scroll to position [0, 0]
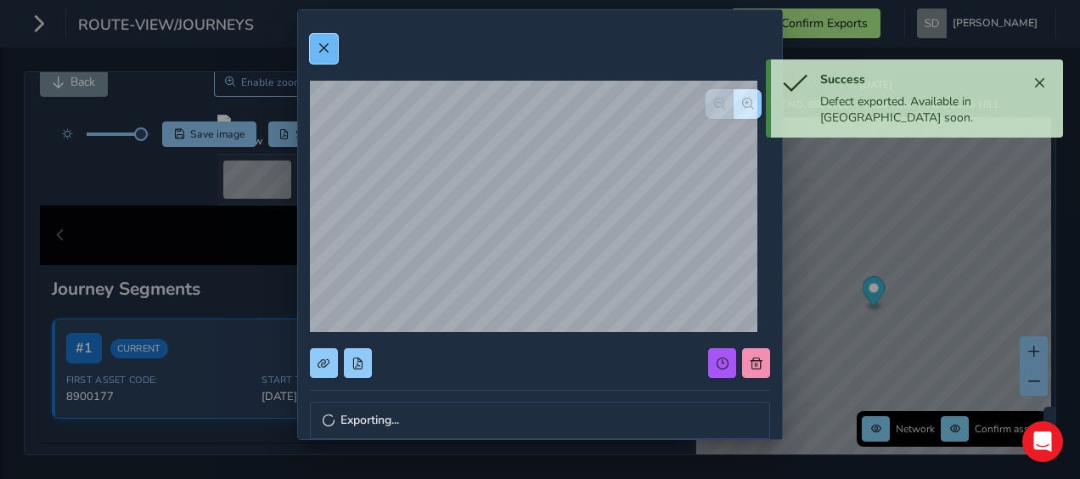
click at [324, 50] on span at bounding box center [324, 48] width 12 height 12
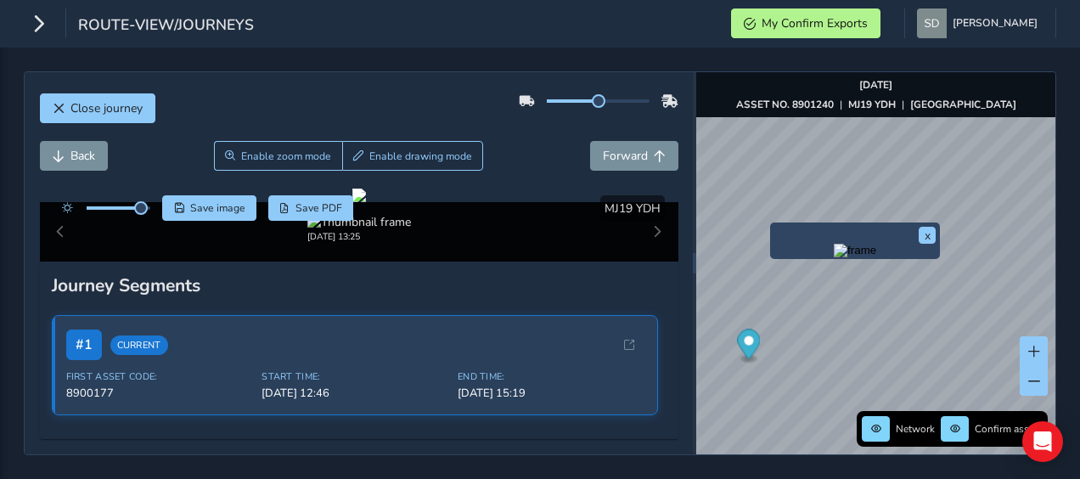
click at [834, 257] on img "Preview frame" at bounding box center [855, 251] width 42 height 14
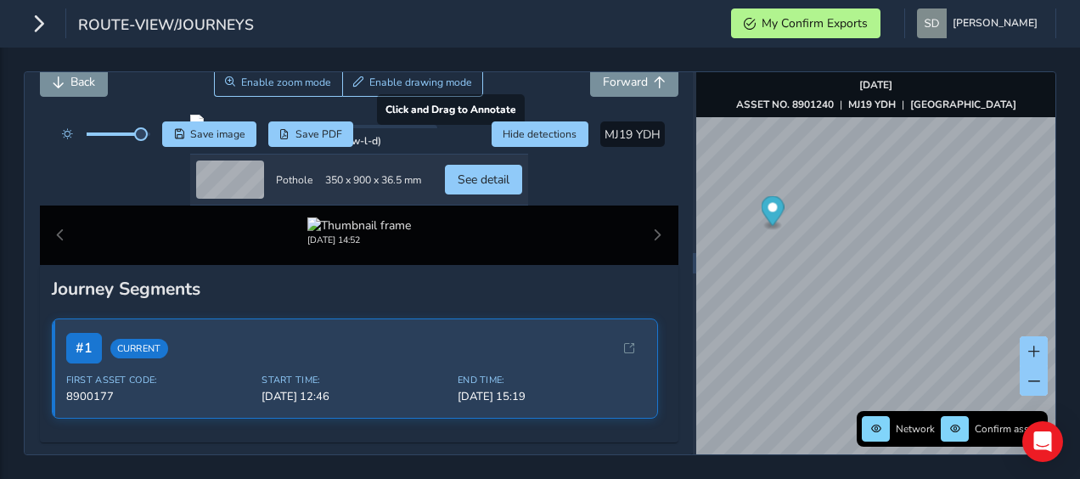
click at [300, 128] on div at bounding box center [359, 122] width 338 height 14
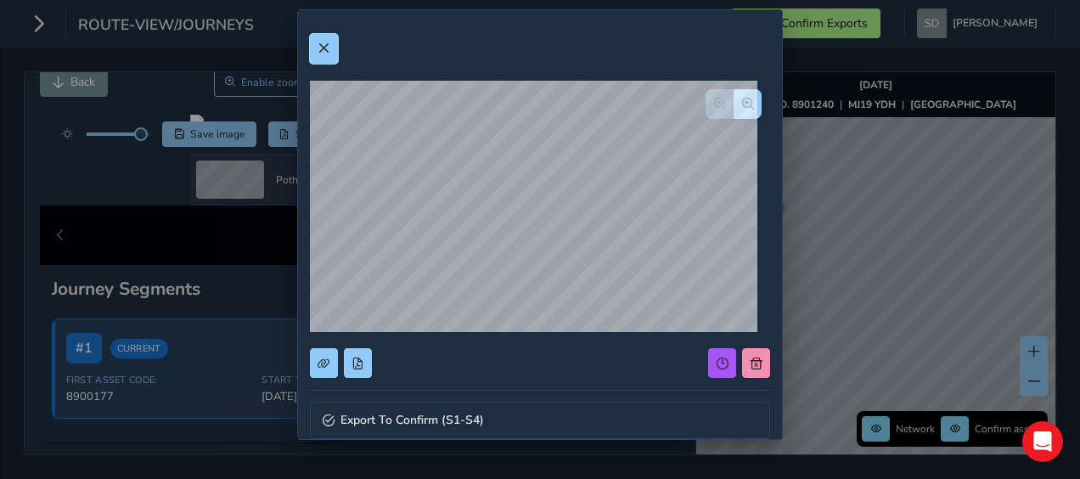
drag, startPoint x: 325, startPoint y: 52, endPoint x: 330, endPoint y: 63, distance: 12.2
click at [324, 52] on span at bounding box center [324, 48] width 12 height 12
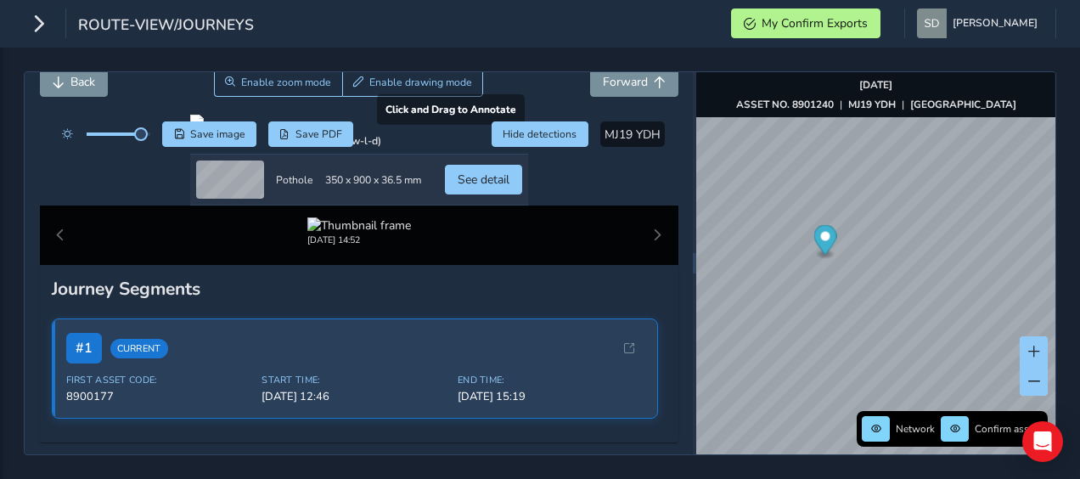
scroll to position [171, 0]
click at [282, 128] on div at bounding box center [359, 122] width 338 height 14
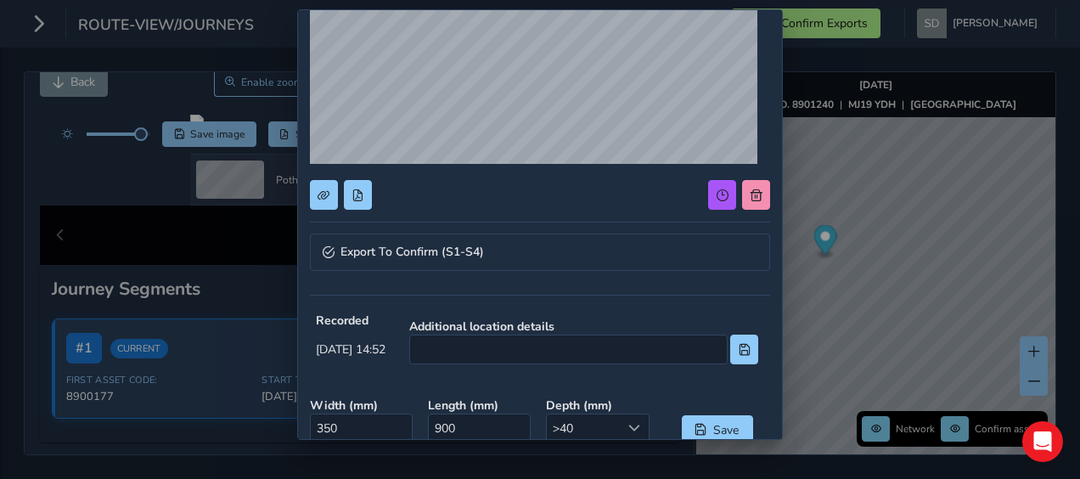
scroll to position [170, 0]
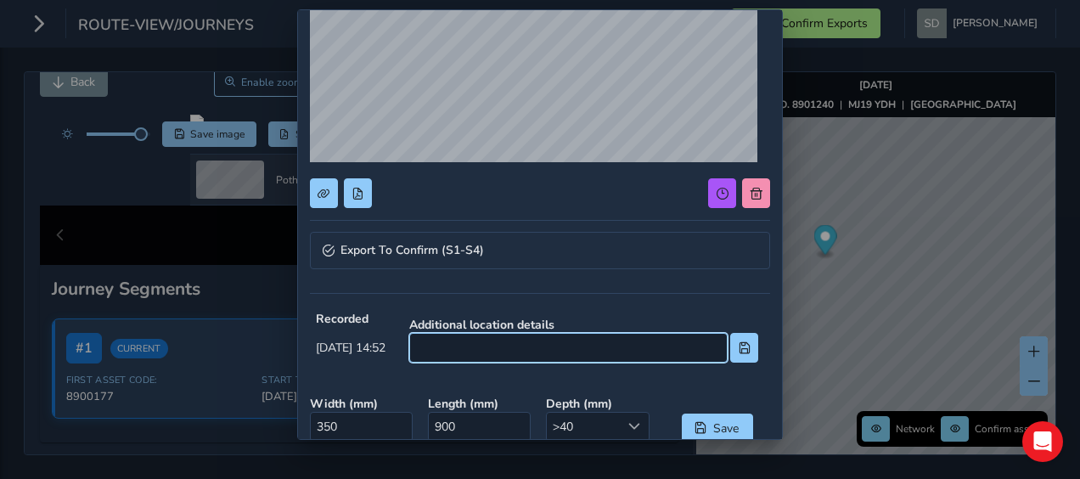
click at [481, 343] on input at bounding box center [568, 348] width 319 height 30
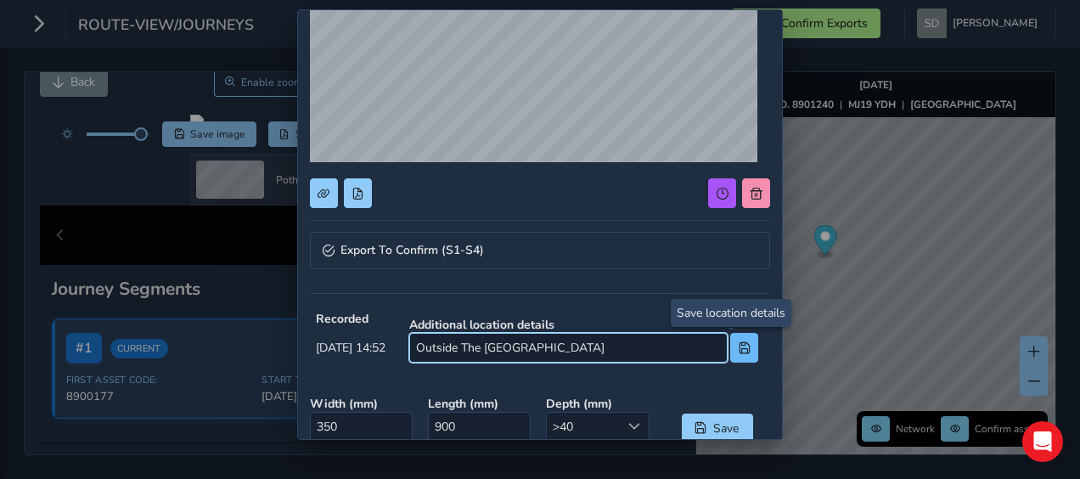
type input "Outside The [GEOGRAPHIC_DATA]"
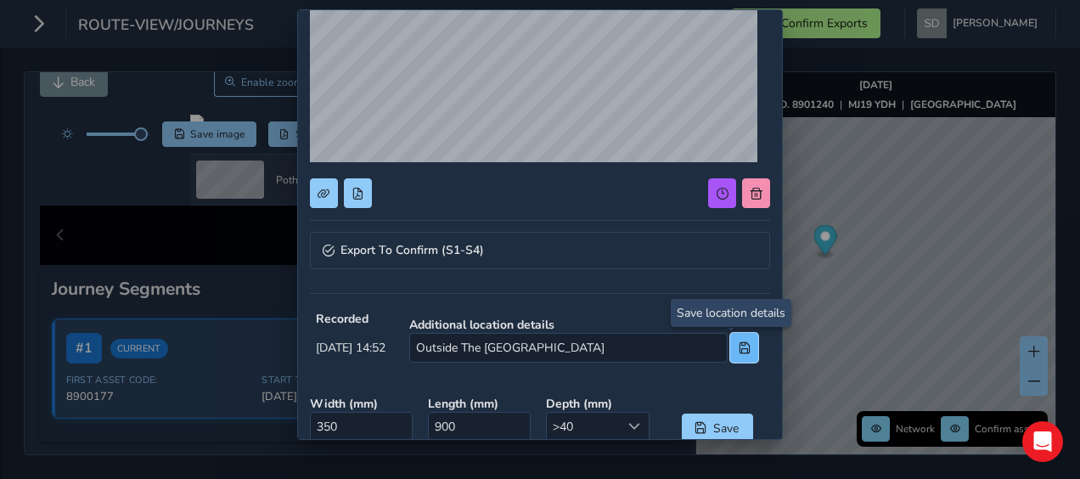
click at [739, 346] on span at bounding box center [745, 348] width 12 height 12
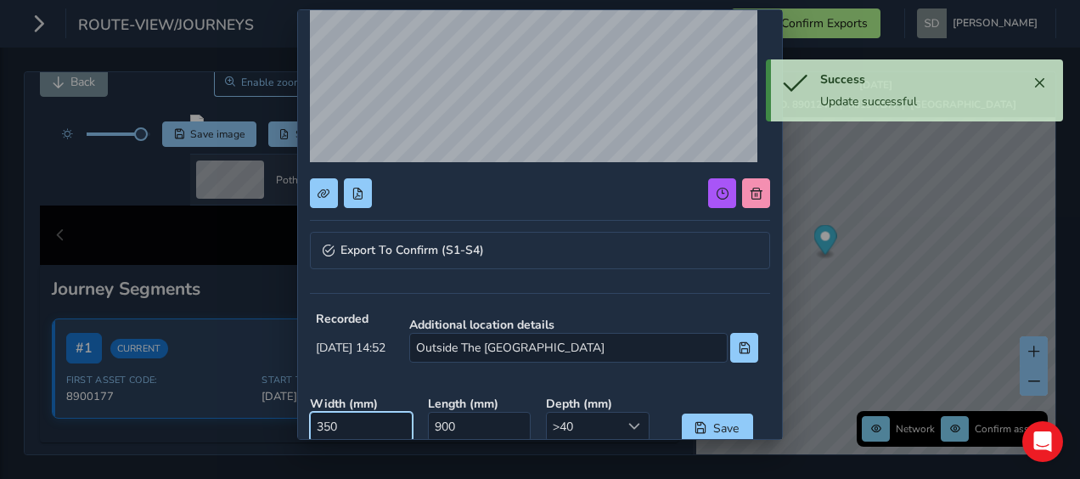
click at [340, 426] on input "350" at bounding box center [362, 427] width 104 height 30
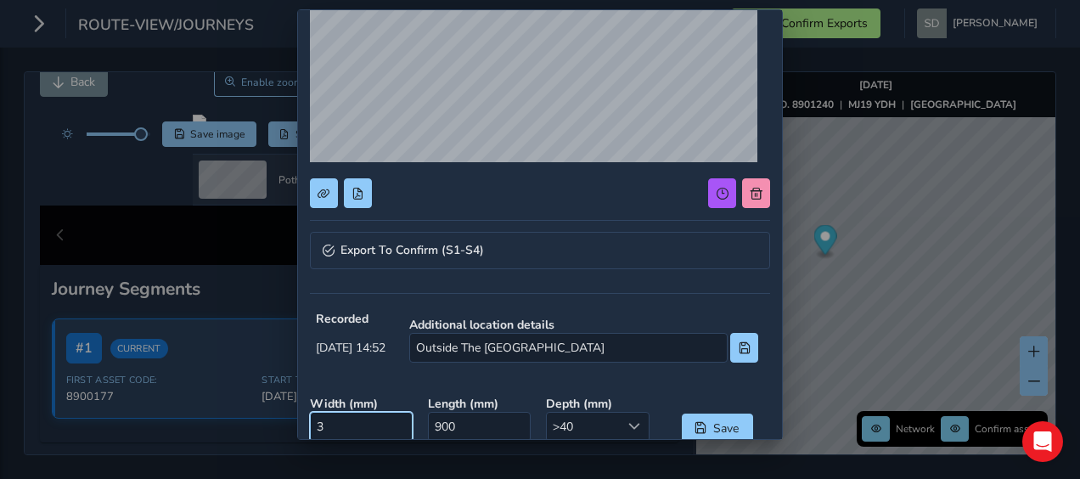
type input "0"
type input "400"
click at [629, 420] on span at bounding box center [635, 426] width 12 height 12
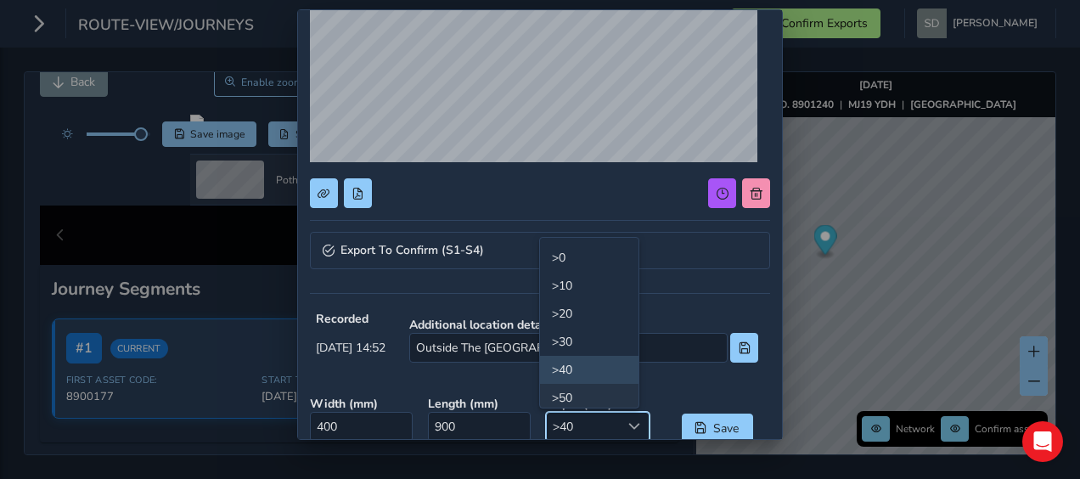
click at [588, 396] on li ">50" at bounding box center [589, 398] width 99 height 28
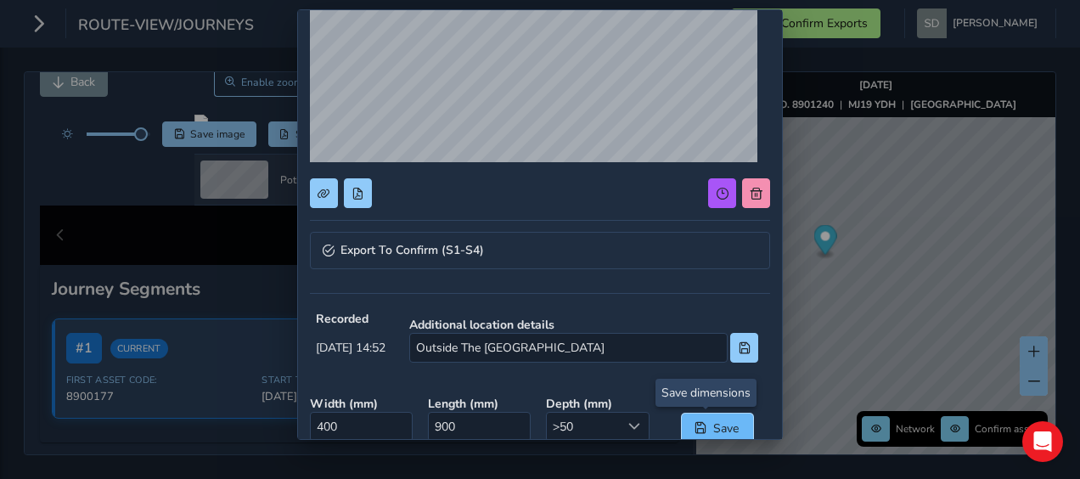
drag, startPoint x: 696, startPoint y: 422, endPoint x: 684, endPoint y: 425, distance: 13.0
click at [696, 421] on button "Save" at bounding box center [717, 429] width 71 height 30
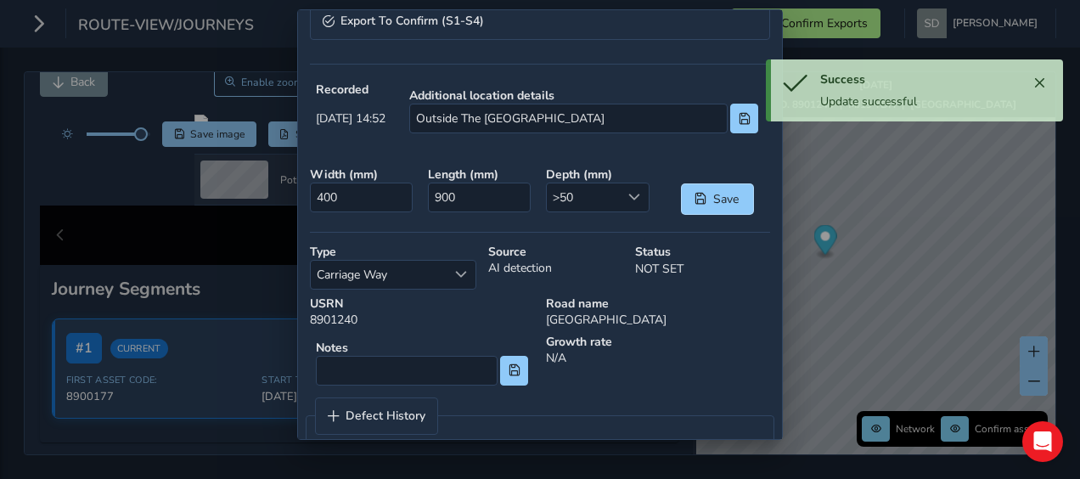
scroll to position [422, 0]
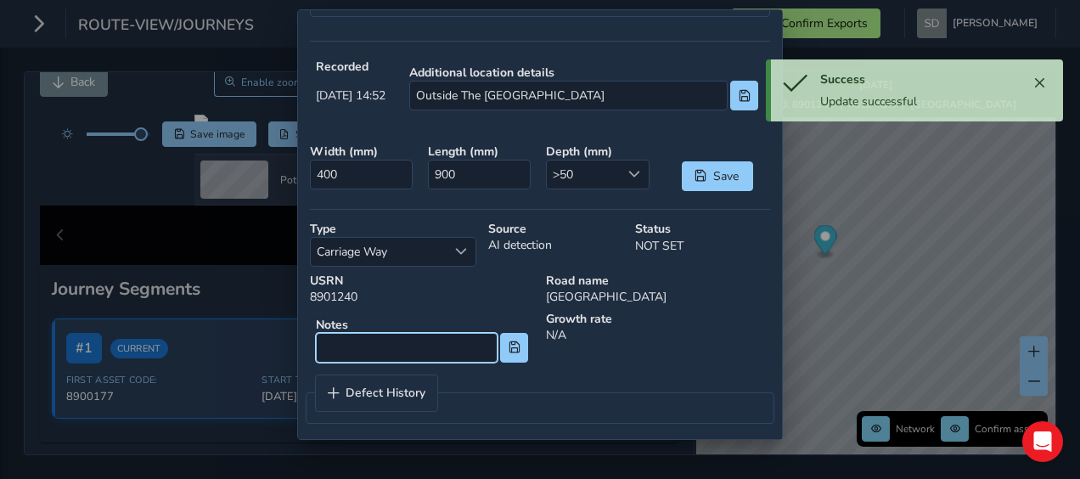
click at [347, 348] on input at bounding box center [407, 348] width 182 height 30
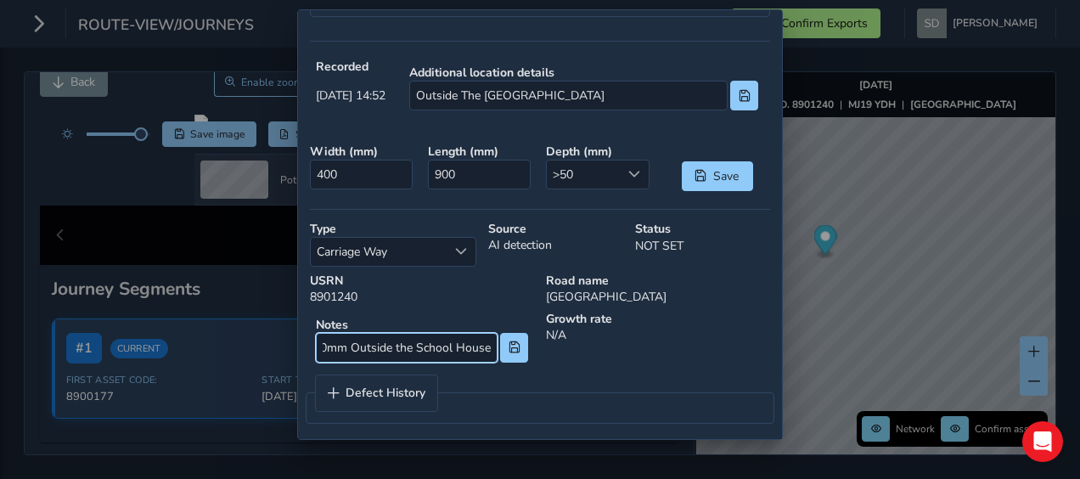
scroll to position [0, 204]
type input "Carriageway Defect 0.9m x 0.4m x 50mm Outside the School House"
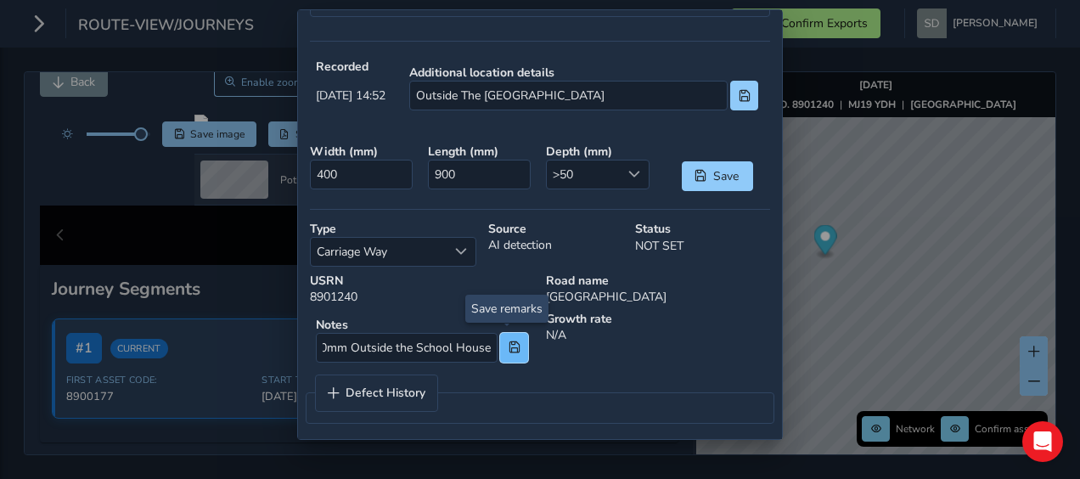
scroll to position [0, 0]
click at [507, 347] on button at bounding box center [514, 348] width 28 height 30
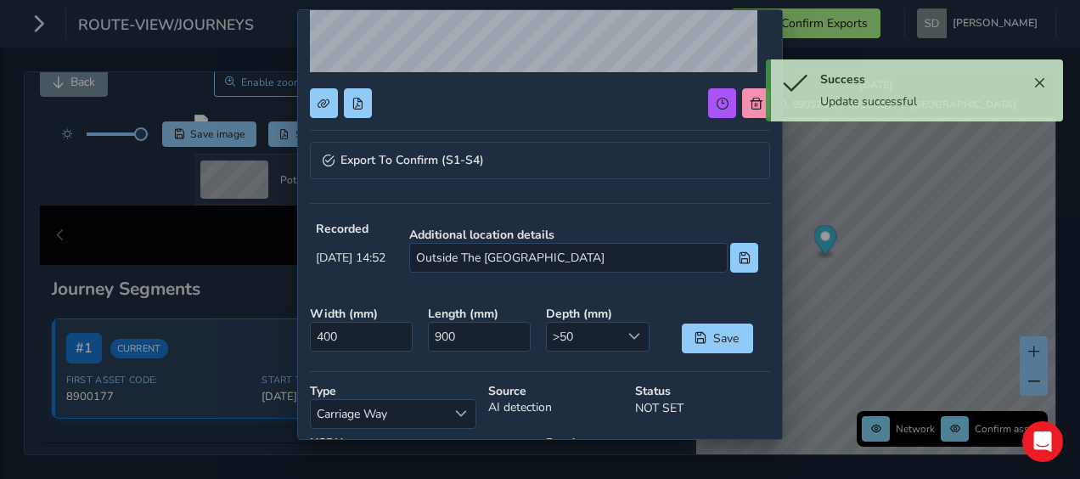
scroll to position [252, 0]
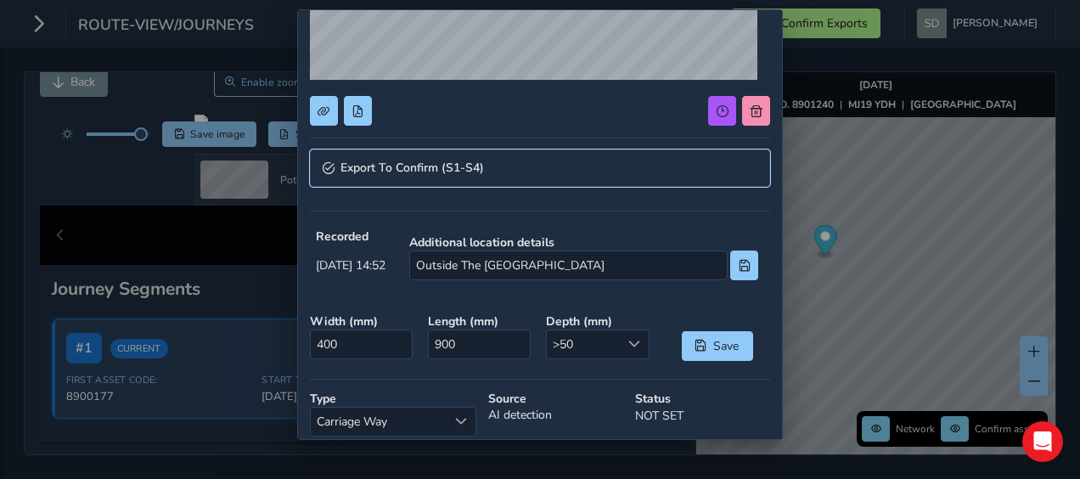
click at [341, 175] on link "Export To Confirm (S1-S4)" at bounding box center [540, 167] width 460 height 37
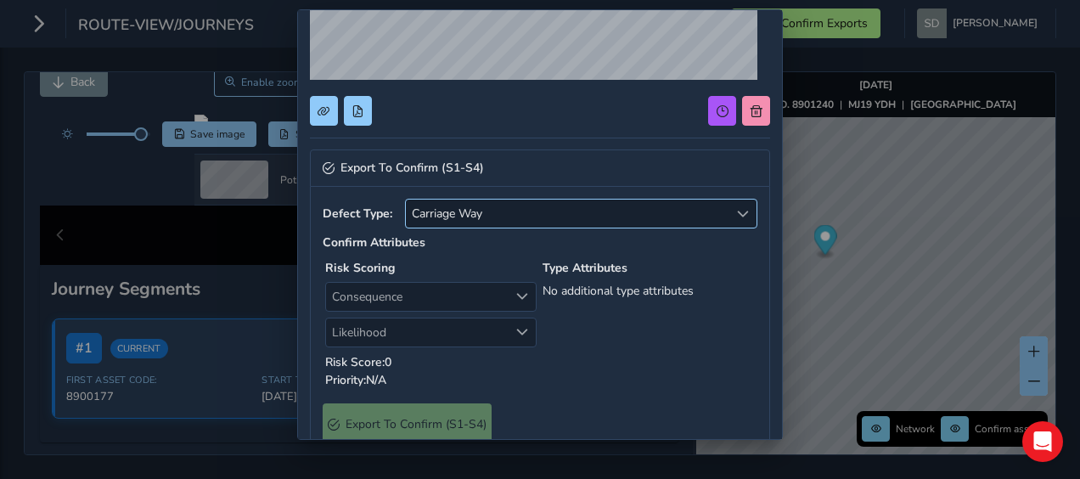
click at [528, 205] on span "Carriage Way" at bounding box center [567, 214] width 323 height 28
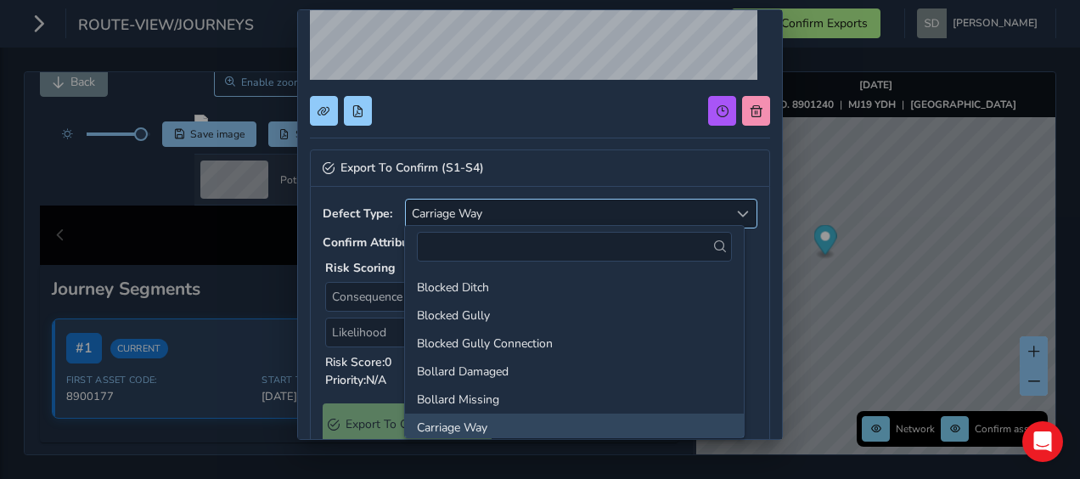
scroll to position [3, 0]
click at [498, 392] on li "Bollard Missing" at bounding box center [574, 397] width 339 height 28
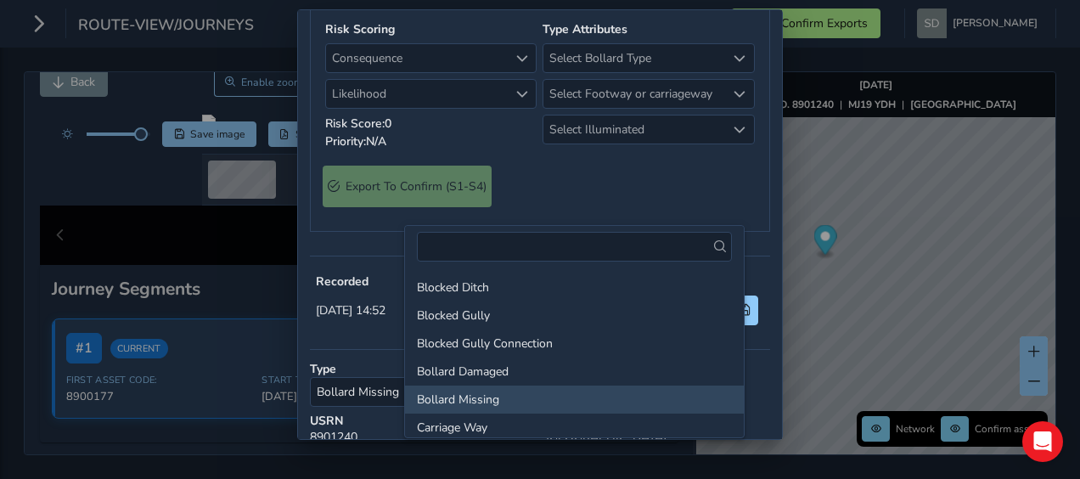
click at [488, 423] on li "Carriage Way" at bounding box center [574, 428] width 339 height 28
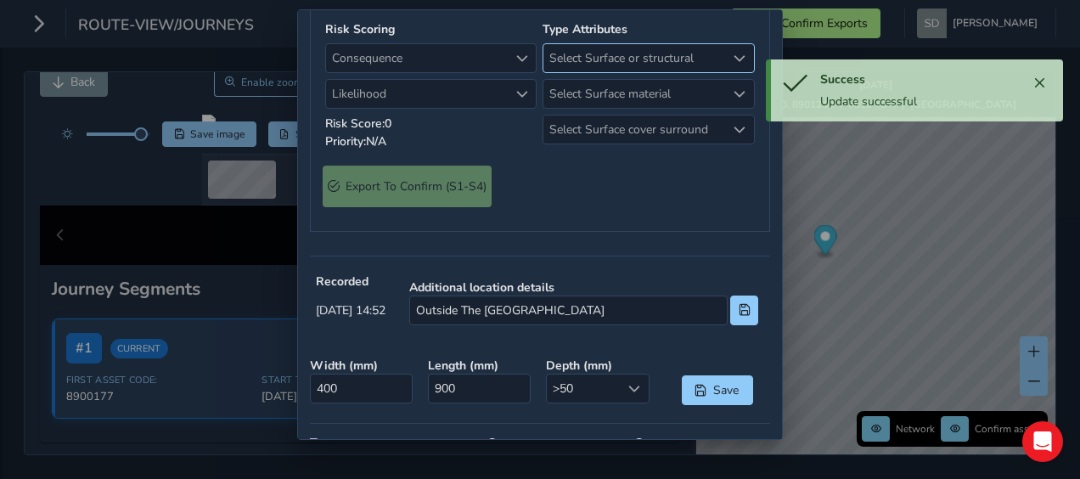
click at [586, 72] on span "Select Surface or structural" at bounding box center [635, 58] width 182 height 28
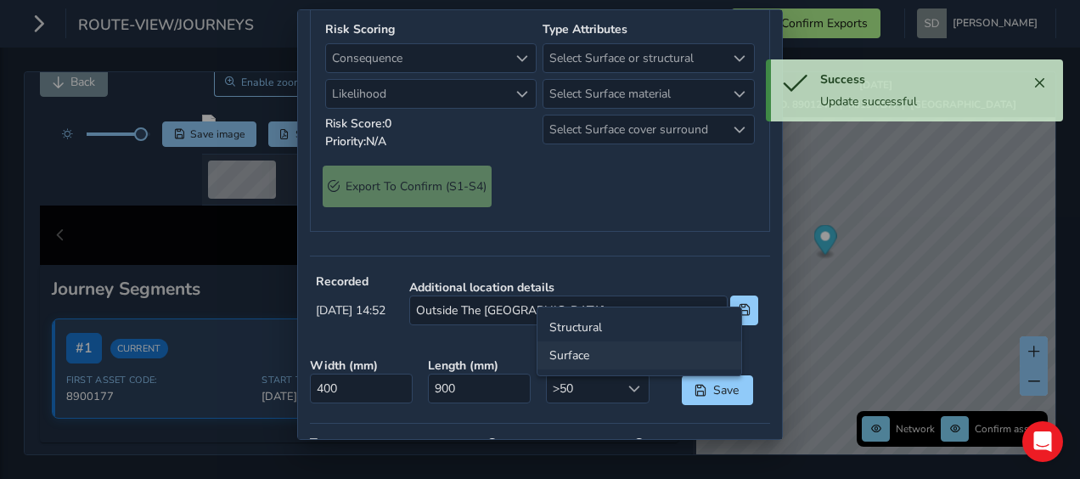
click at [577, 356] on li "Surface" at bounding box center [640, 355] width 204 height 28
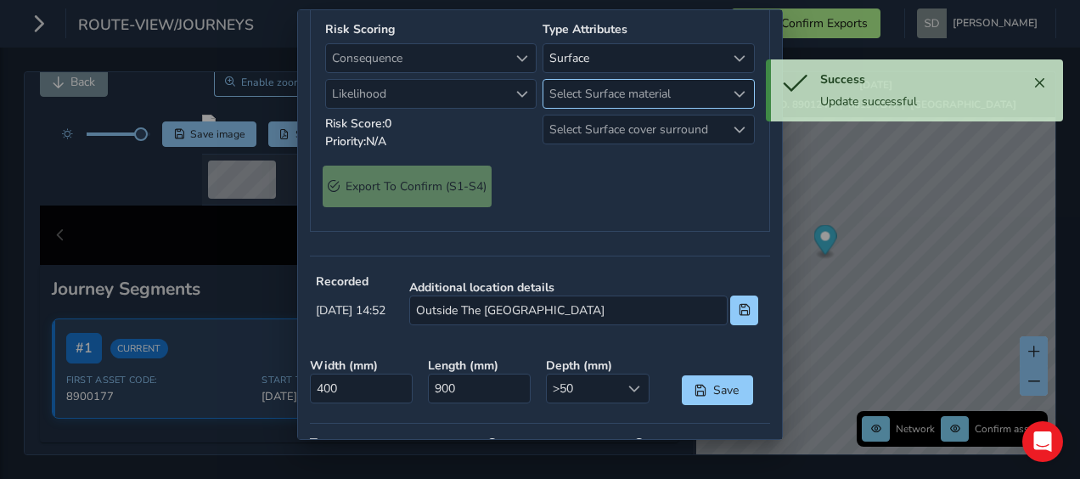
click at [584, 108] on span "Select Surface material" at bounding box center [635, 94] width 182 height 28
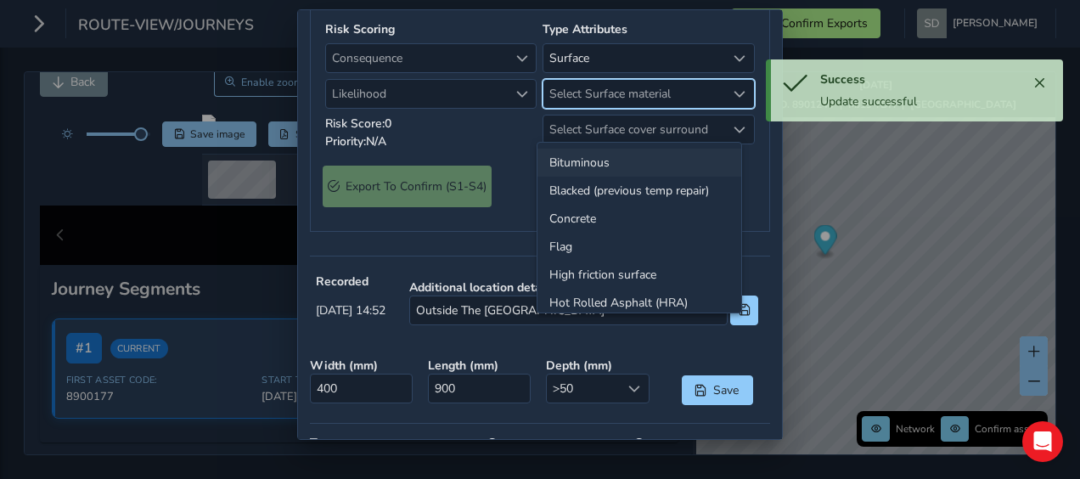
click at [565, 160] on li "Bituminous" at bounding box center [640, 163] width 204 height 28
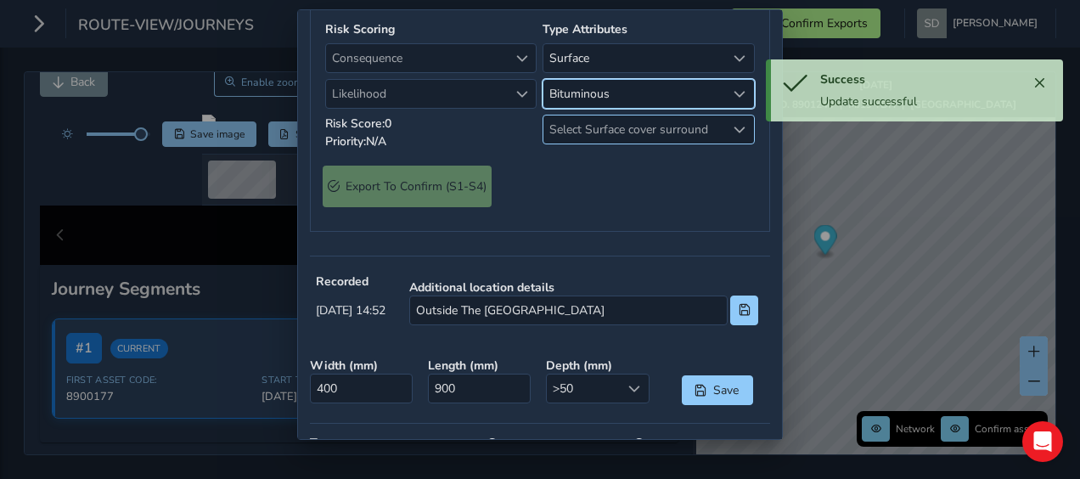
click at [591, 144] on span "Select Surface cover surround" at bounding box center [635, 130] width 182 height 28
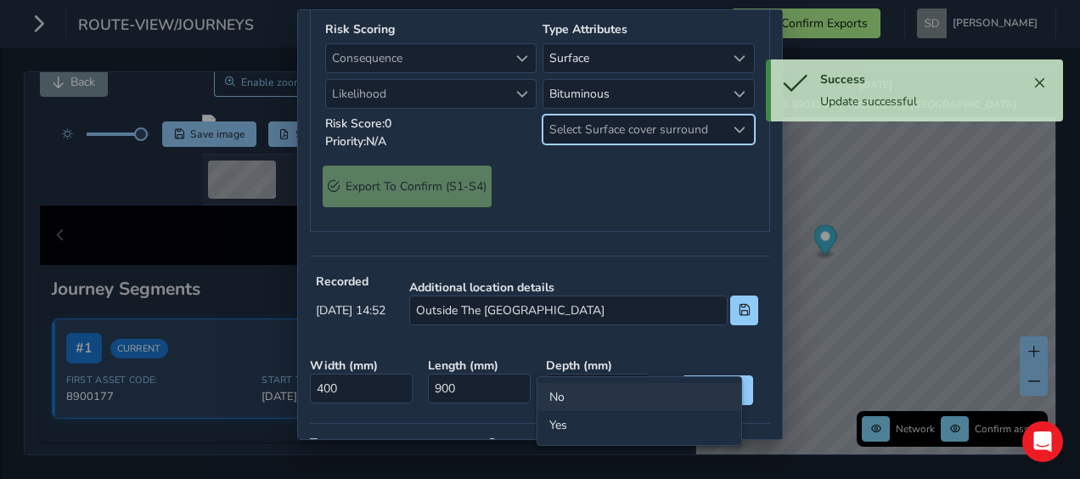
click at [561, 398] on li "No" at bounding box center [640, 397] width 204 height 28
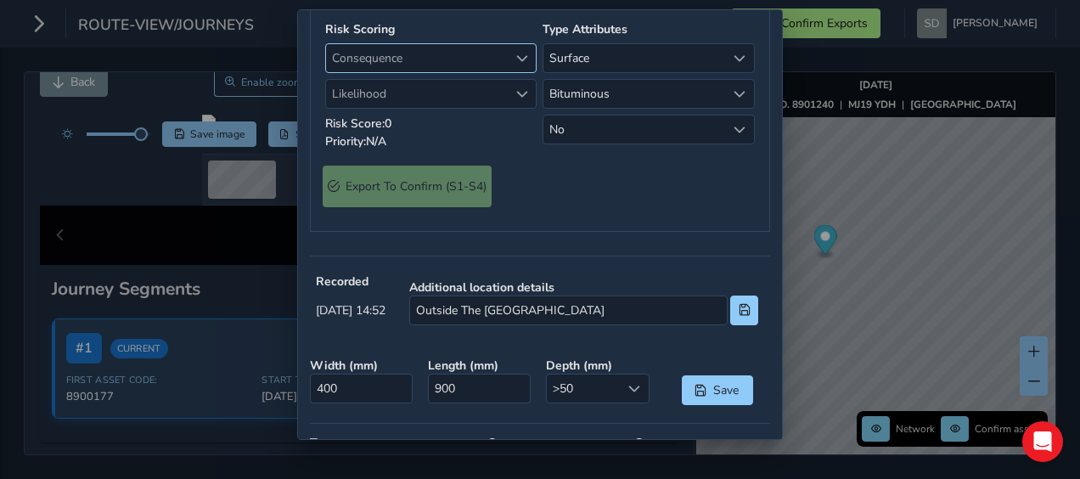
click at [509, 72] on div "Consequence" at bounding box center [523, 58] width 28 height 28
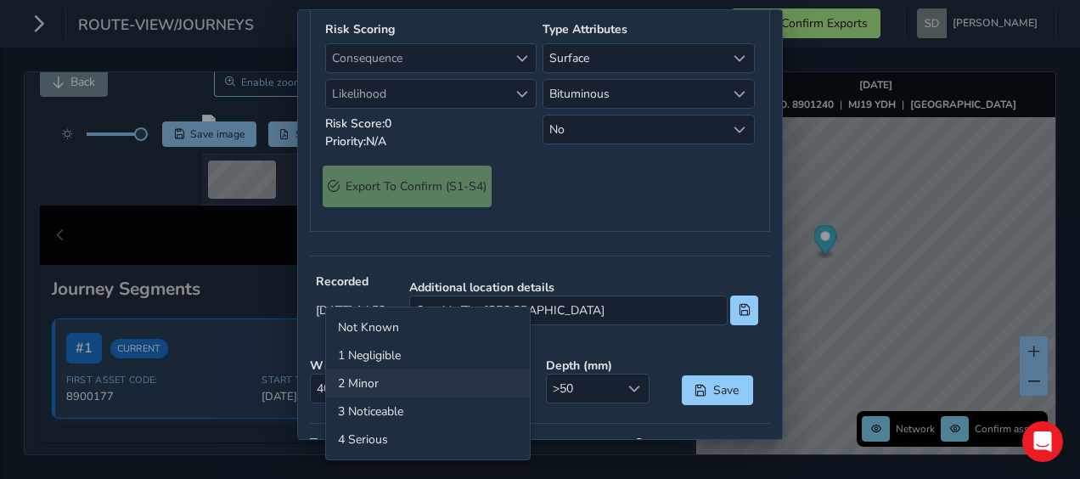
click at [482, 373] on li "2 Minor" at bounding box center [428, 383] width 204 height 28
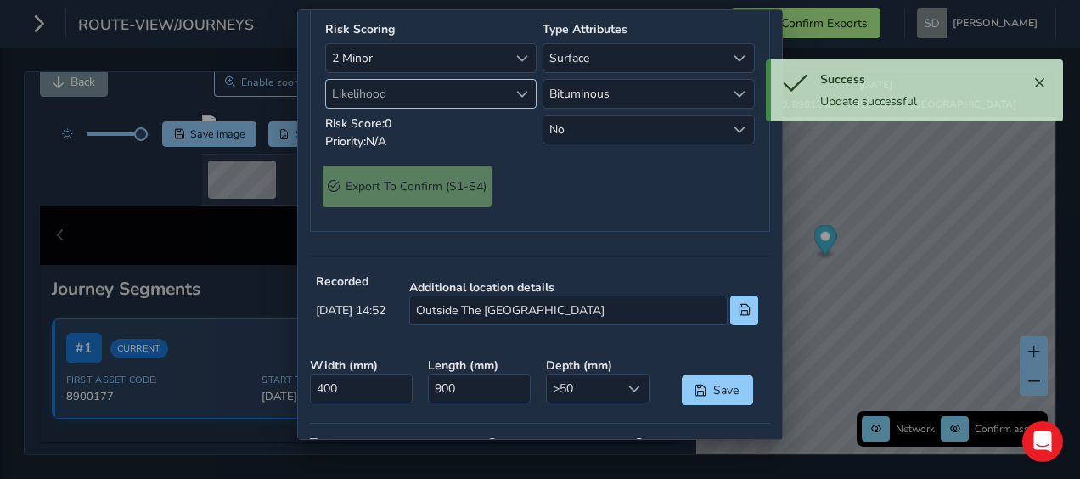
click at [516, 100] on span "Likelihood" at bounding box center [522, 94] width 12 height 12
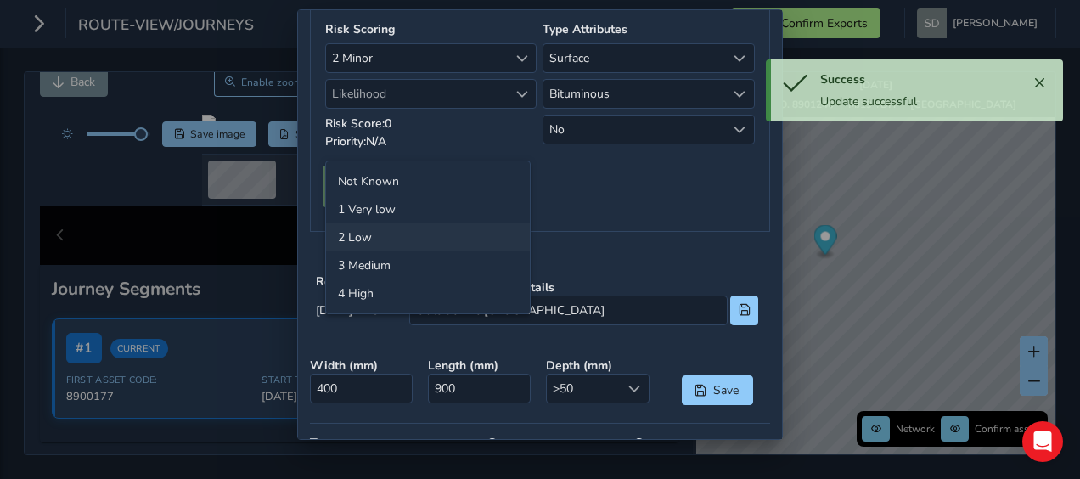
click at [437, 238] on li "2 Low" at bounding box center [428, 237] width 204 height 28
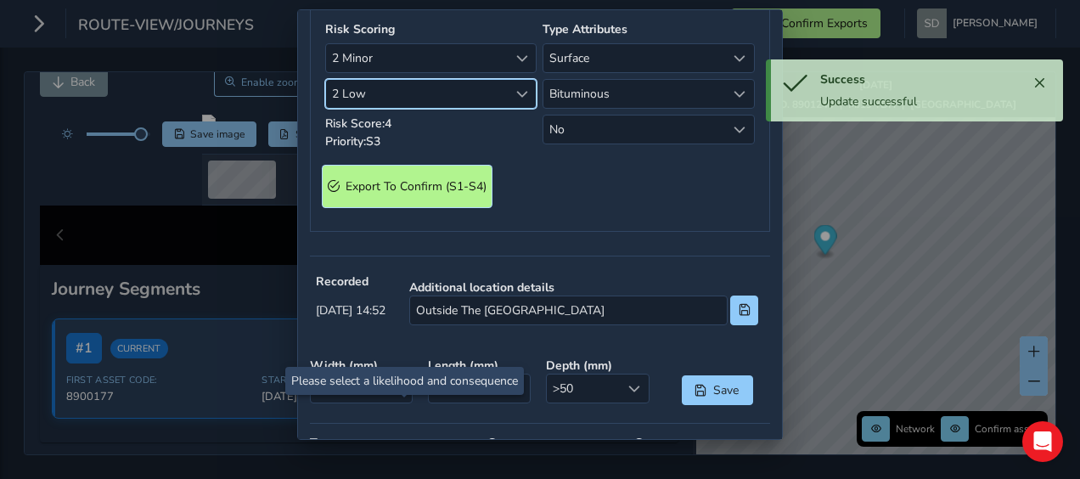
click at [418, 195] on span "Export To Confirm (S1-S4)" at bounding box center [416, 186] width 141 height 16
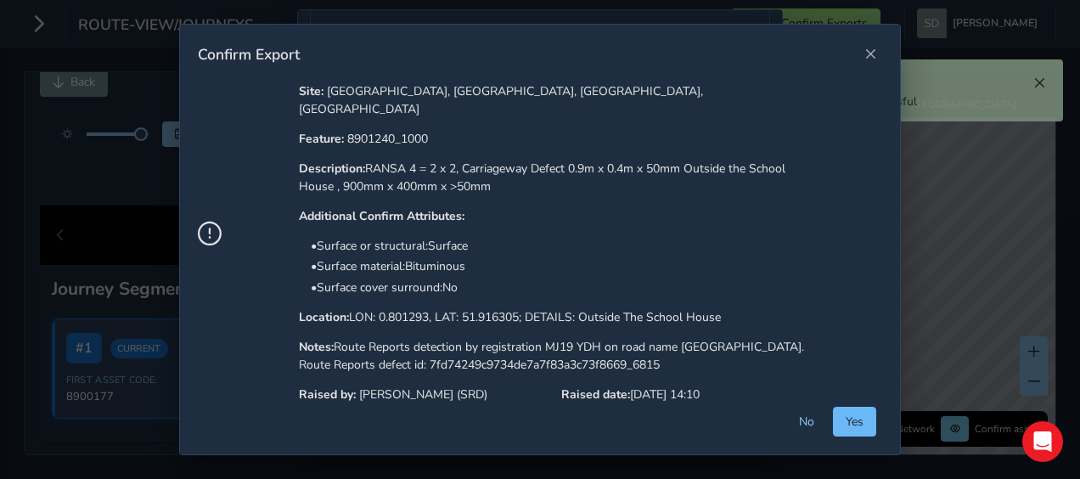
click at [856, 423] on span "Yes" at bounding box center [855, 422] width 18 height 16
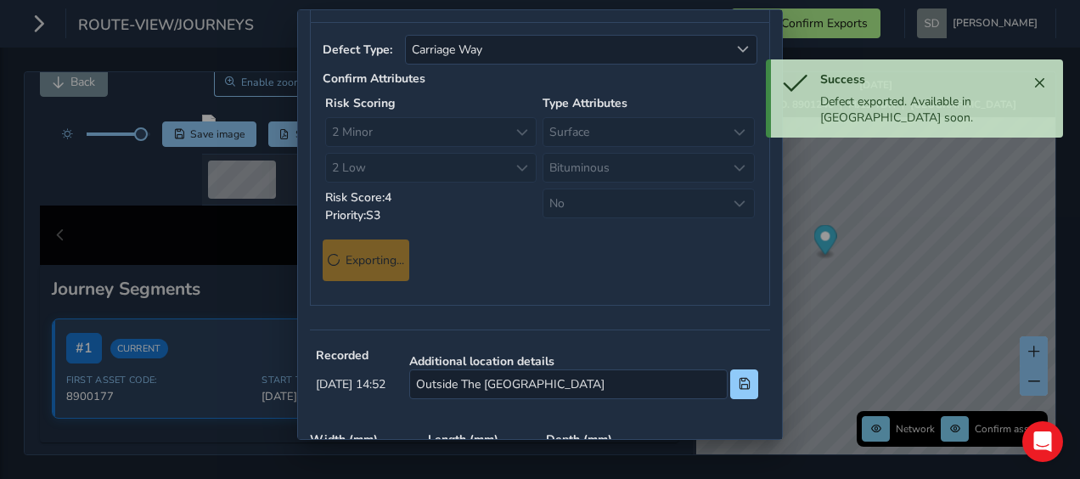
scroll to position [0, 0]
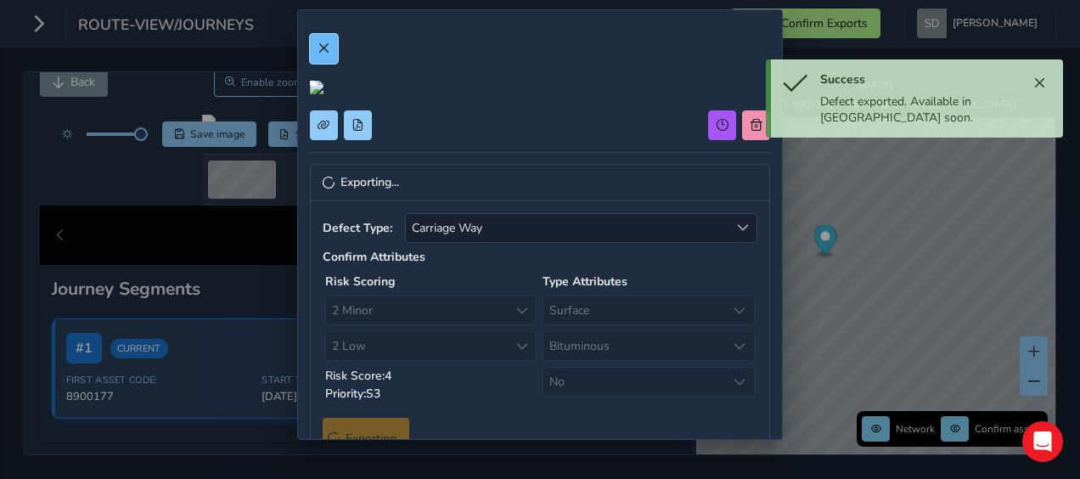
click at [332, 53] on button at bounding box center [324, 49] width 28 height 30
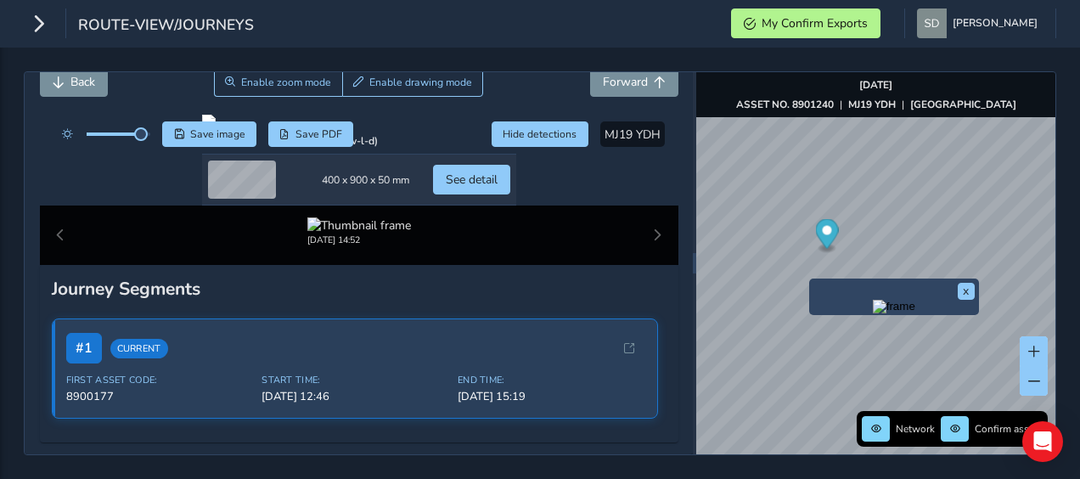
click at [873, 313] on img "Preview frame" at bounding box center [894, 307] width 42 height 14
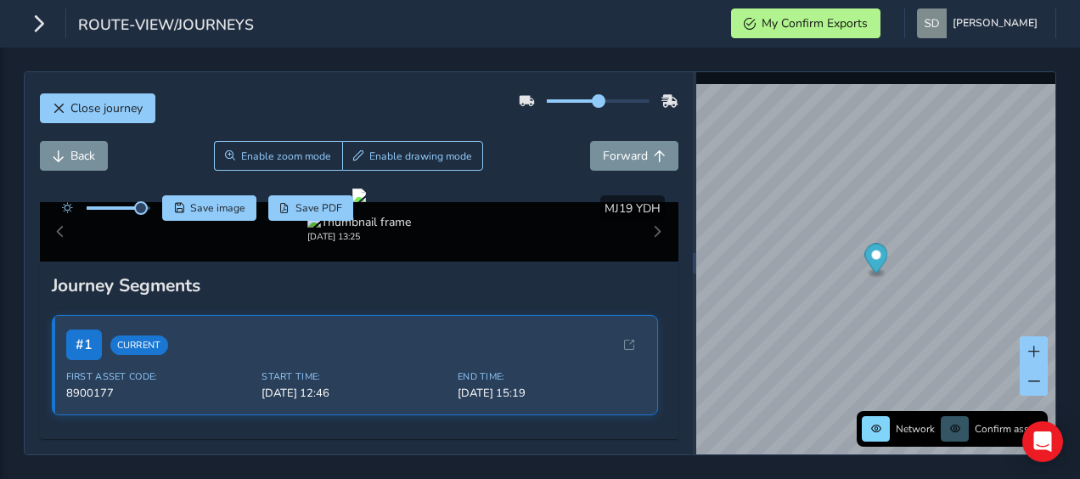
click at [621, 100] on div at bounding box center [598, 100] width 103 height 3
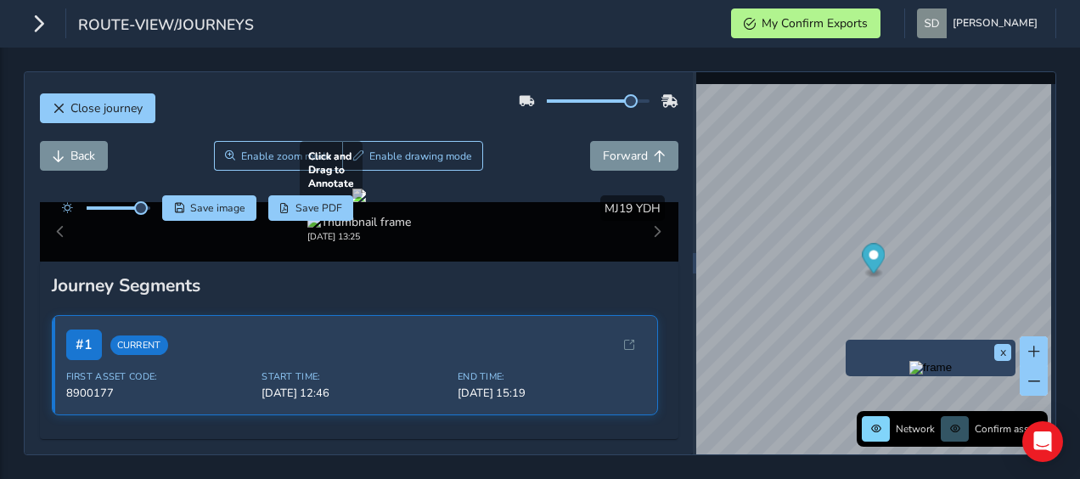
click at [366, 202] on div at bounding box center [359, 196] width 14 height 14
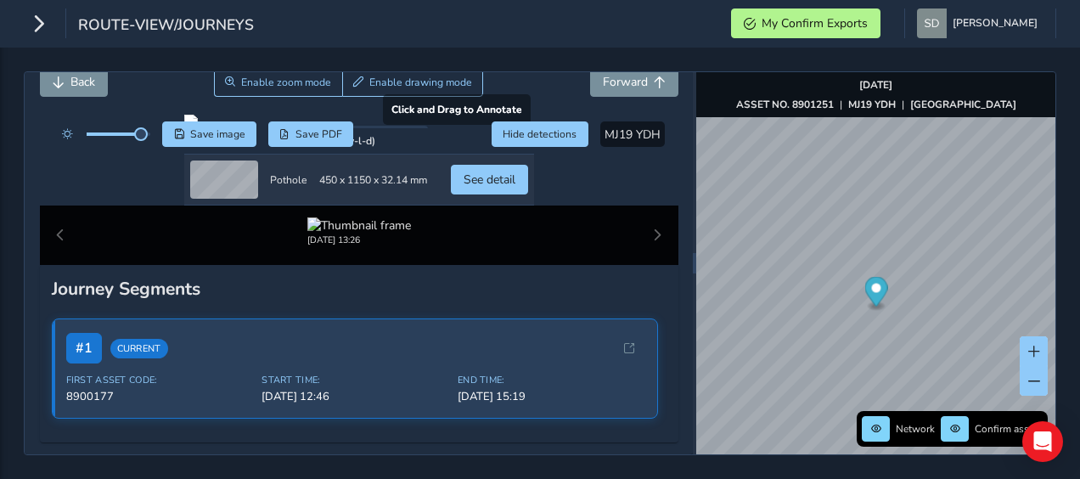
click at [284, 128] on div at bounding box center [359, 122] width 350 height 14
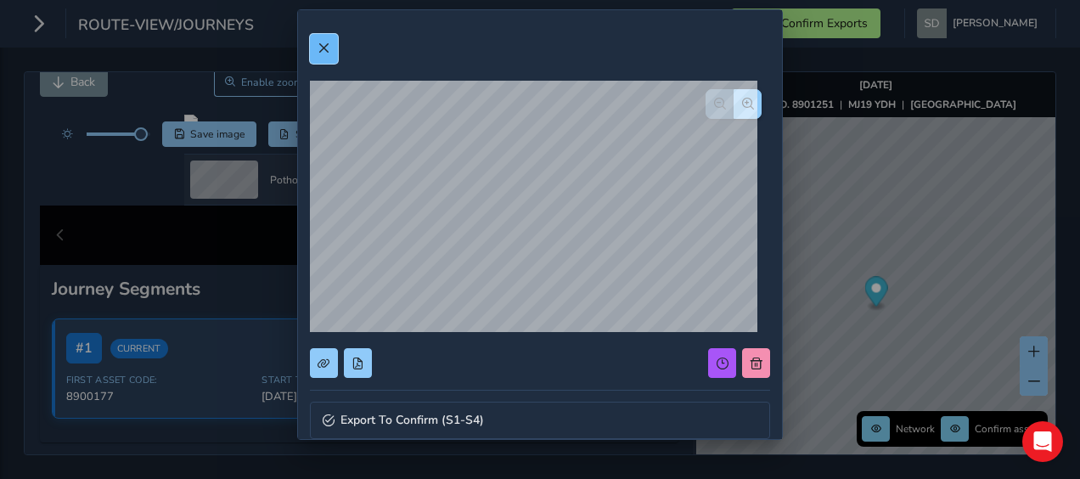
click at [318, 53] on span at bounding box center [324, 48] width 12 height 12
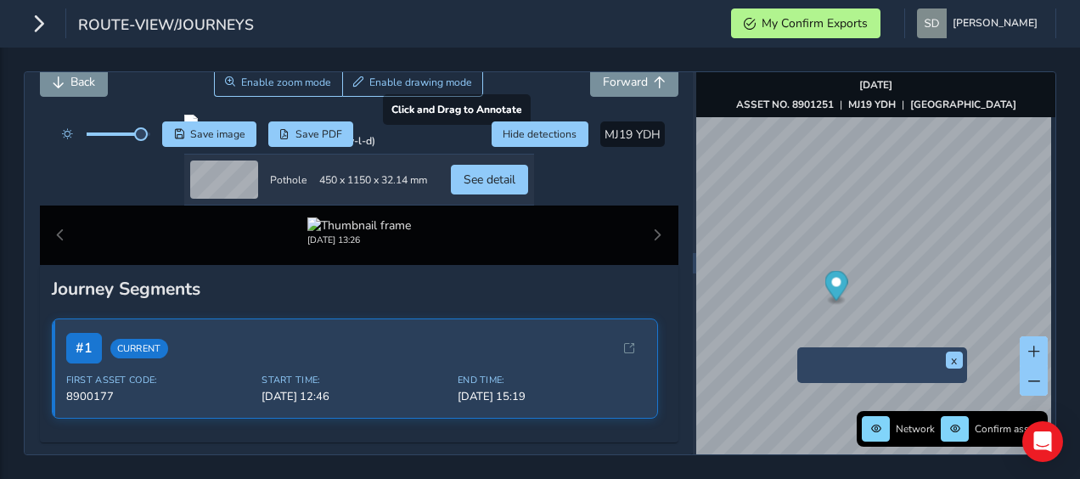
scroll to position [255, 0]
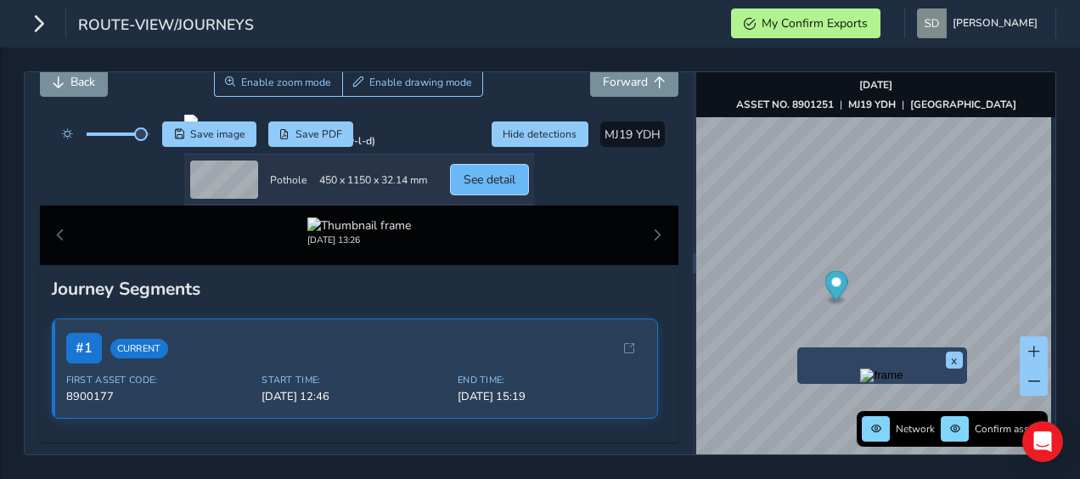
click at [516, 188] on span "See detail" at bounding box center [490, 180] width 52 height 16
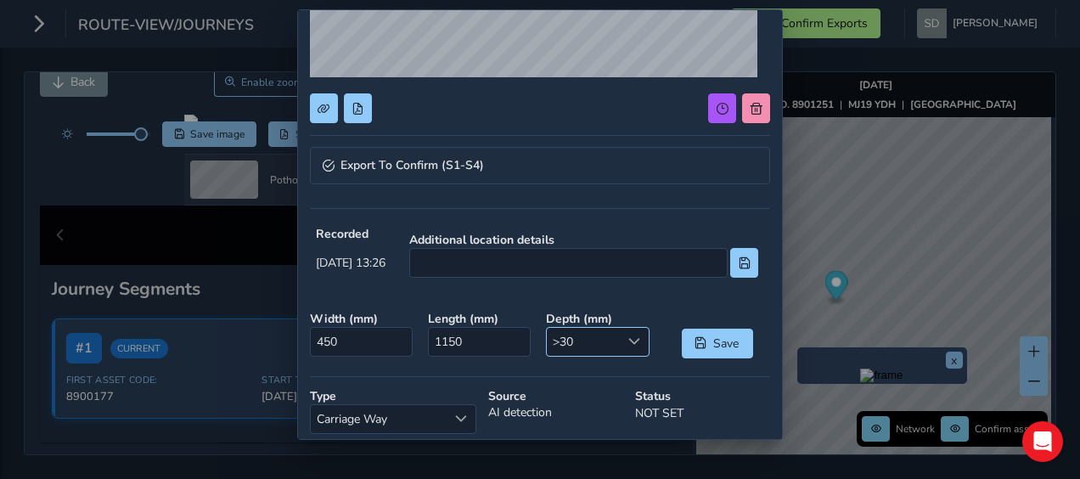
click at [629, 341] on span at bounding box center [635, 342] width 12 height 12
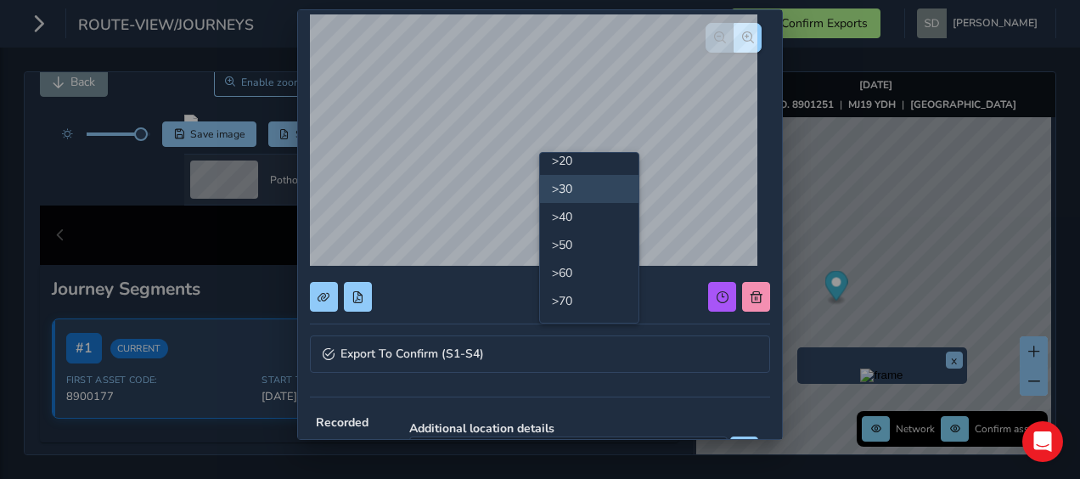
scroll to position [0, 0]
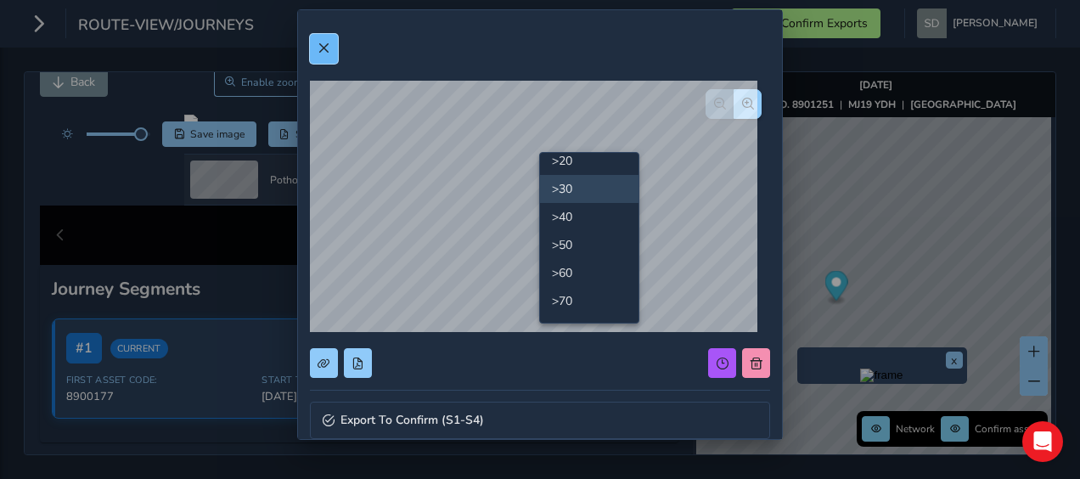
click at [318, 50] on span at bounding box center [324, 48] width 12 height 12
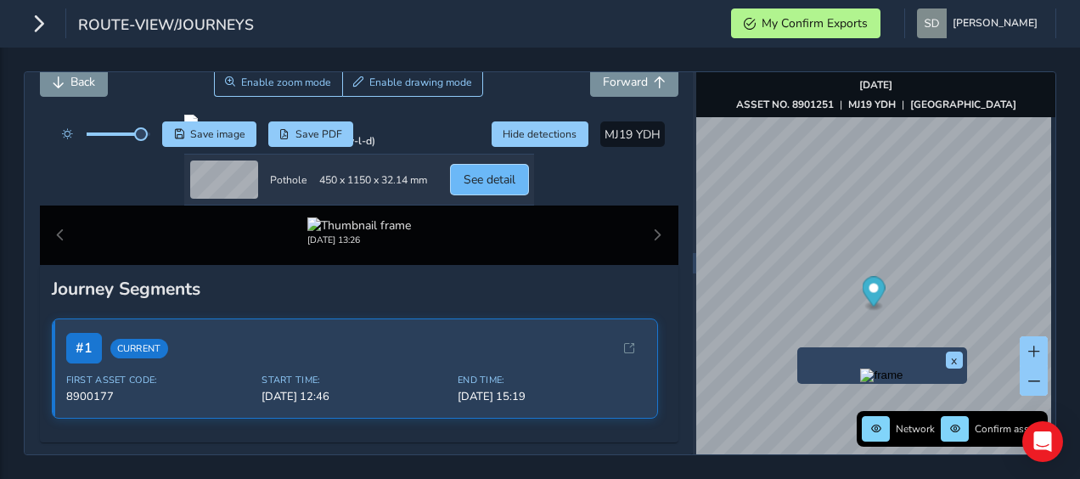
click at [516, 188] on span "See detail" at bounding box center [490, 180] width 52 height 16
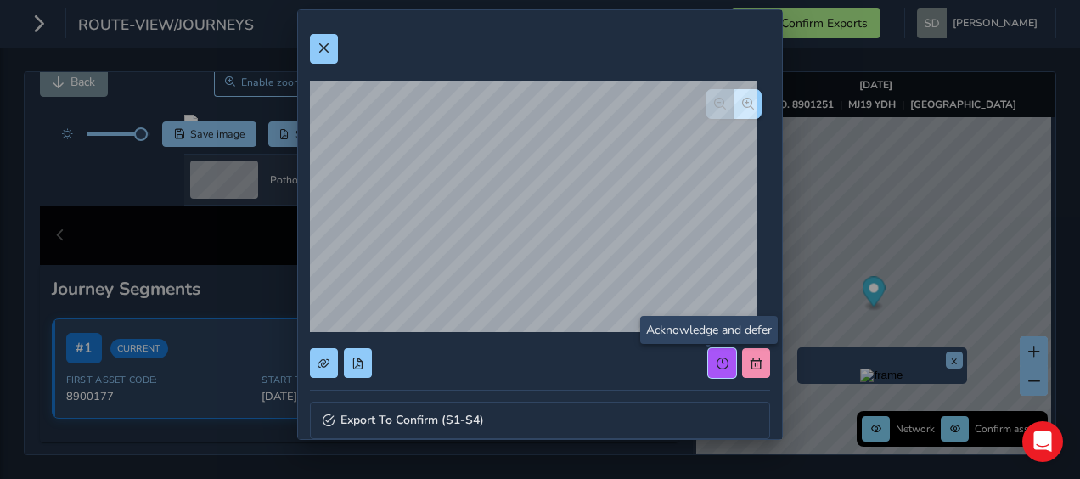
click at [717, 367] on span at bounding box center [723, 364] width 12 height 12
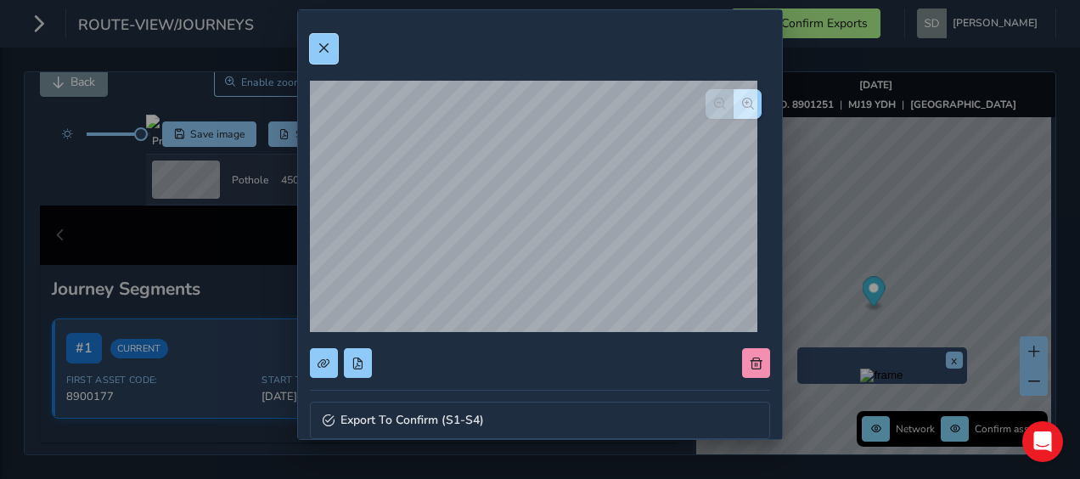
click at [330, 54] on button at bounding box center [324, 49] width 28 height 30
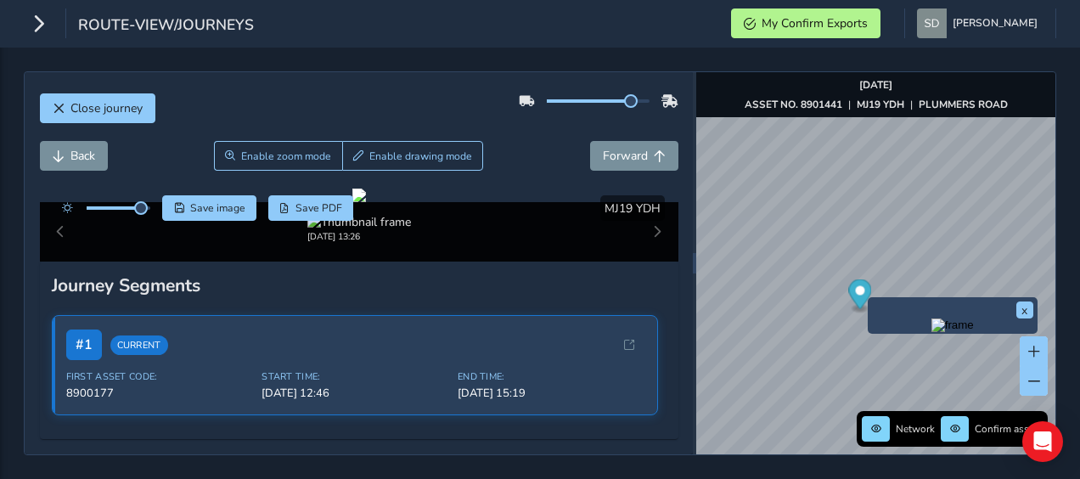
click at [873, 302] on div "x" at bounding box center [952, 316] width 161 height 28
click at [932, 332] on img "Preview frame" at bounding box center [953, 326] width 42 height 14
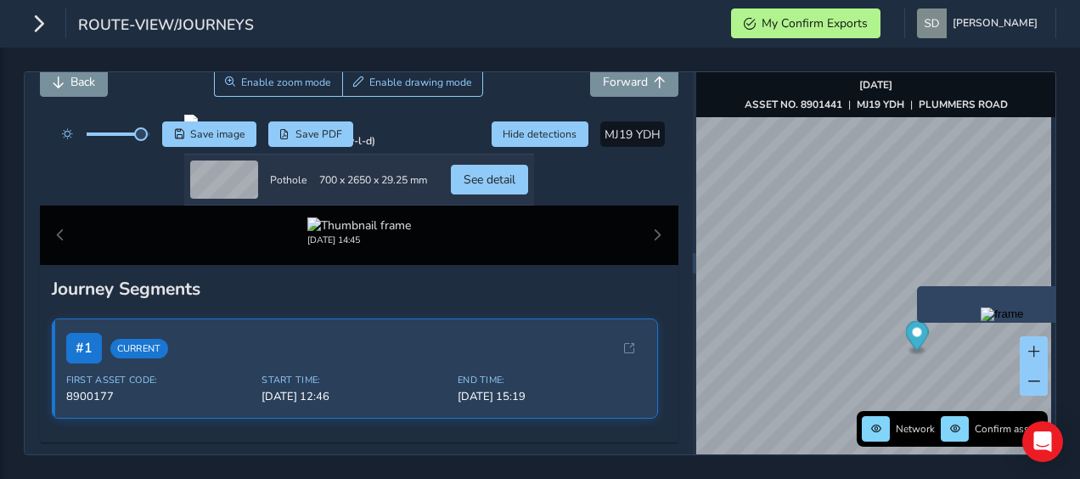
click at [981, 316] on img "Preview frame" at bounding box center [1002, 314] width 42 height 14
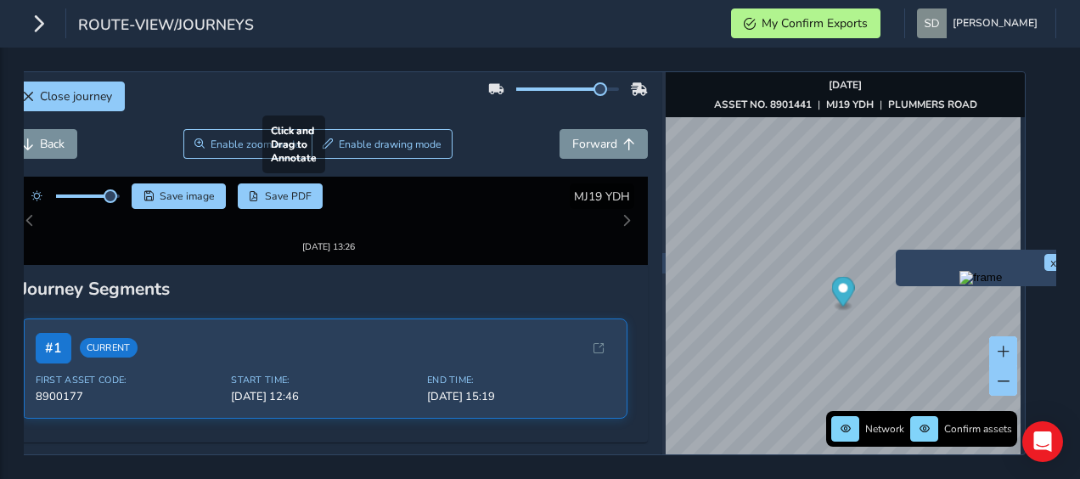
scroll to position [0, 34]
